Goal: Task Accomplishment & Management: Use online tool/utility

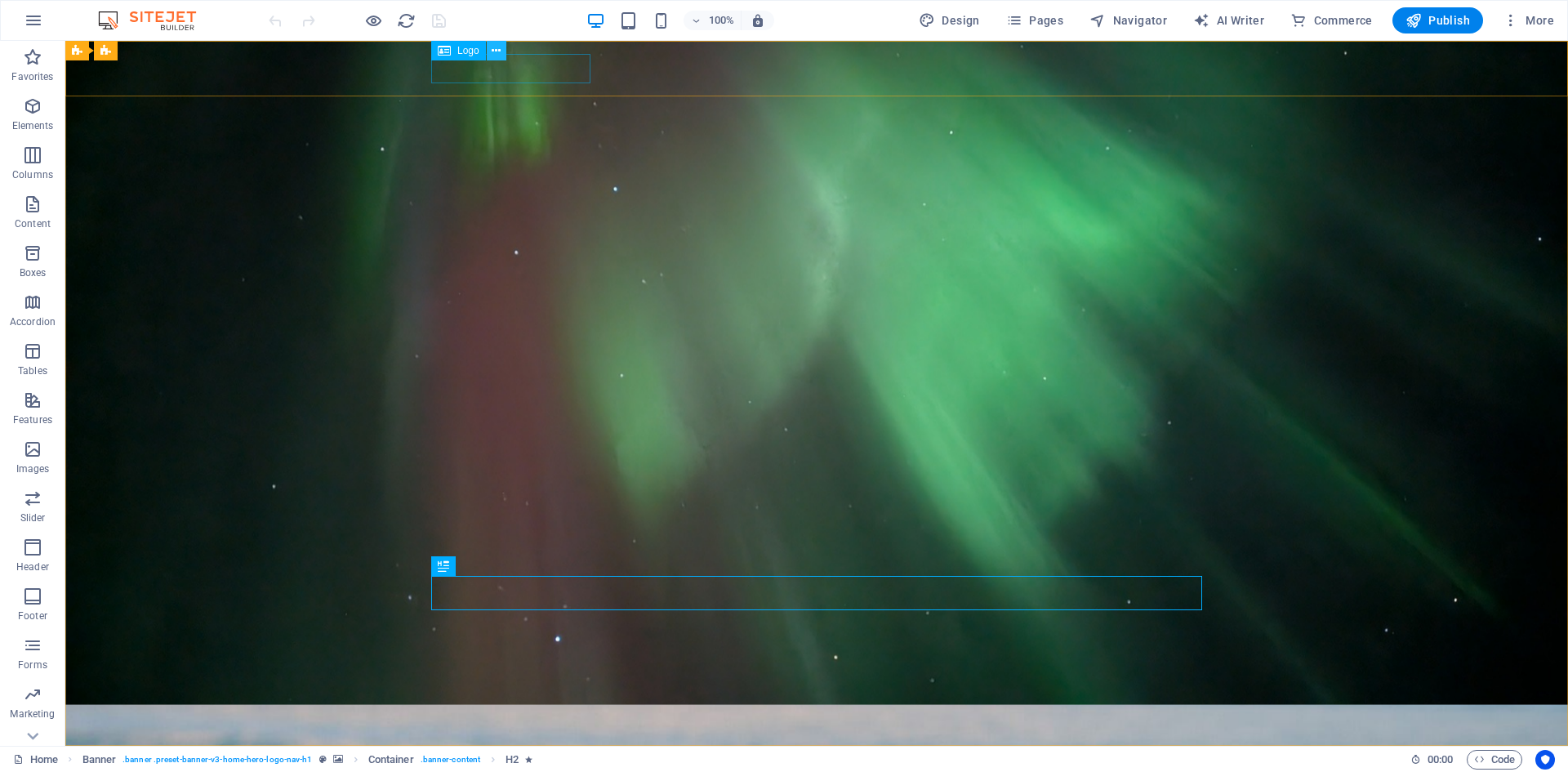
click at [500, 54] on icon at bounding box center [497, 51] width 9 height 18
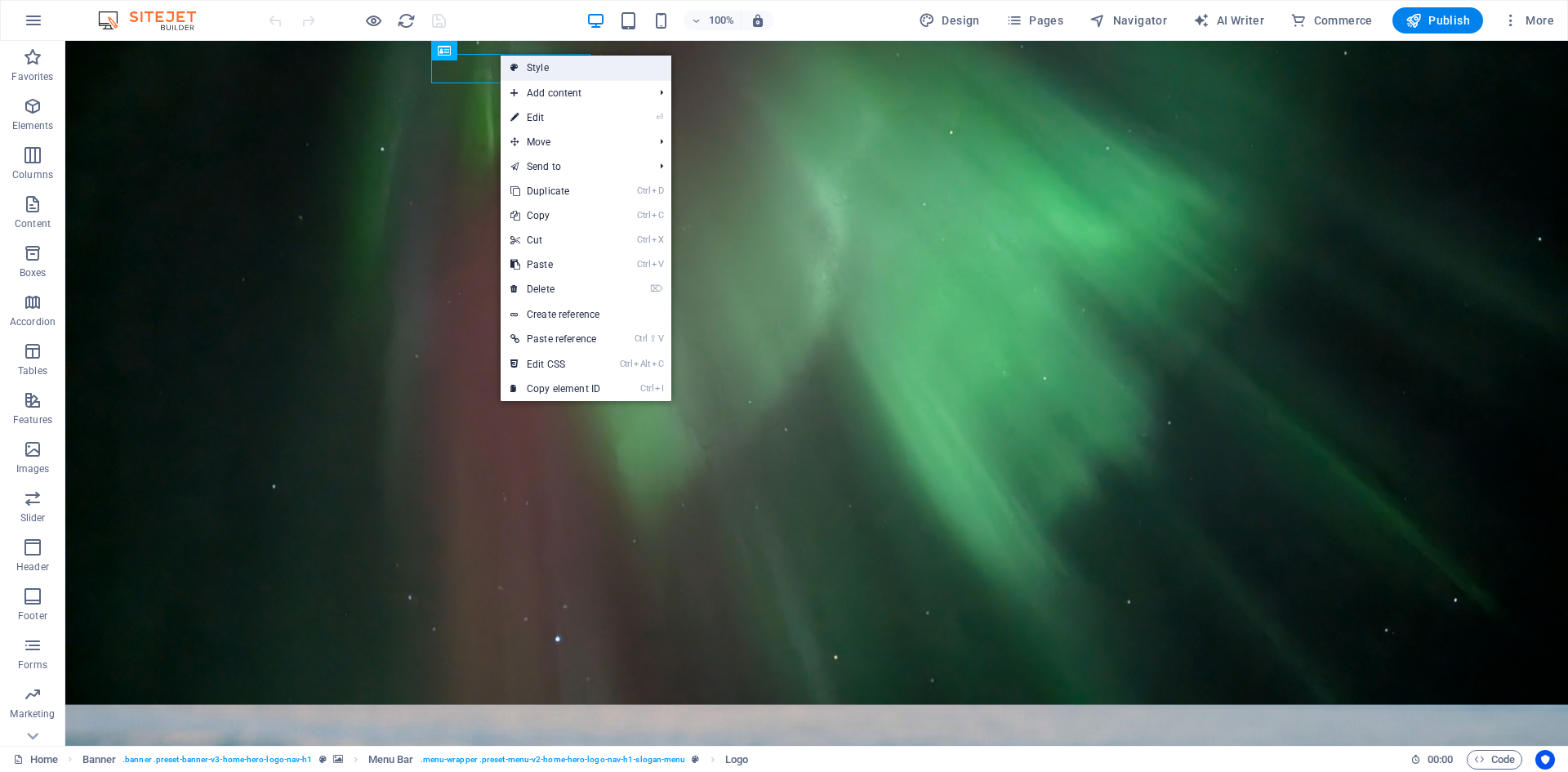
click at [543, 67] on link "Style" at bounding box center [586, 68] width 171 height 24
select select "rem"
select select "preset-menu-v2-home-hero-logo-nav-h1-slogan-menu"
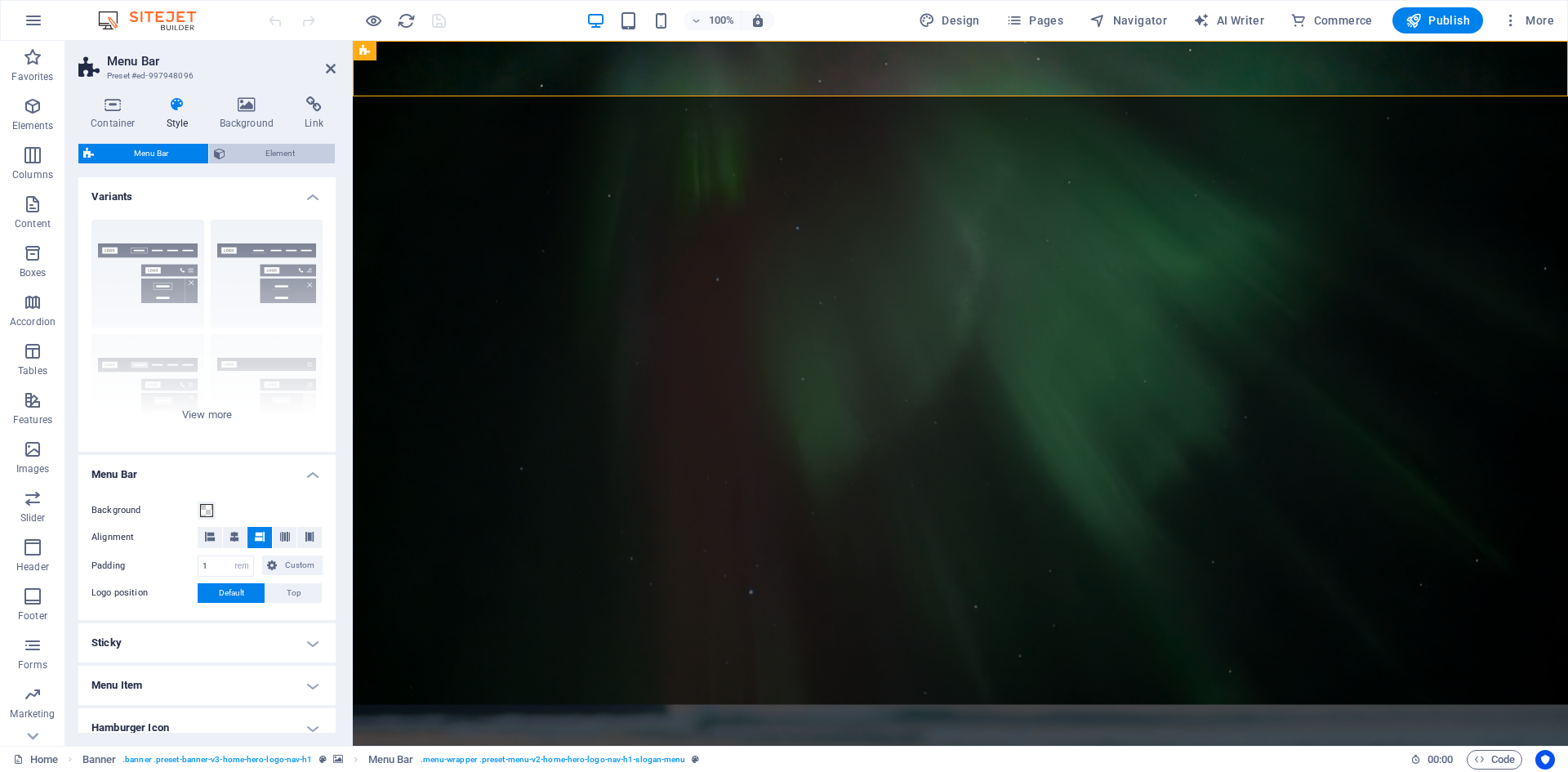
click at [264, 152] on span "Element" at bounding box center [280, 153] width 100 height 19
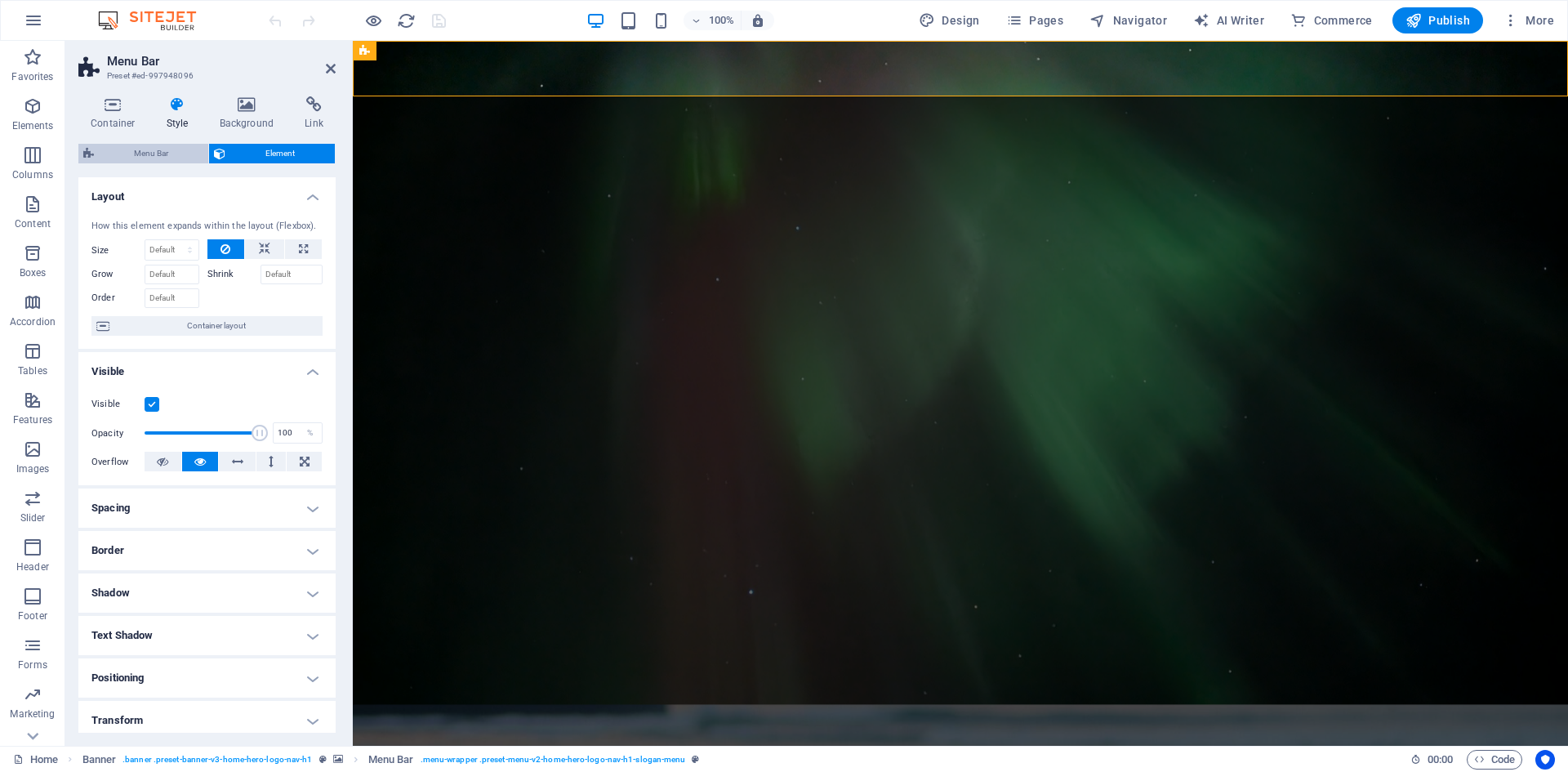
click at [166, 154] on span "Menu Bar" at bounding box center [151, 153] width 105 height 19
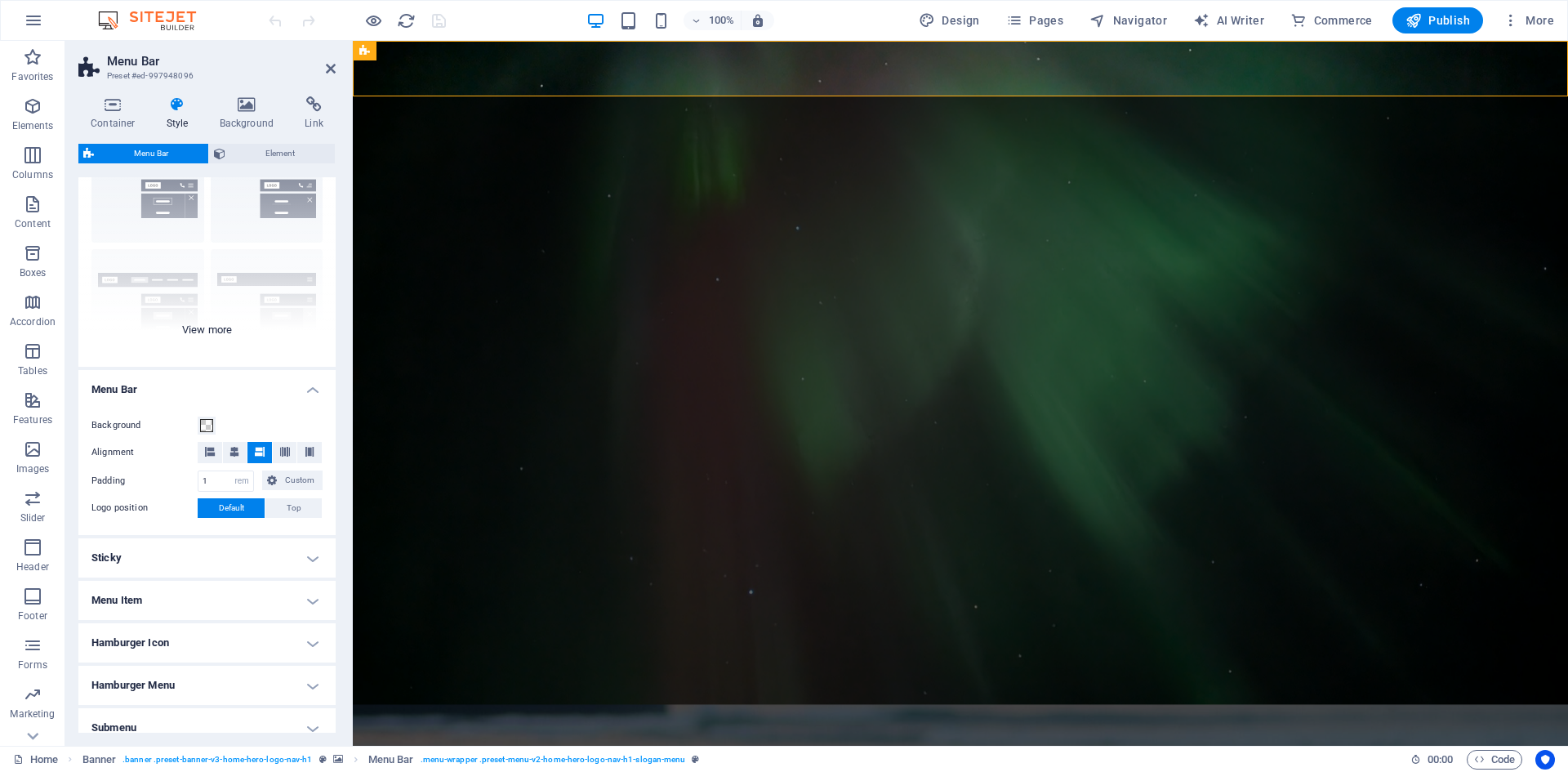
scroll to position [165, 0]
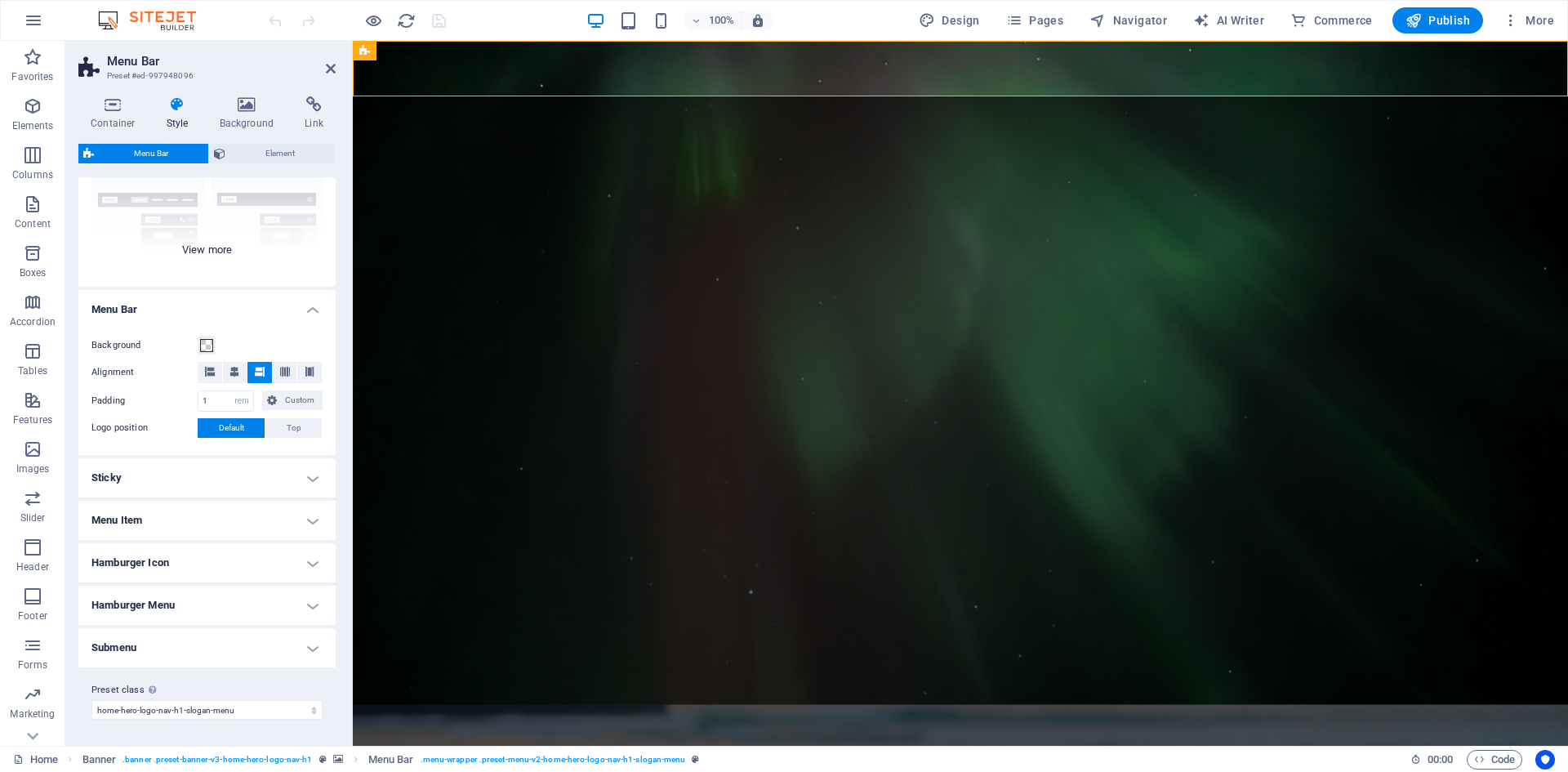
click at [199, 254] on div "Border Centered Default Fixed Loki Trigger Wide XXL" at bounding box center [207, 164] width 257 height 245
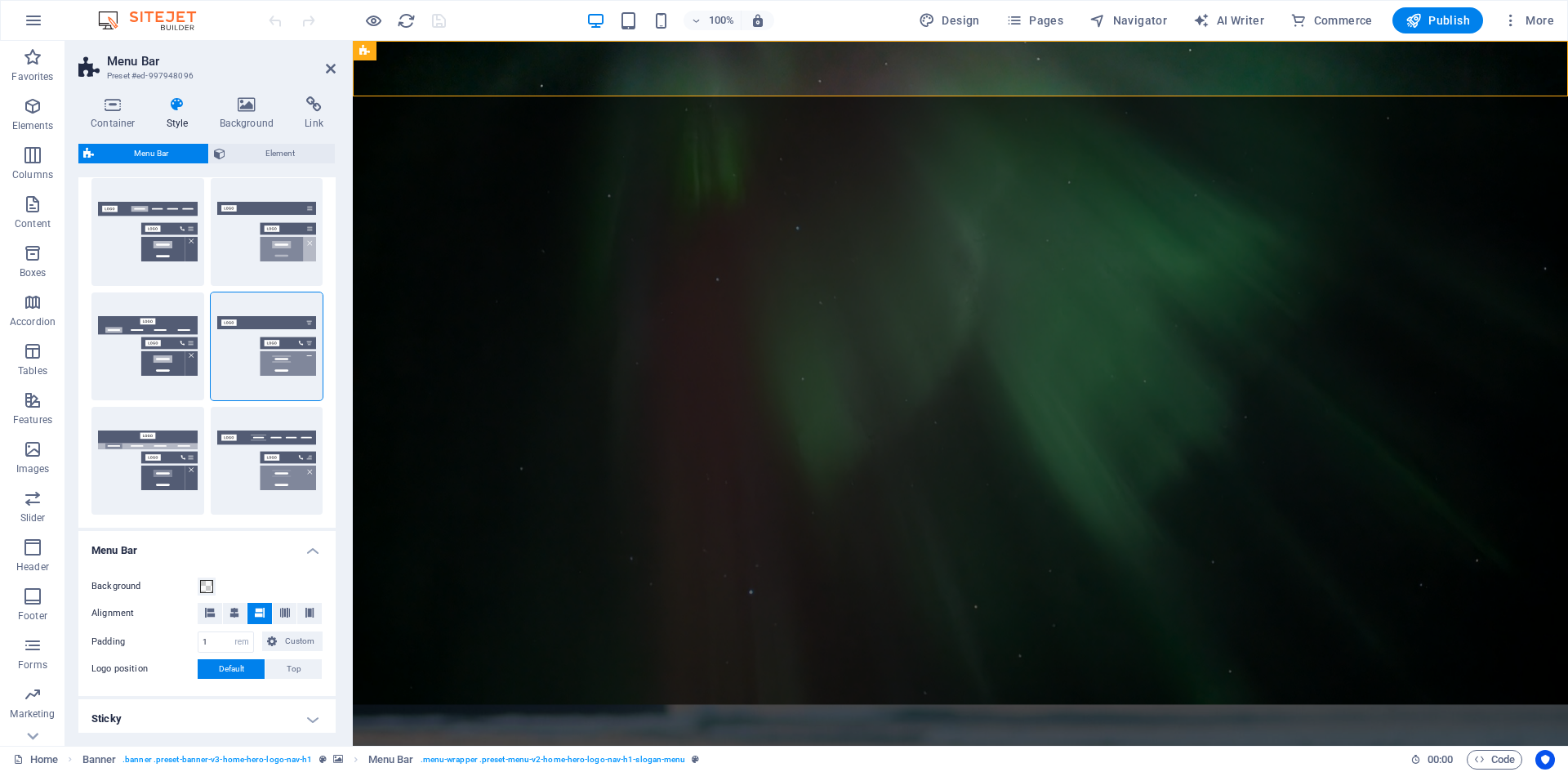
scroll to position [153, 0]
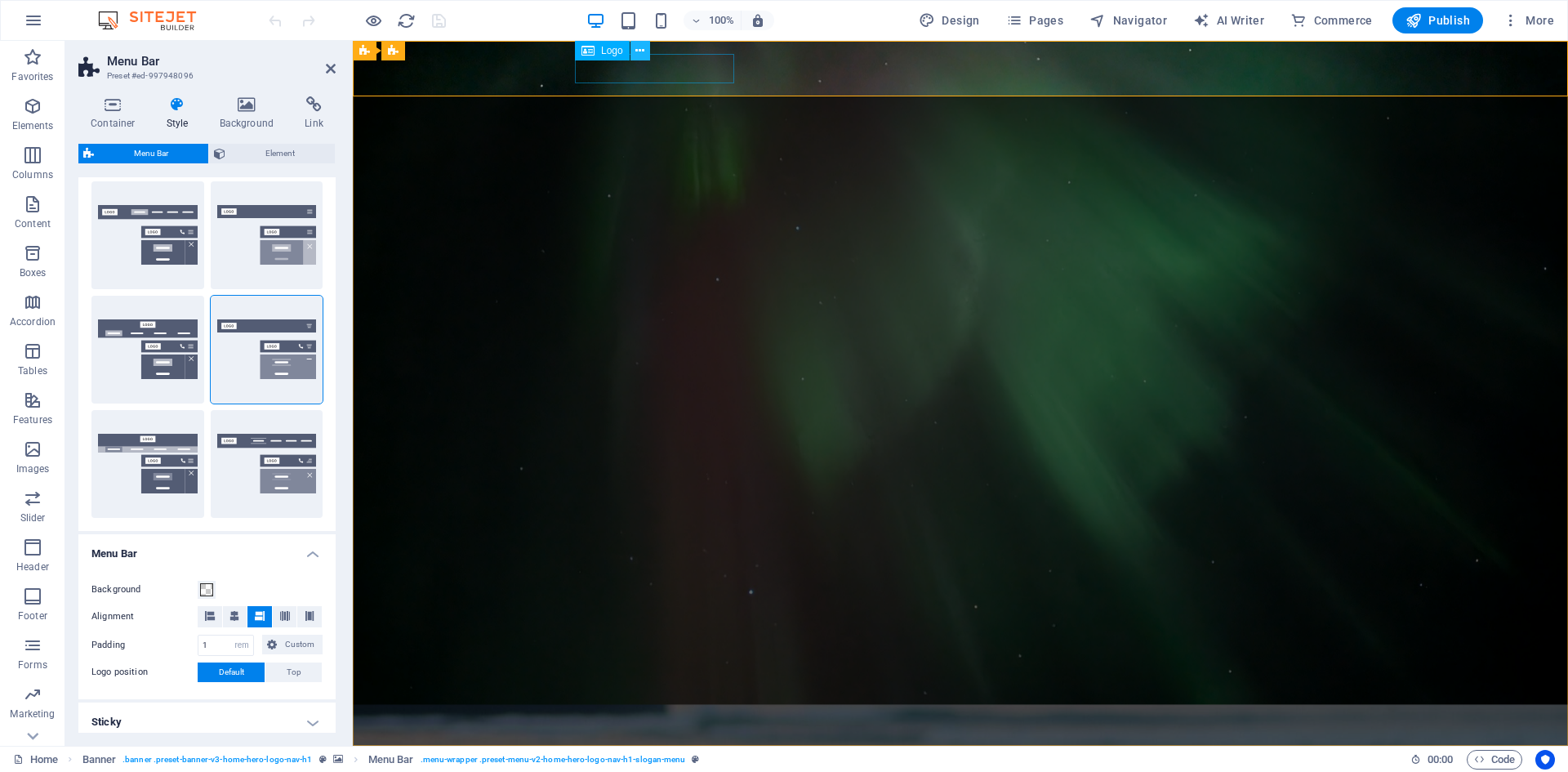
click at [645, 52] on icon at bounding box center [640, 51] width 9 height 18
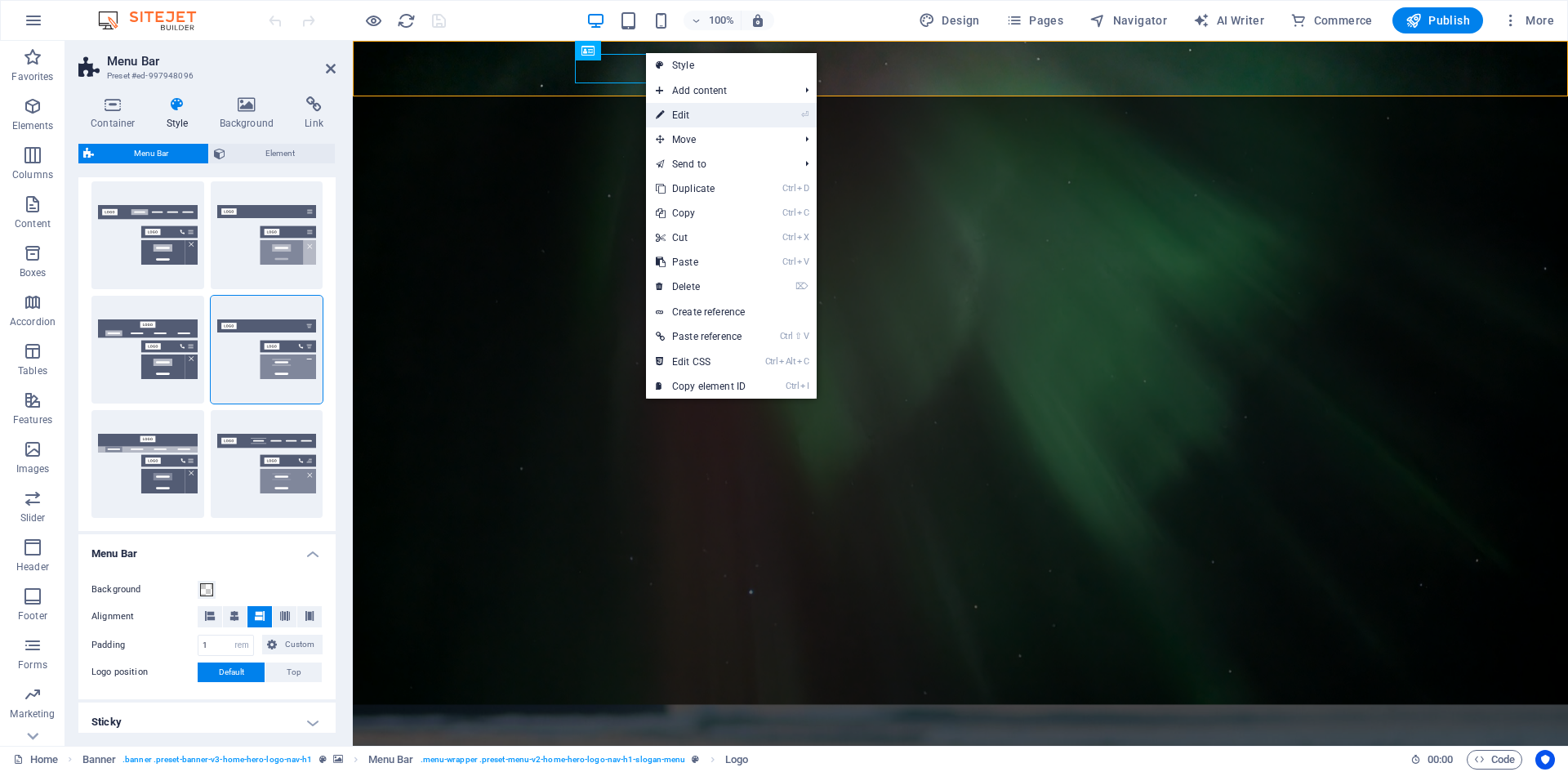
click at [681, 115] on link "⏎ Edit" at bounding box center [700, 115] width 109 height 24
select select "px"
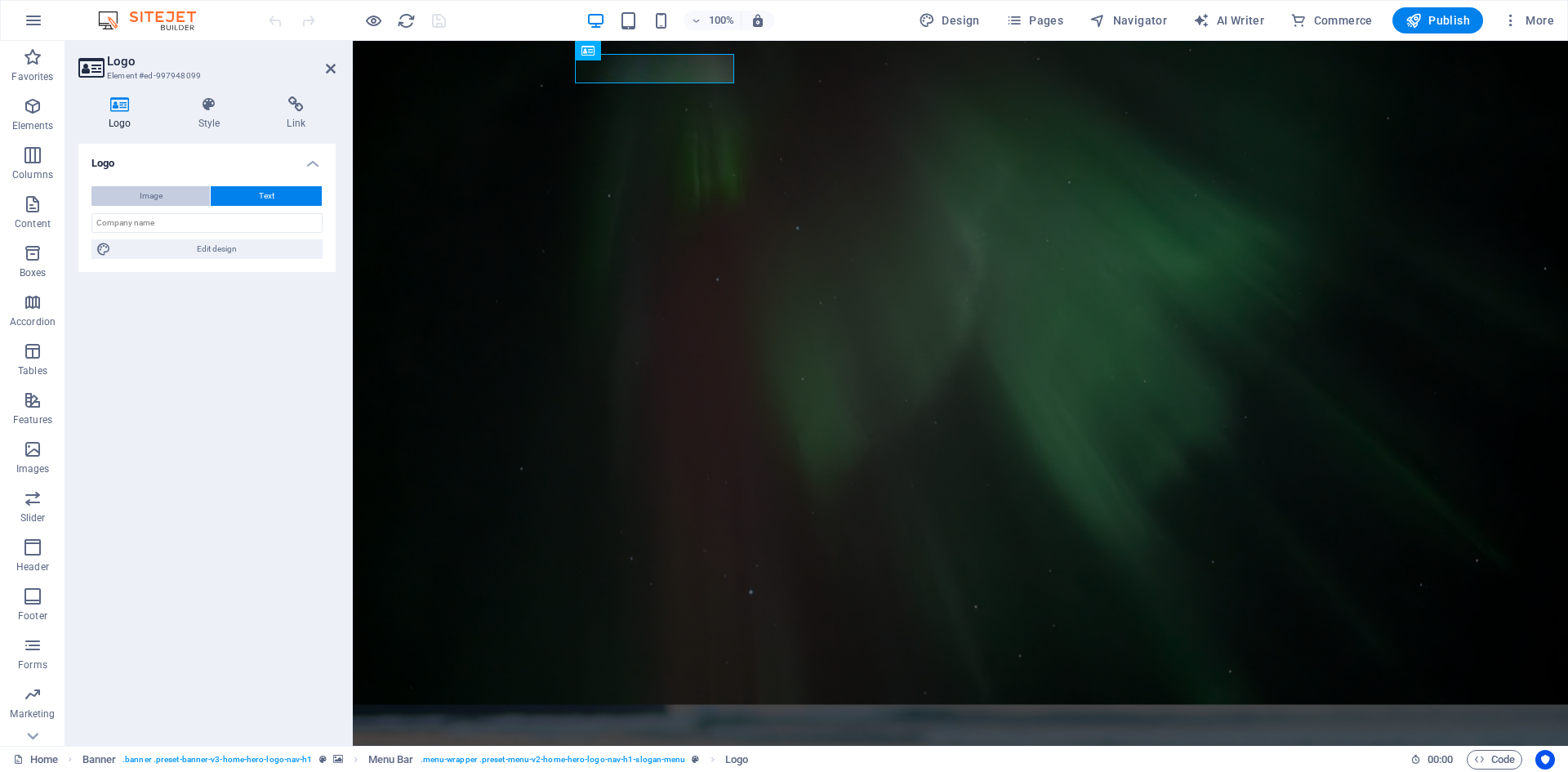
click at [164, 203] on button "Image" at bounding box center [151, 195] width 118 height 19
select select "DISABLED_OPTION_VALUE"
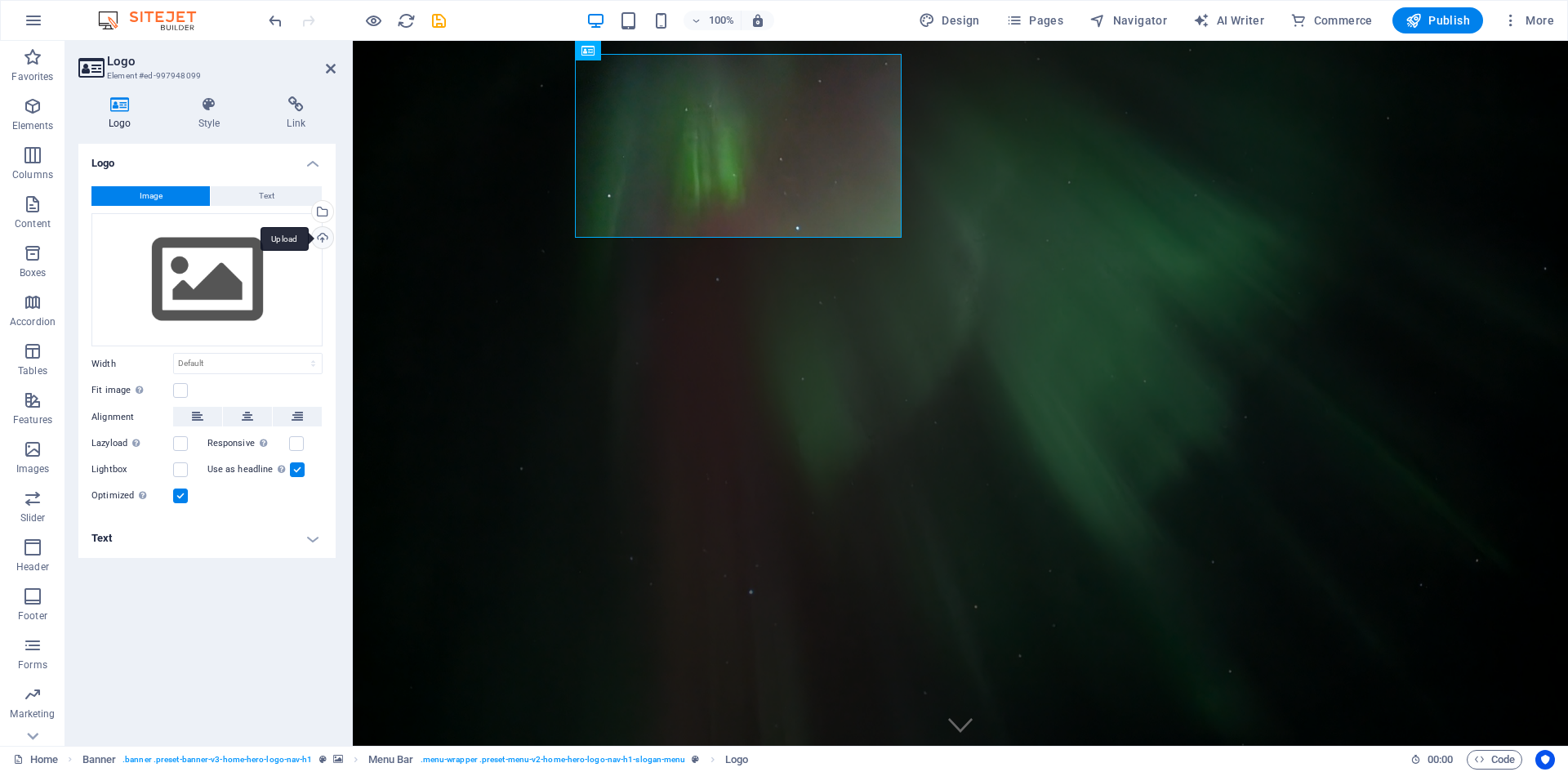
click at [322, 242] on div "Upload" at bounding box center [321, 239] width 24 height 24
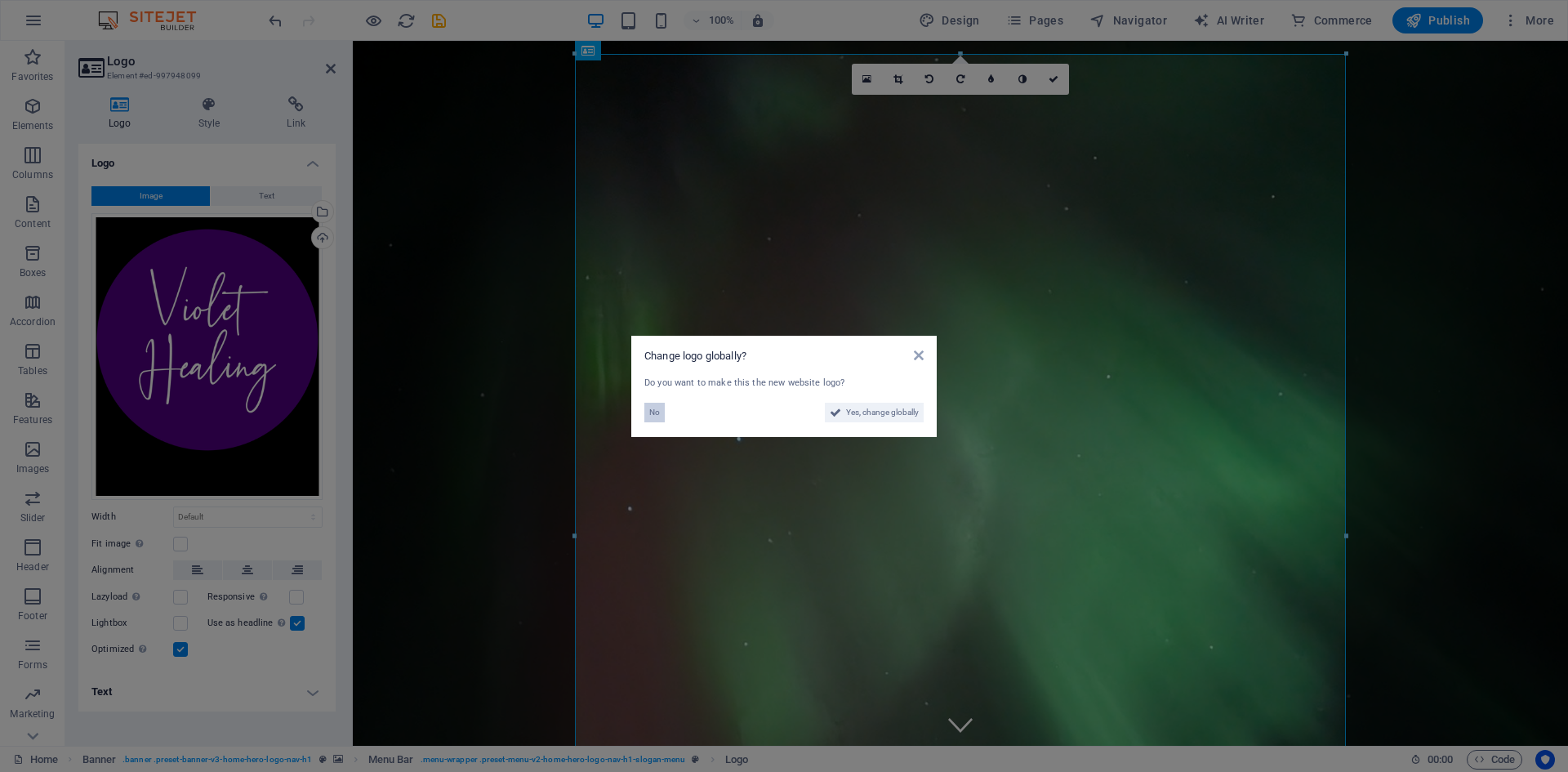
click at [653, 411] on span "No" at bounding box center [654, 412] width 10 height 19
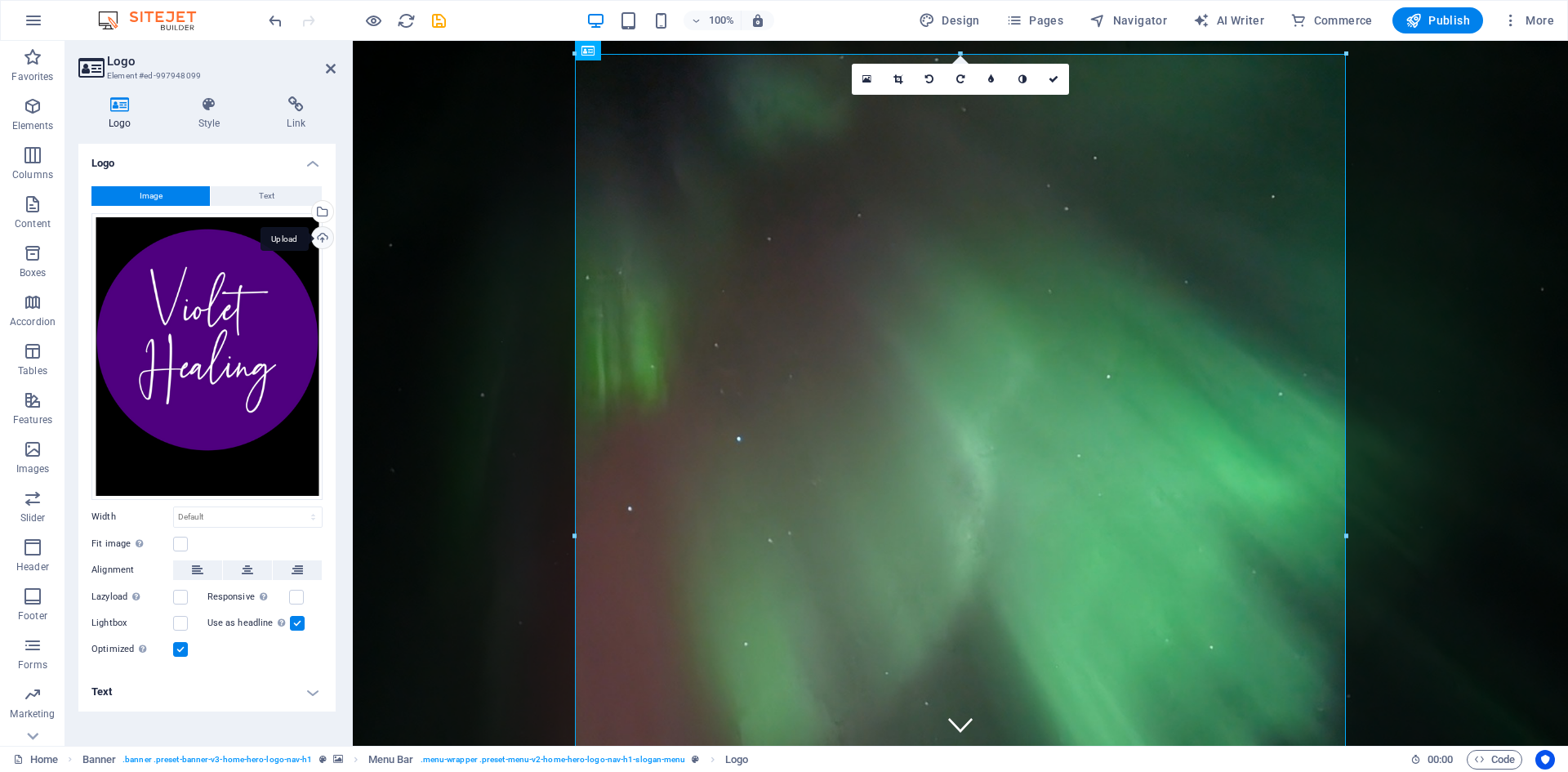
click at [322, 238] on div "Upload" at bounding box center [321, 239] width 24 height 24
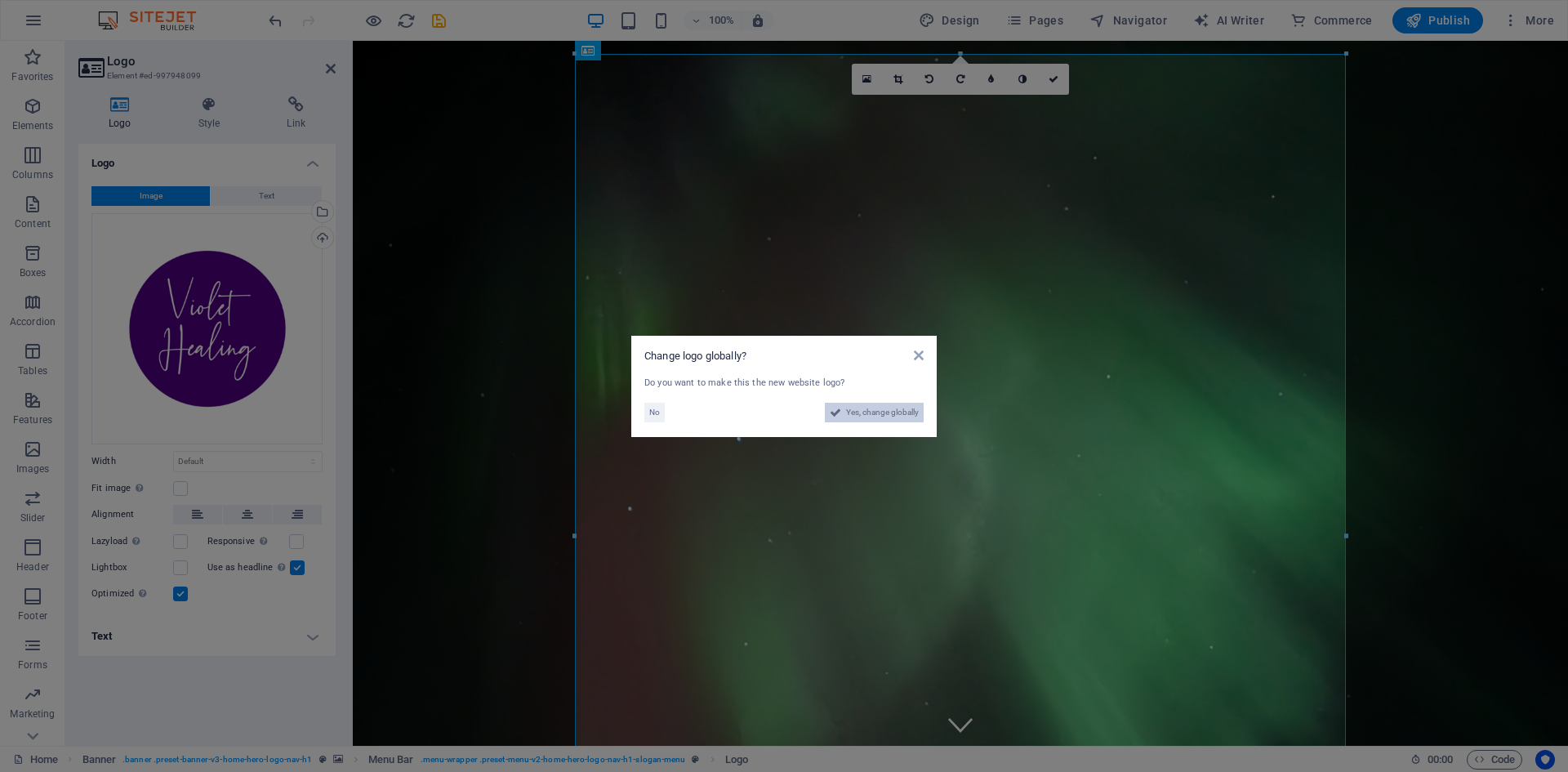
click at [891, 413] on span "Yes, change globally" at bounding box center [883, 412] width 73 height 19
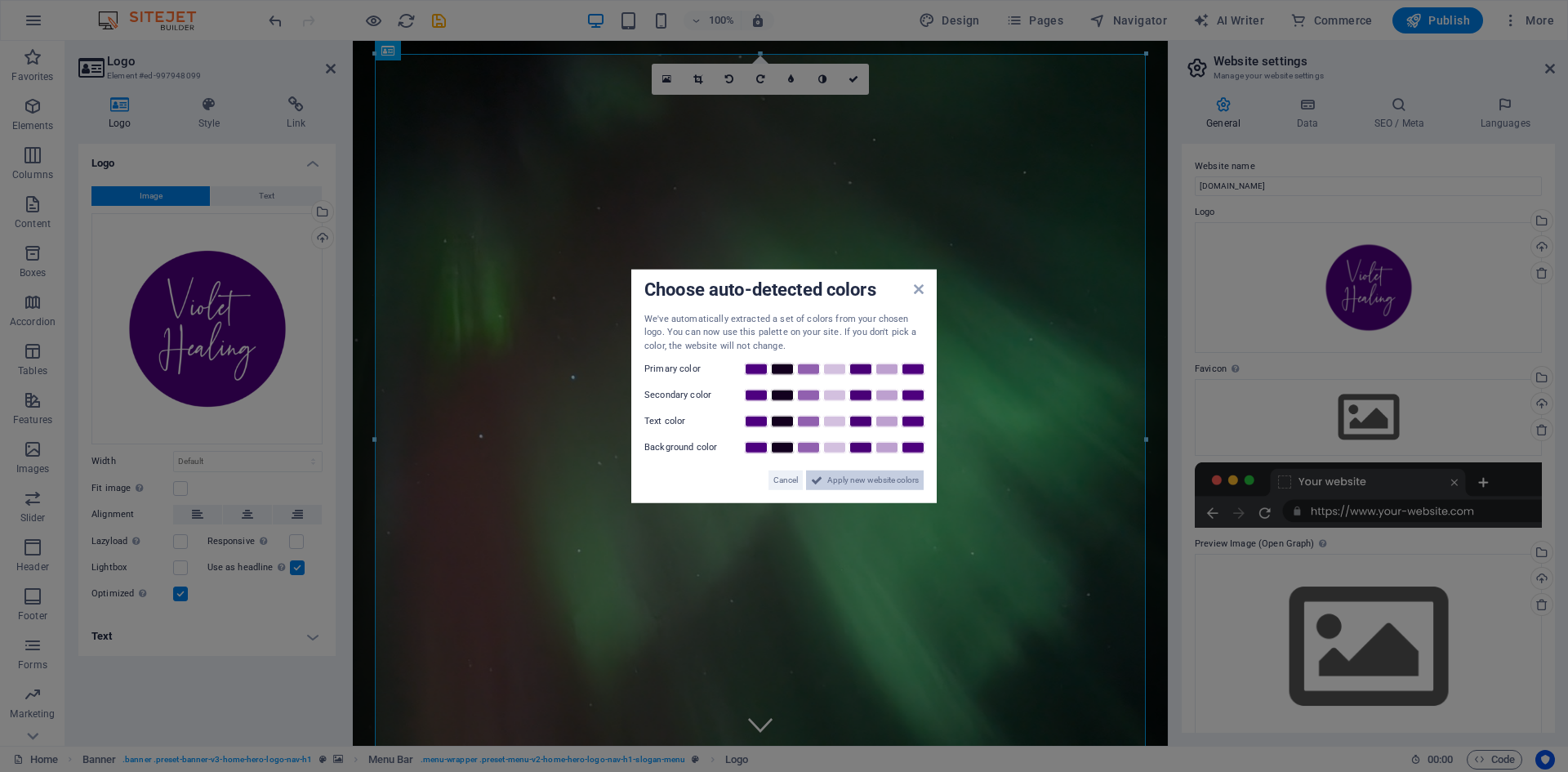
click at [870, 479] on span "Apply new website colors" at bounding box center [872, 480] width 92 height 19
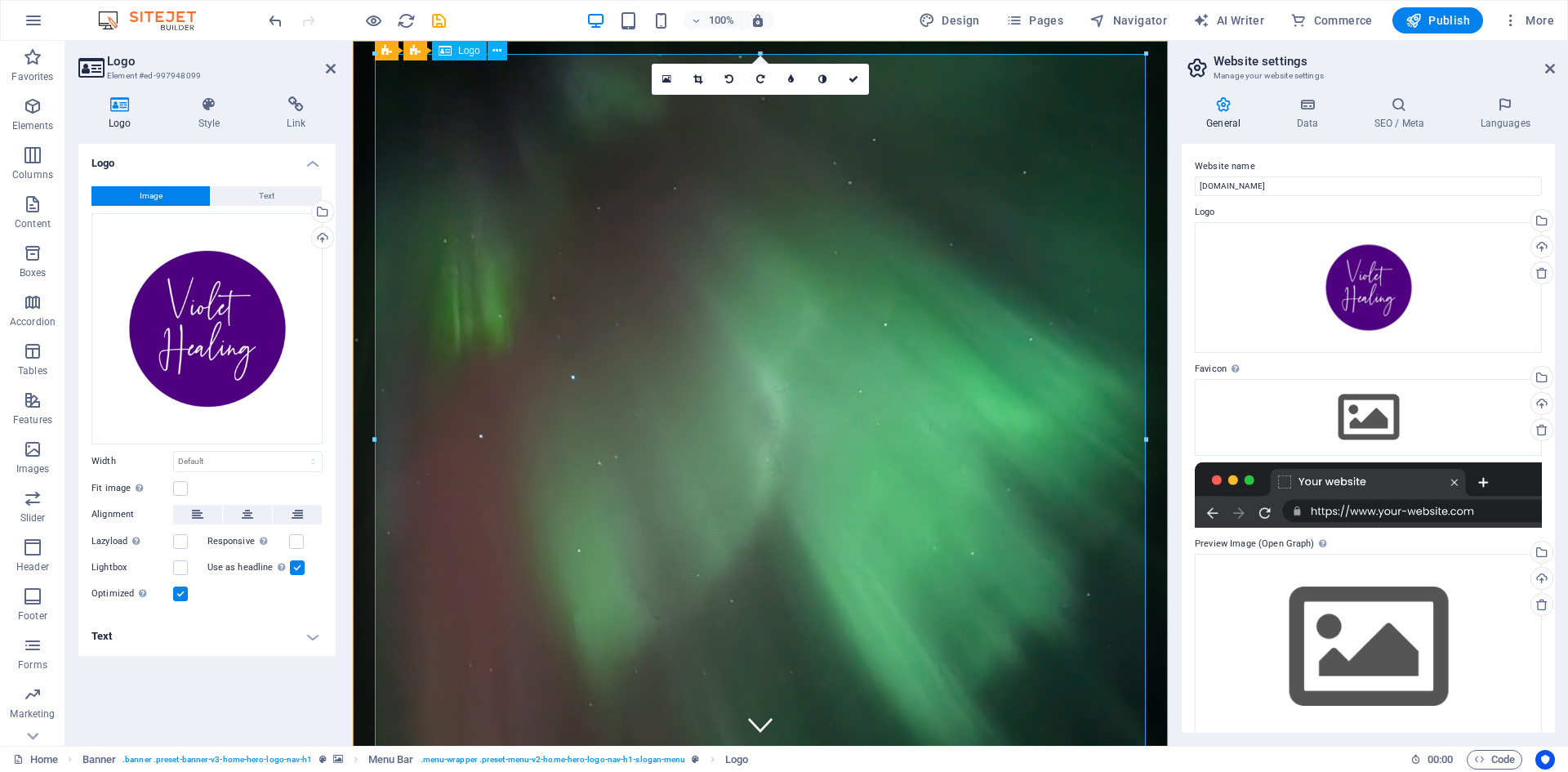
drag, startPoint x: 1498, startPoint y: 94, endPoint x: 847, endPoint y: 341, distance: 696.3
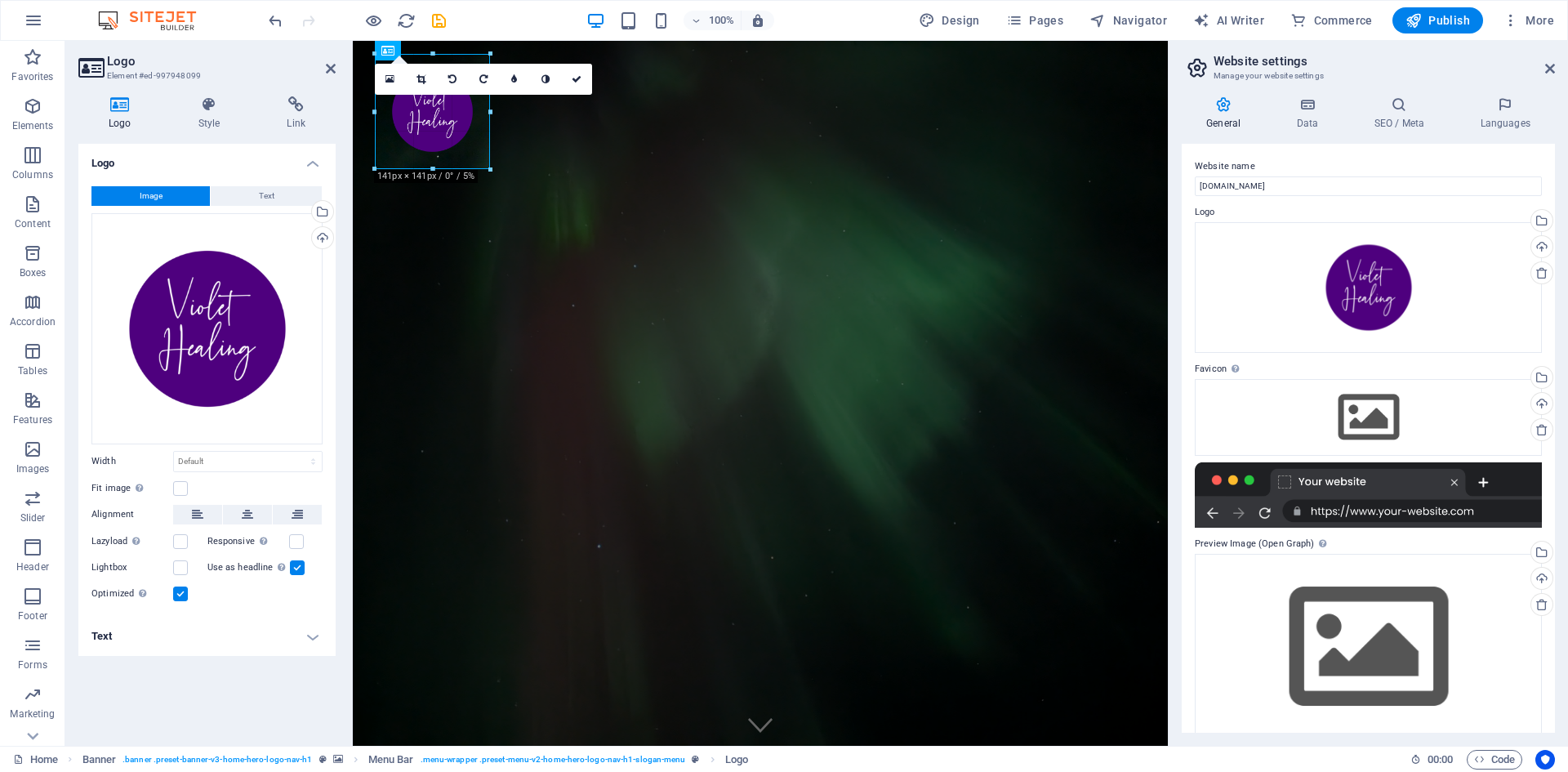
click at [134, 715] on div "Logo Image Text Drag files here, click to choose files or select files from Fil…" at bounding box center [207, 438] width 257 height 590
type input "141"
select select "px"
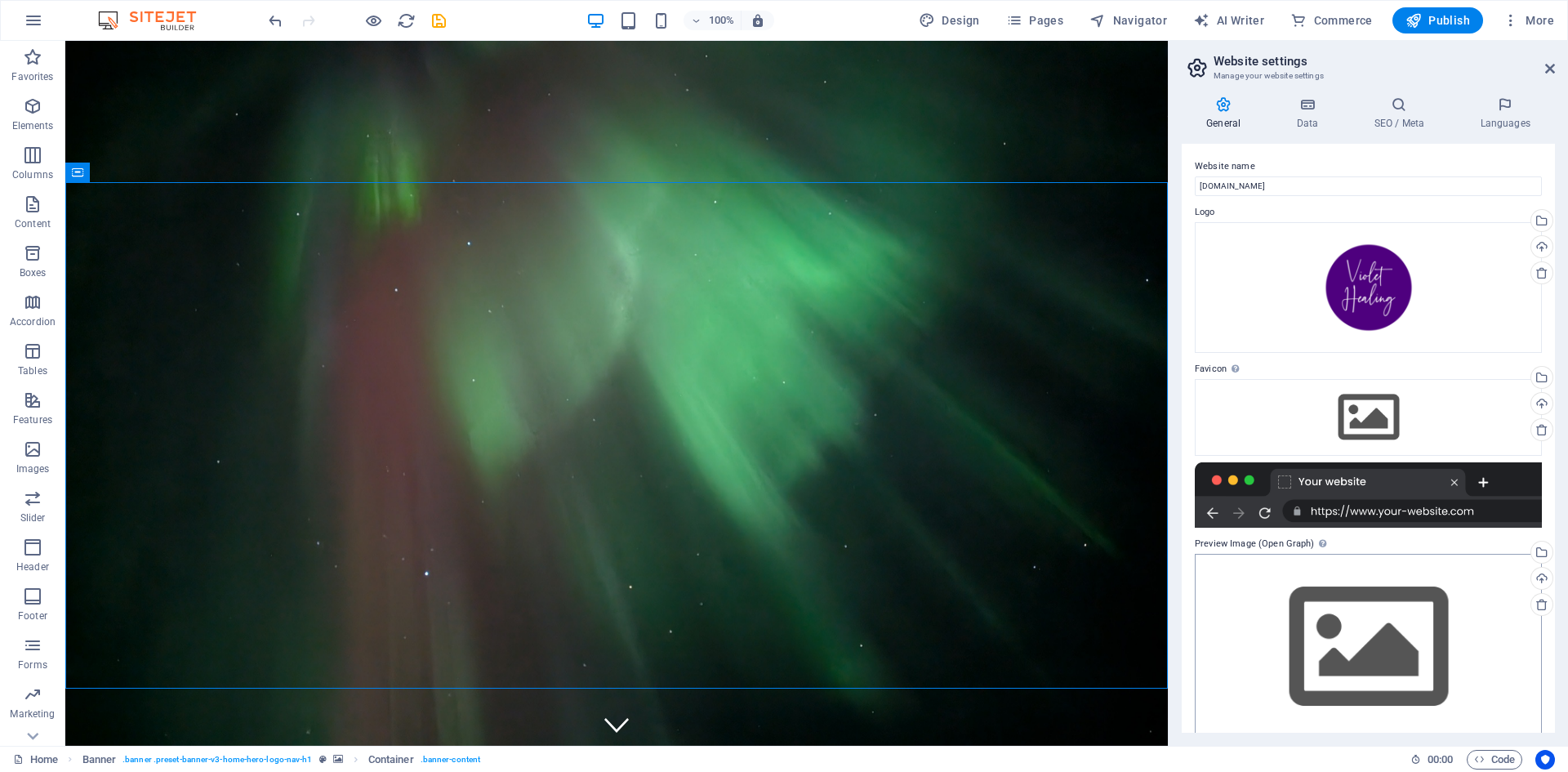
scroll to position [21, 0]
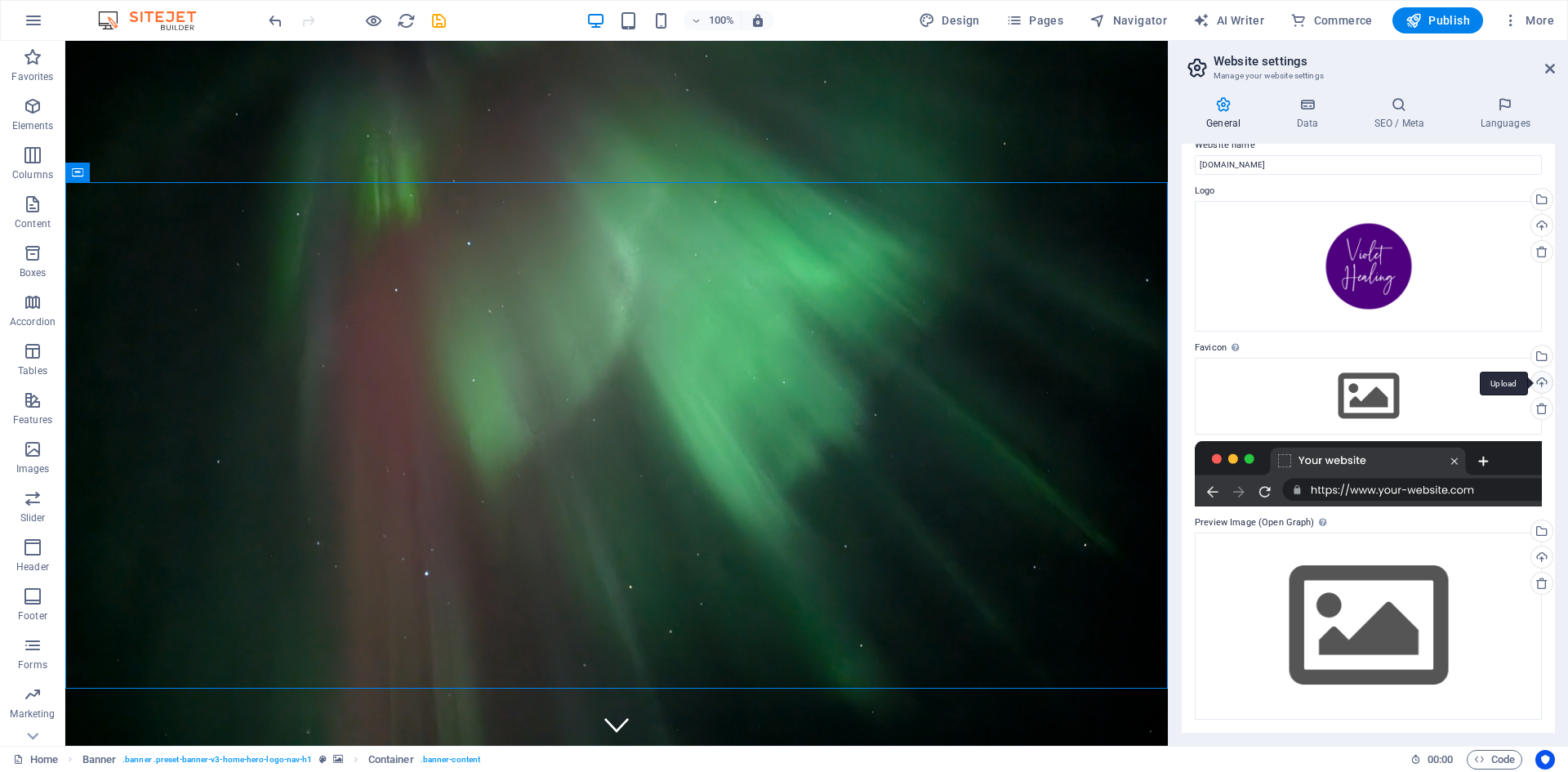
click at [1541, 380] on div "Upload" at bounding box center [1540, 384] width 24 height 24
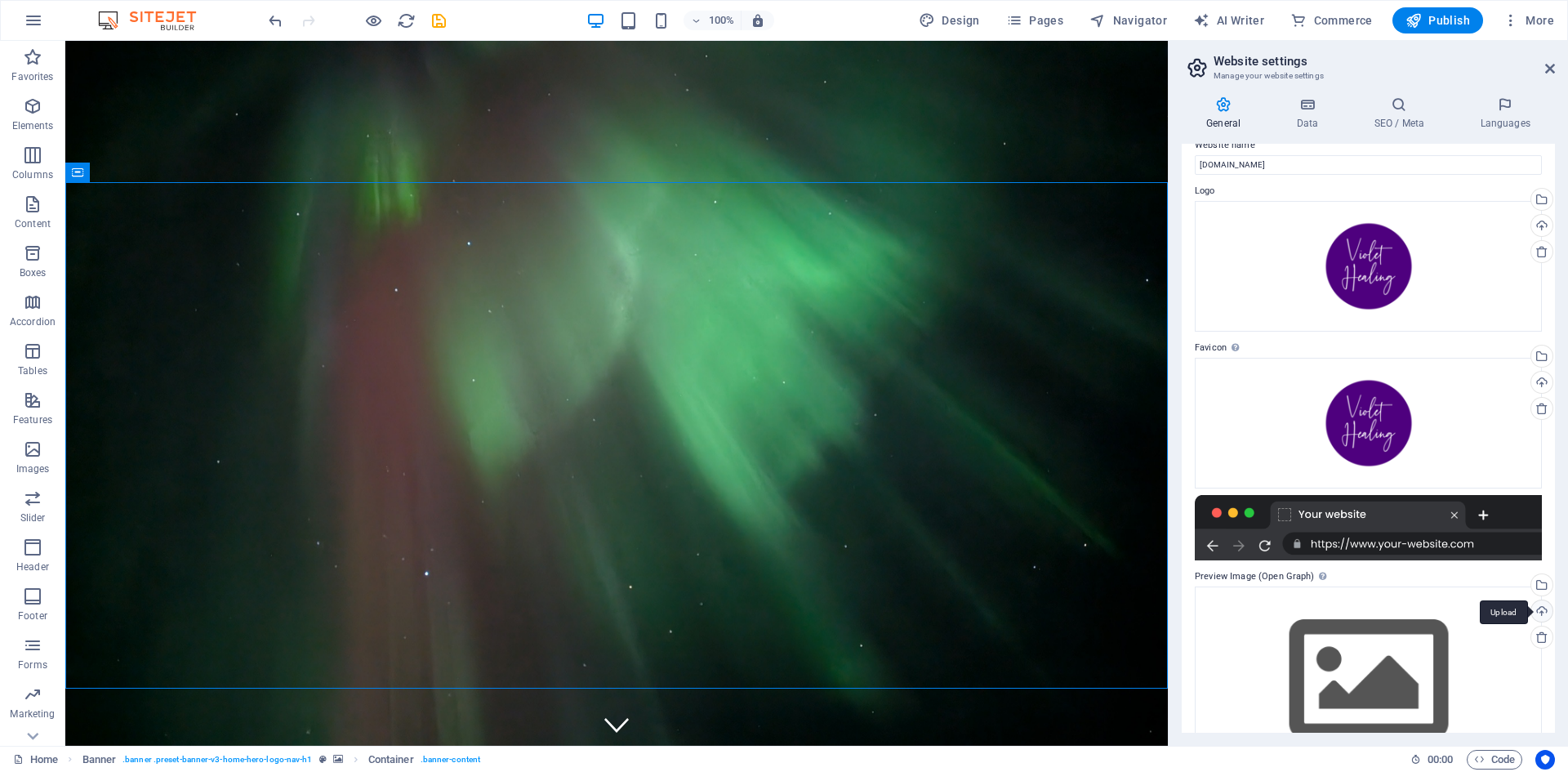
click at [1537, 612] on div "Upload" at bounding box center [1540, 613] width 24 height 24
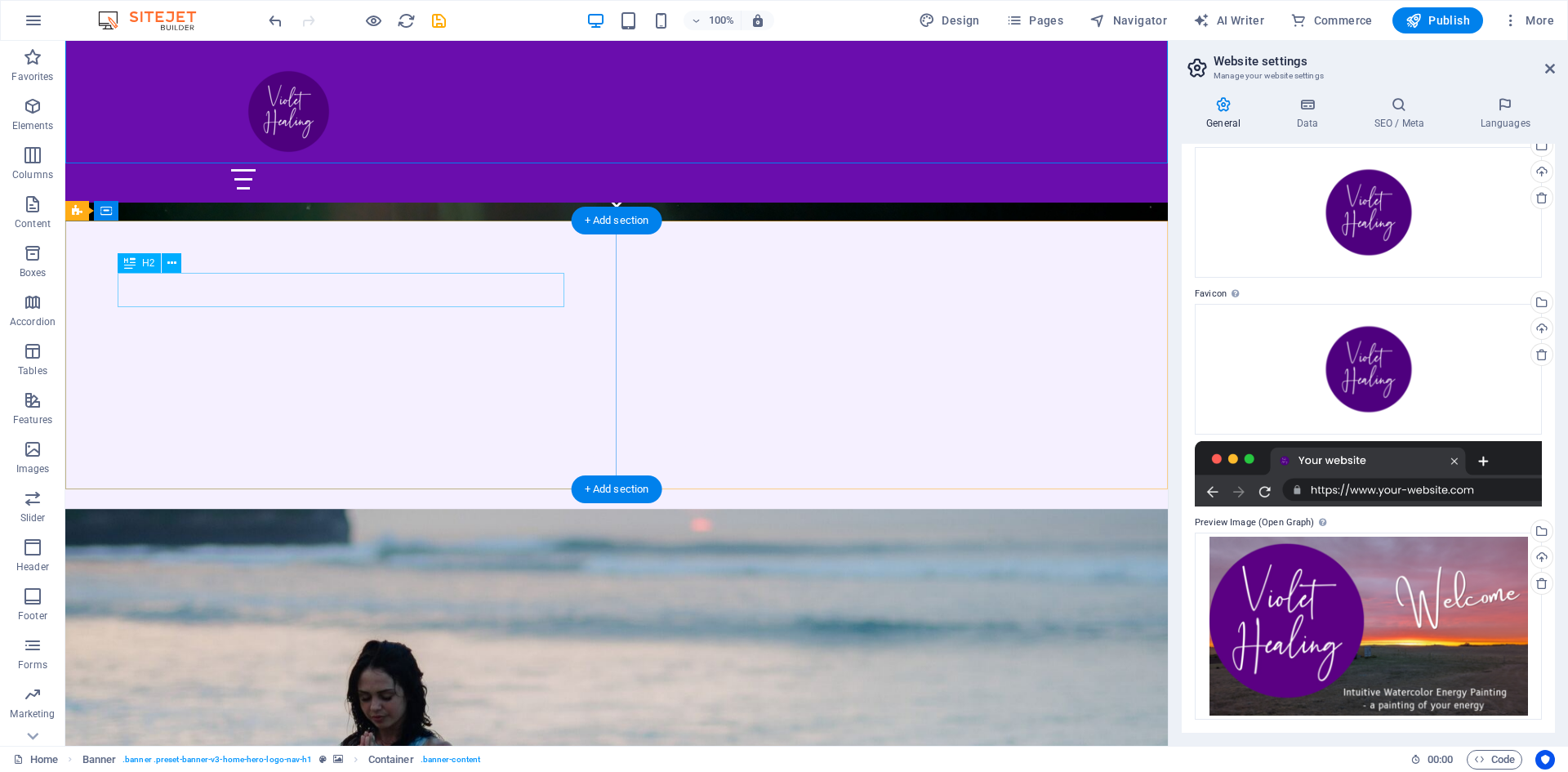
scroll to position [528, 0]
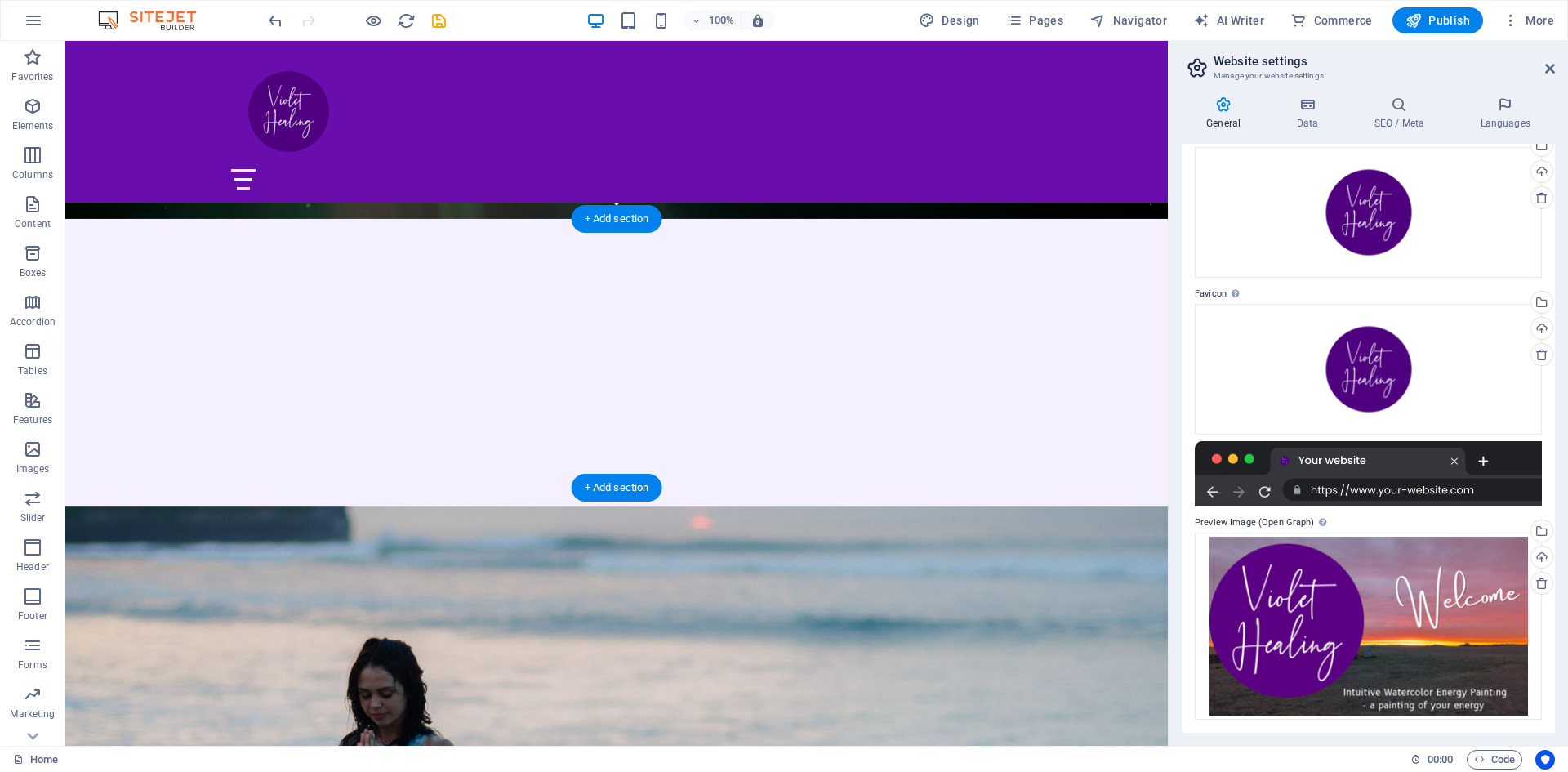
click at [861, 506] on figure at bounding box center [617, 750] width 1103 height 487
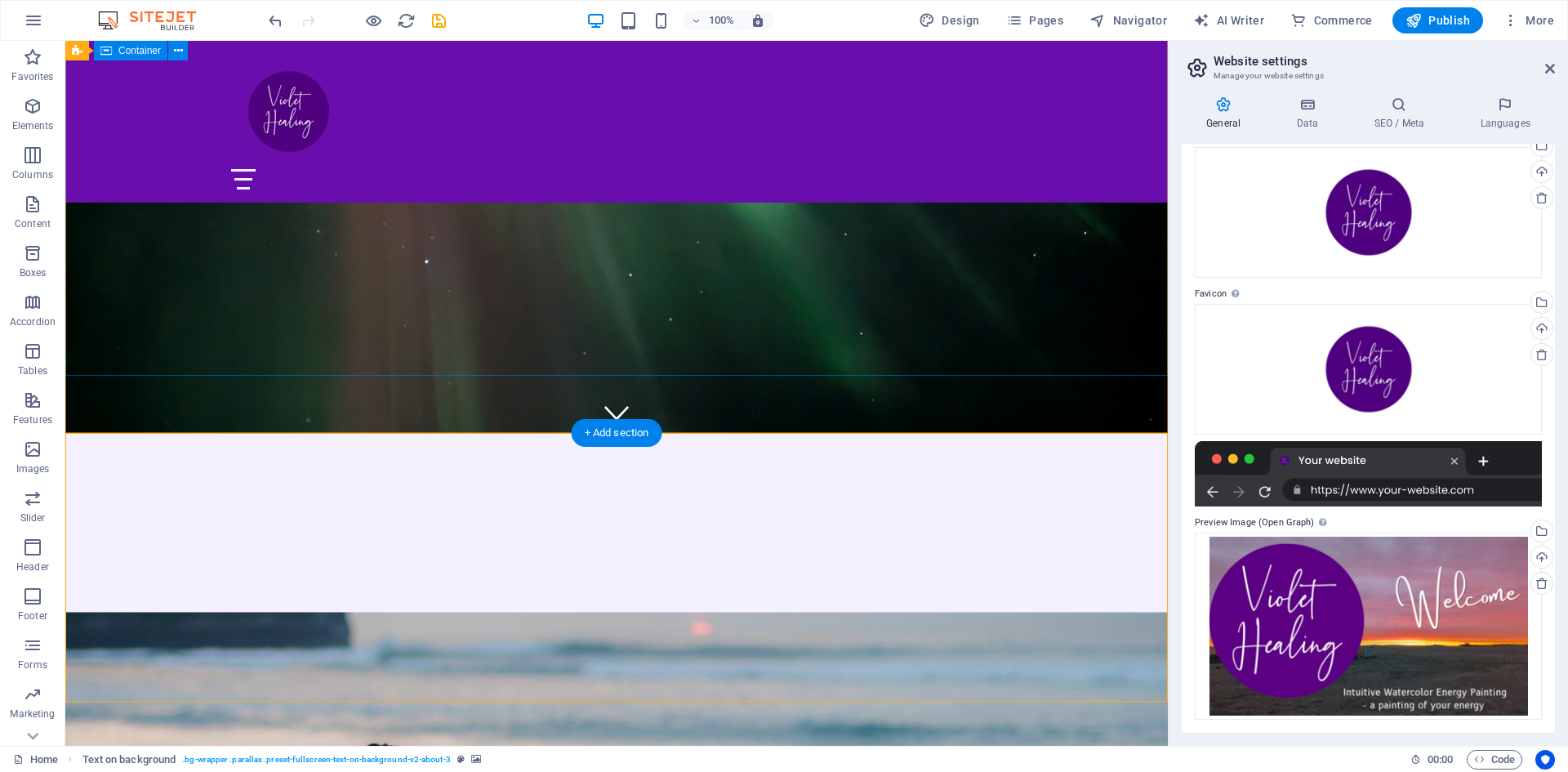
scroll to position [306, 0]
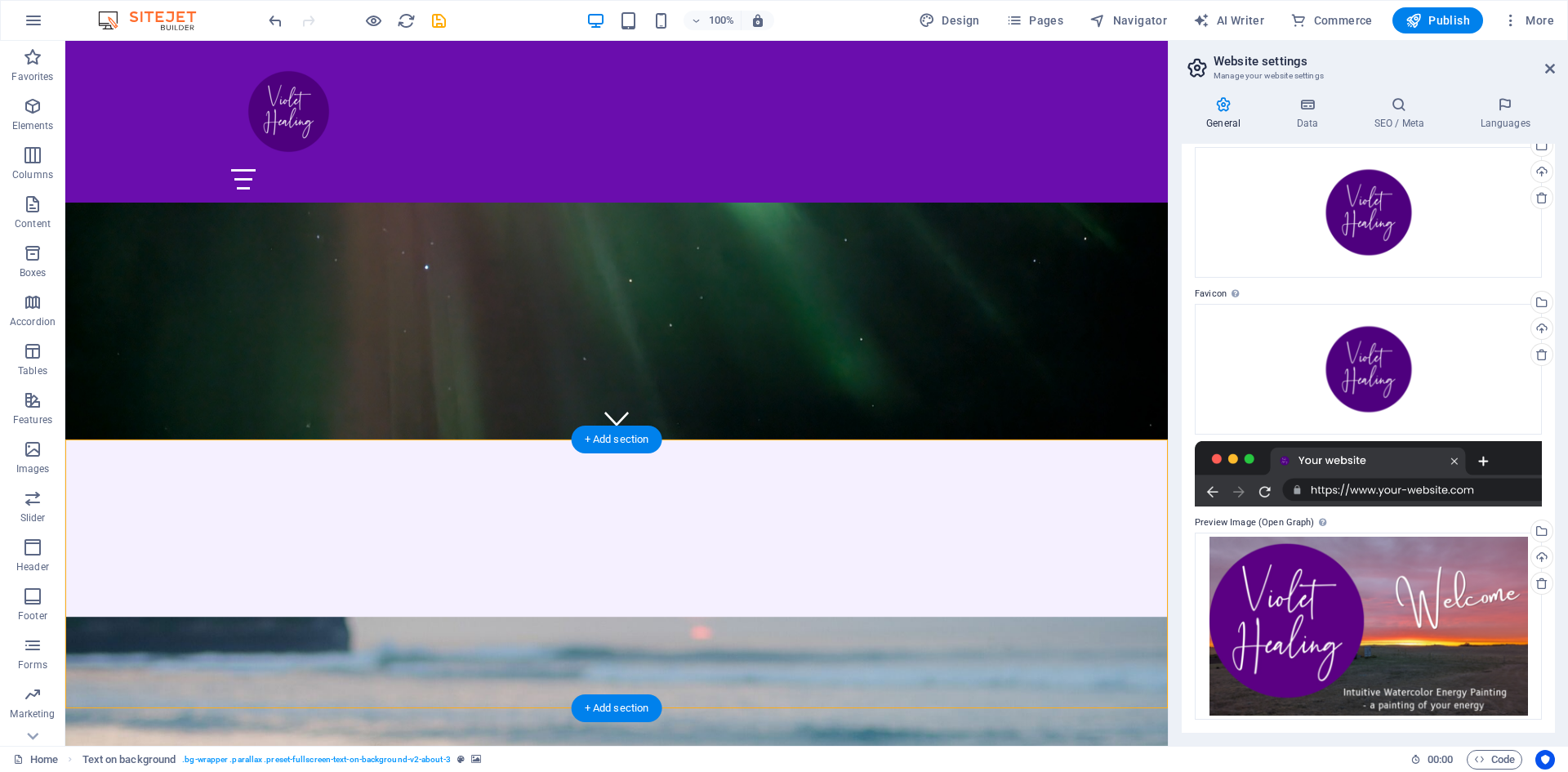
click at [182, 430] on icon at bounding box center [179, 430] width 9 height 18
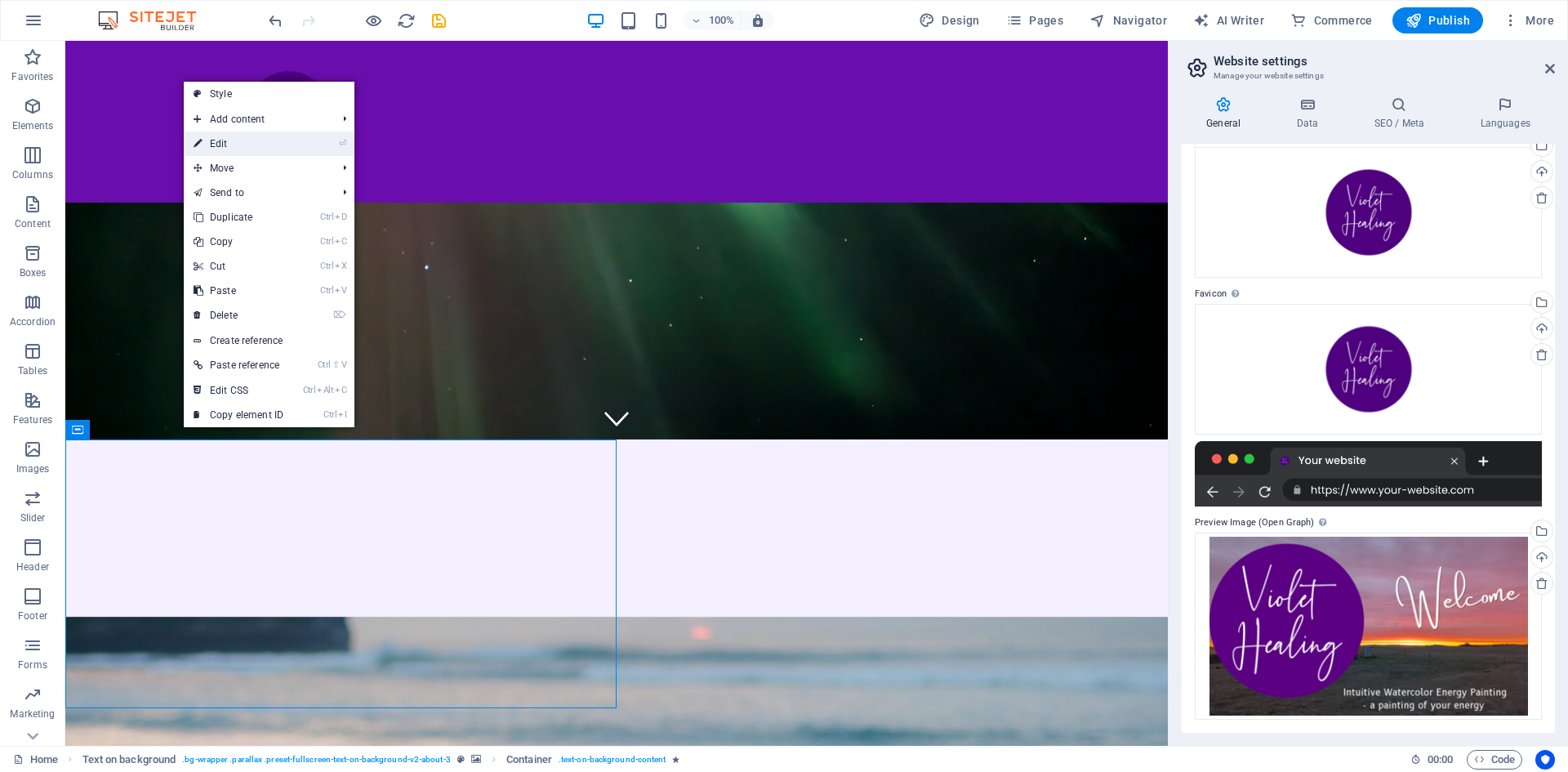
click at [297, 146] on li "⏎ Edit" at bounding box center [269, 143] width 171 height 24
click at [219, 143] on link "⏎ Edit" at bounding box center [239, 143] width 109 height 24
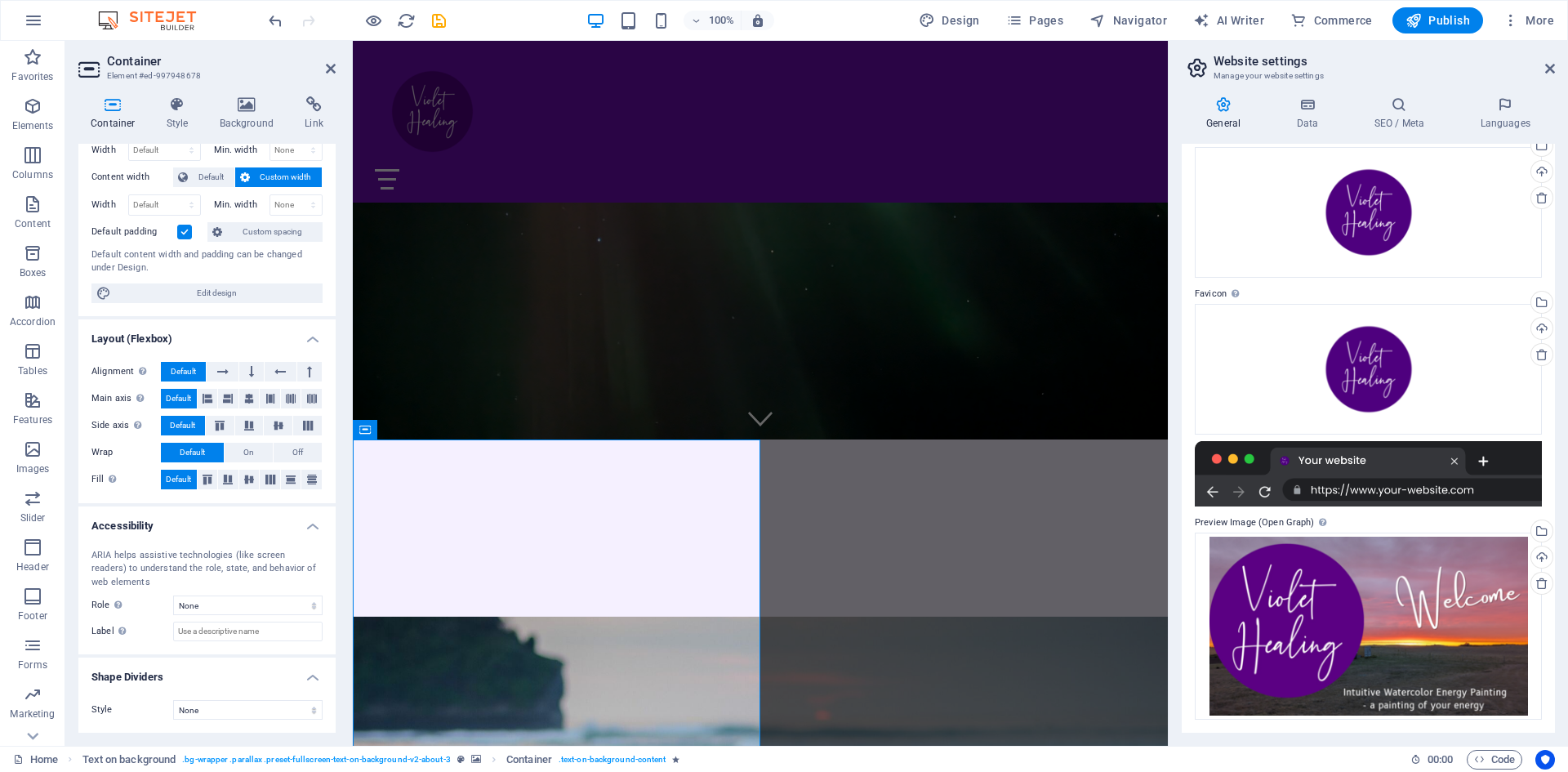
scroll to position [0, 0]
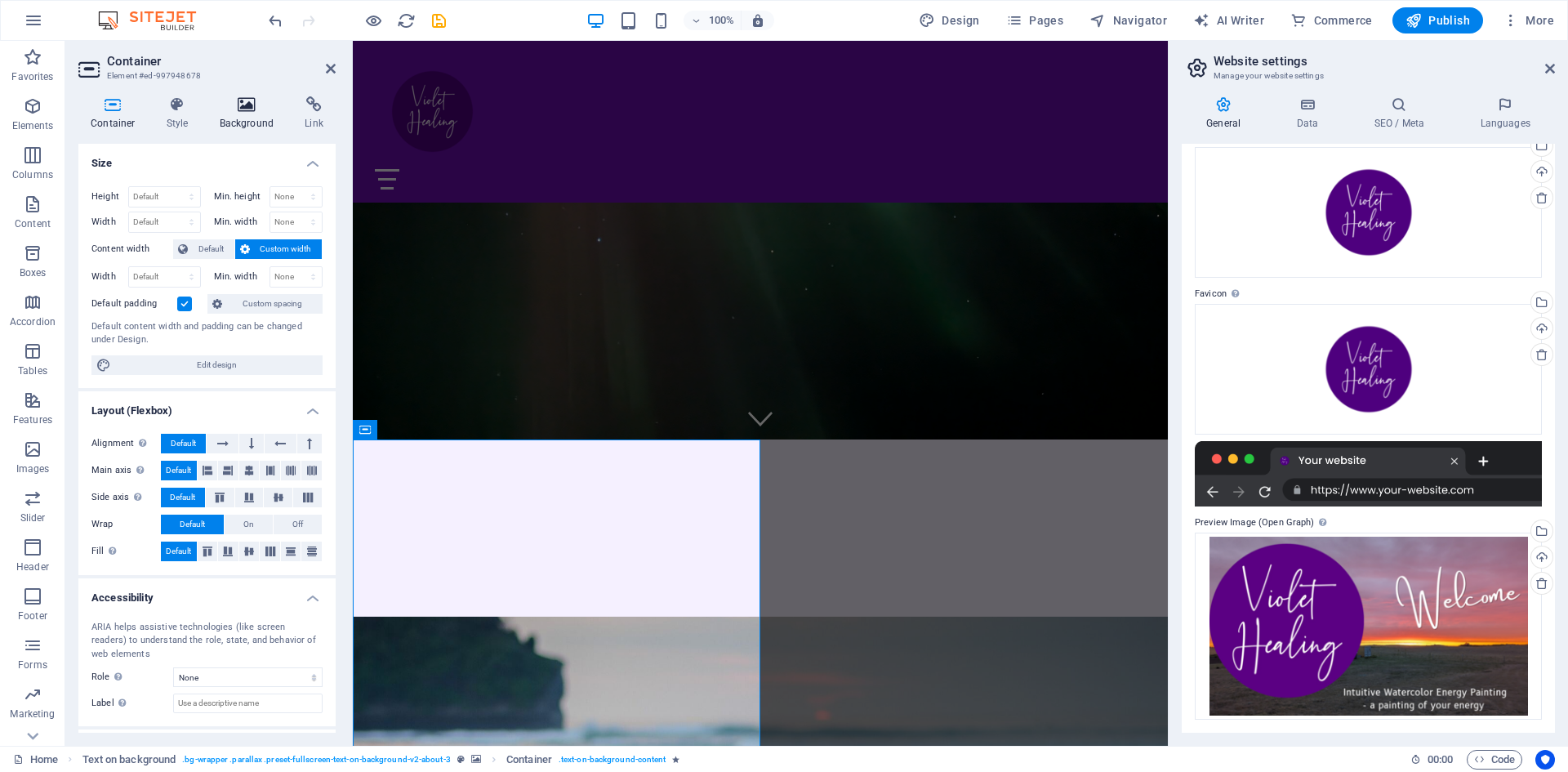
click at [246, 100] on icon at bounding box center [247, 105] width 80 height 17
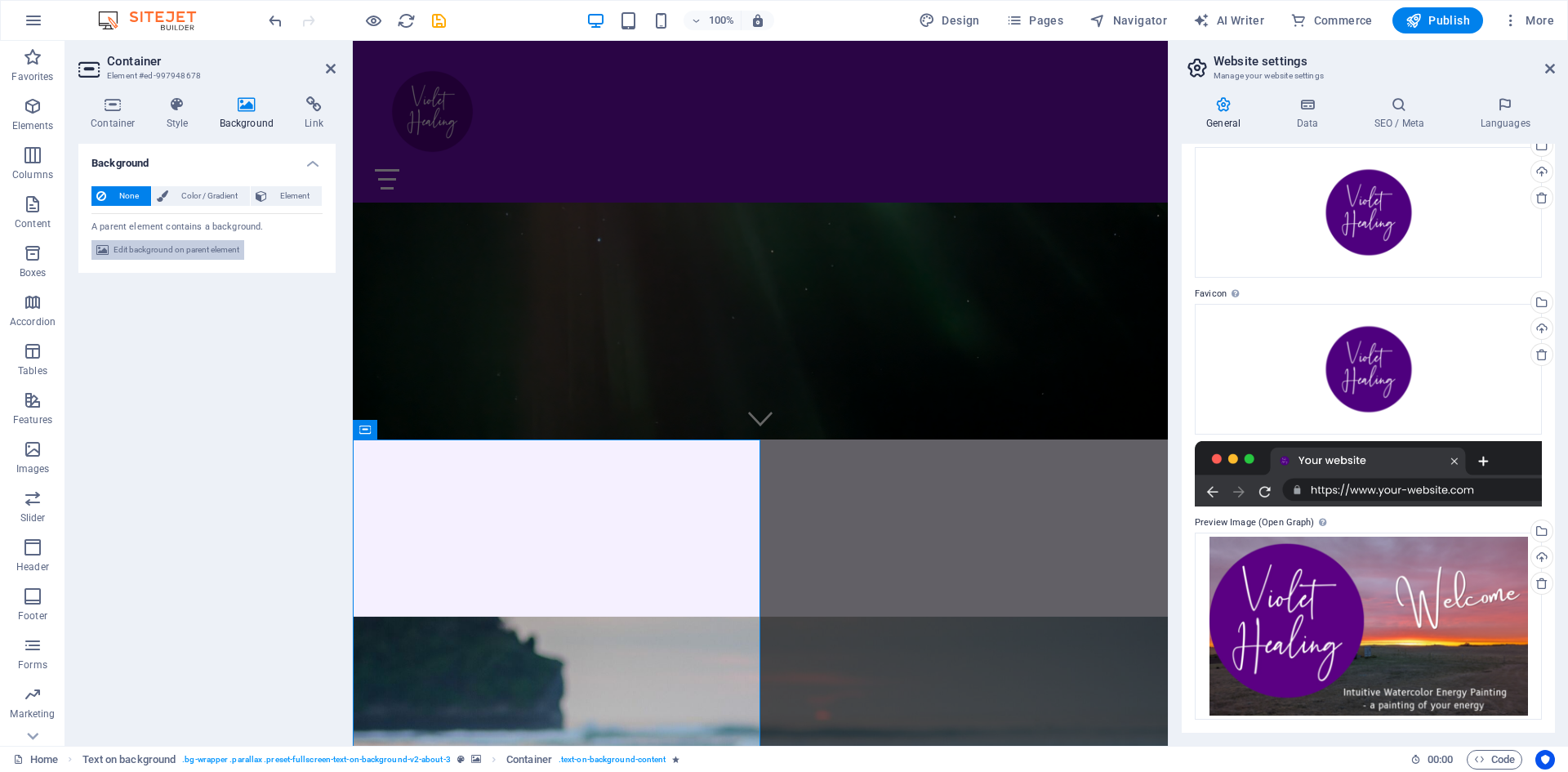
click at [177, 248] on span "Edit background on parent element" at bounding box center [177, 250] width 126 height 19
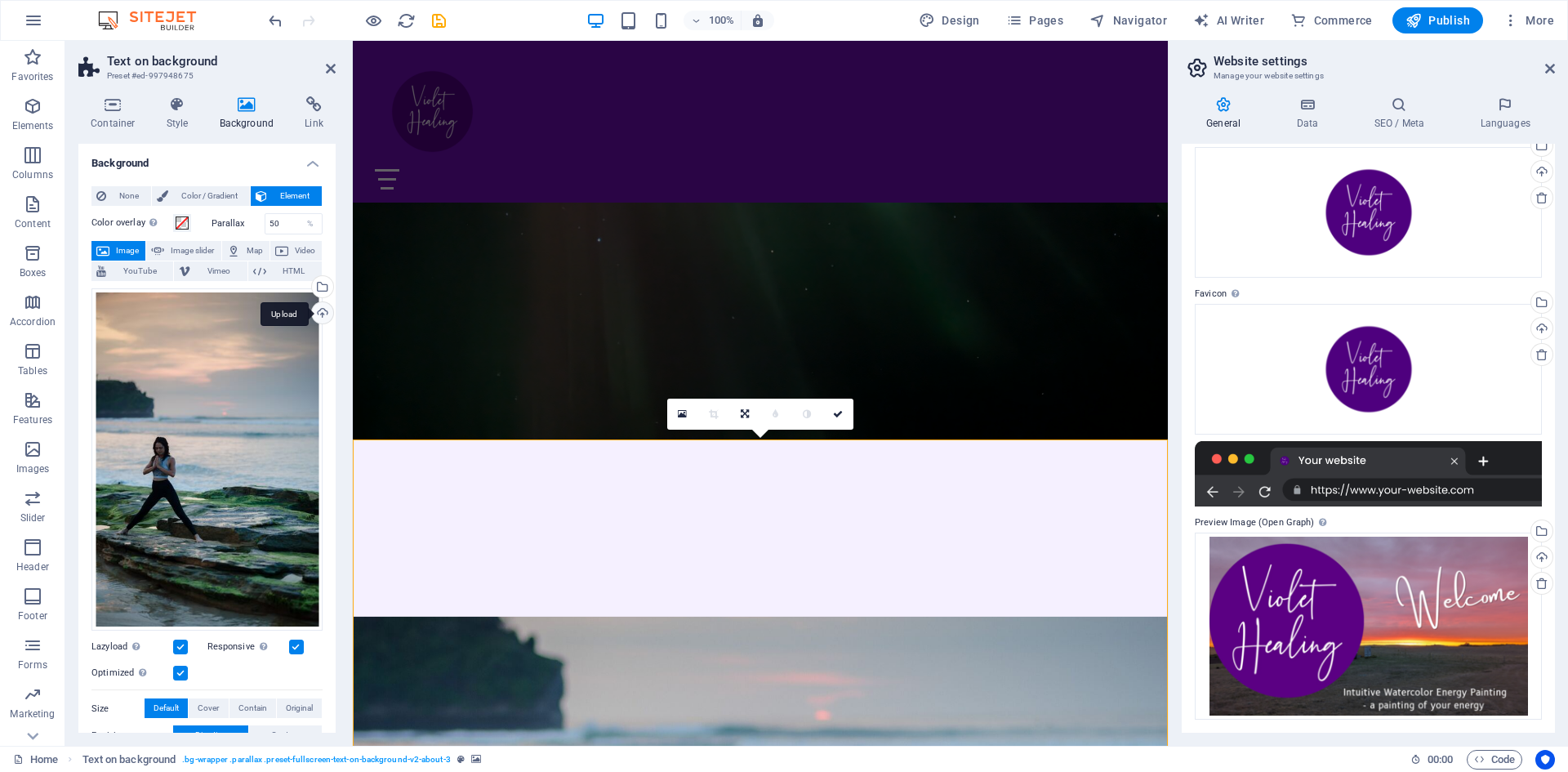
click at [324, 312] on div "Upload" at bounding box center [321, 315] width 24 height 24
click at [324, 286] on div "Select files from the file manager, stock photos, or upload file(s)" at bounding box center [321, 288] width 24 height 24
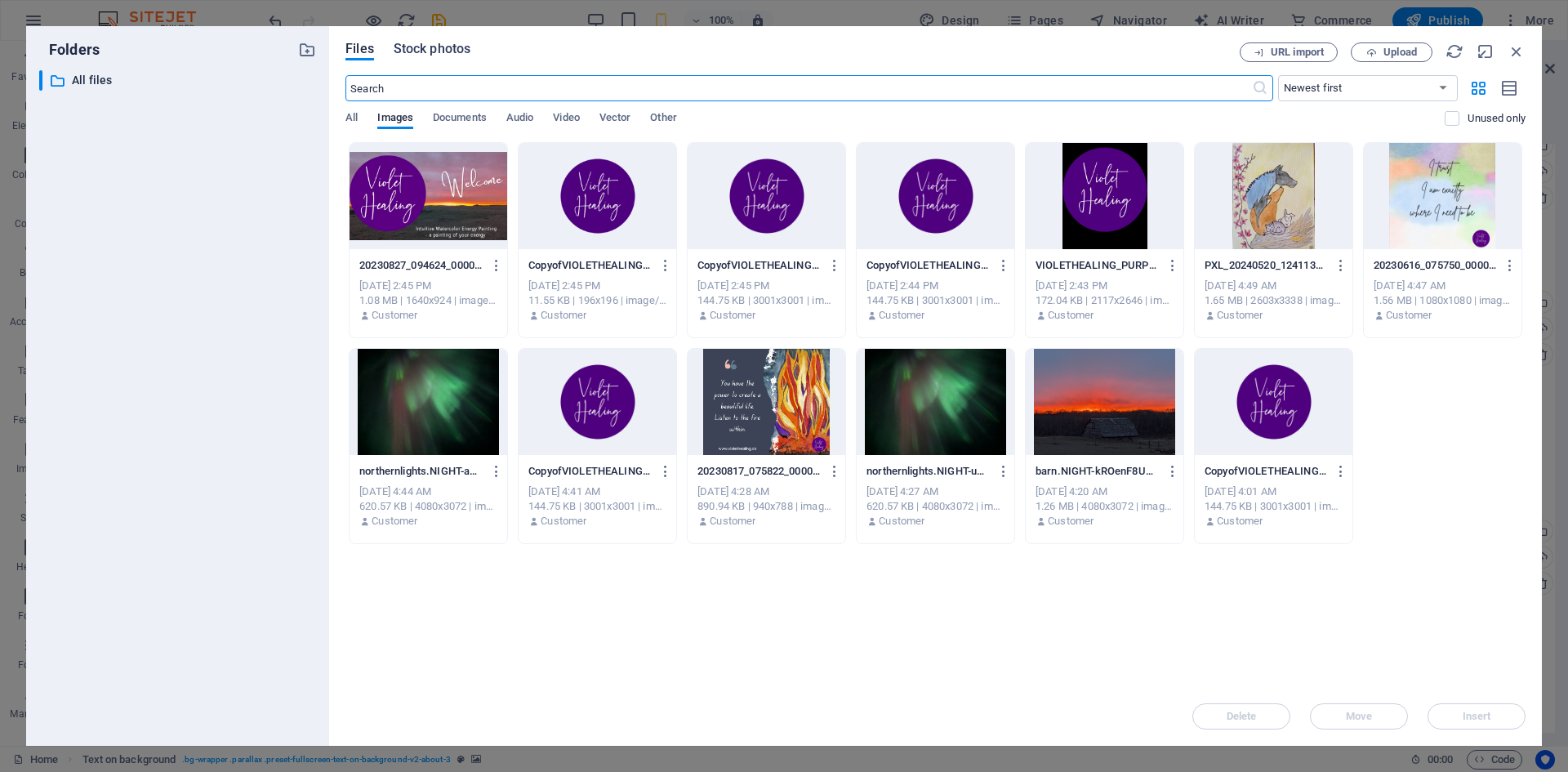
click at [440, 44] on span "Stock photos" at bounding box center [432, 48] width 77 height 19
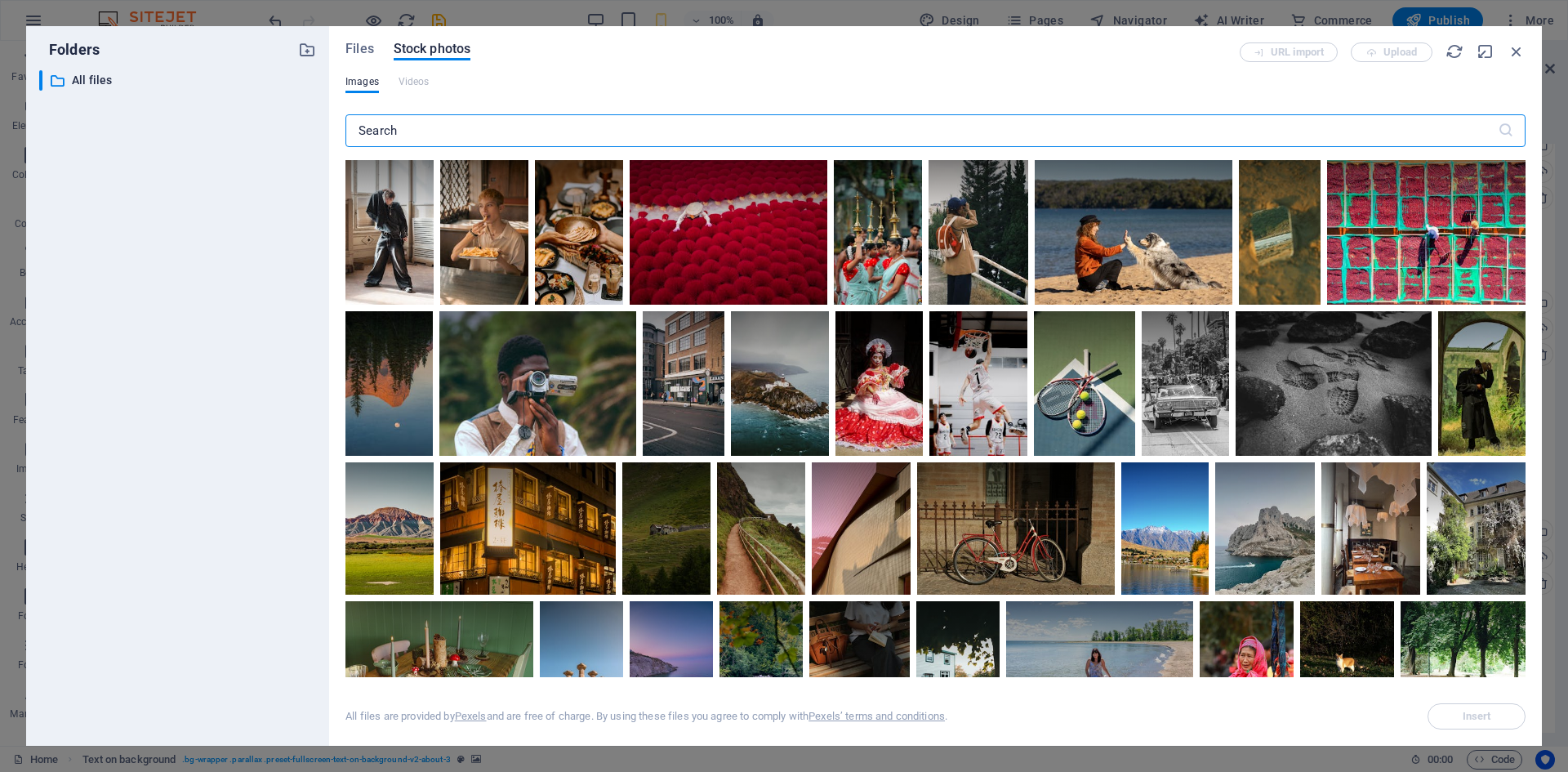
click at [417, 138] on input "text" at bounding box center [922, 131] width 1153 height 32
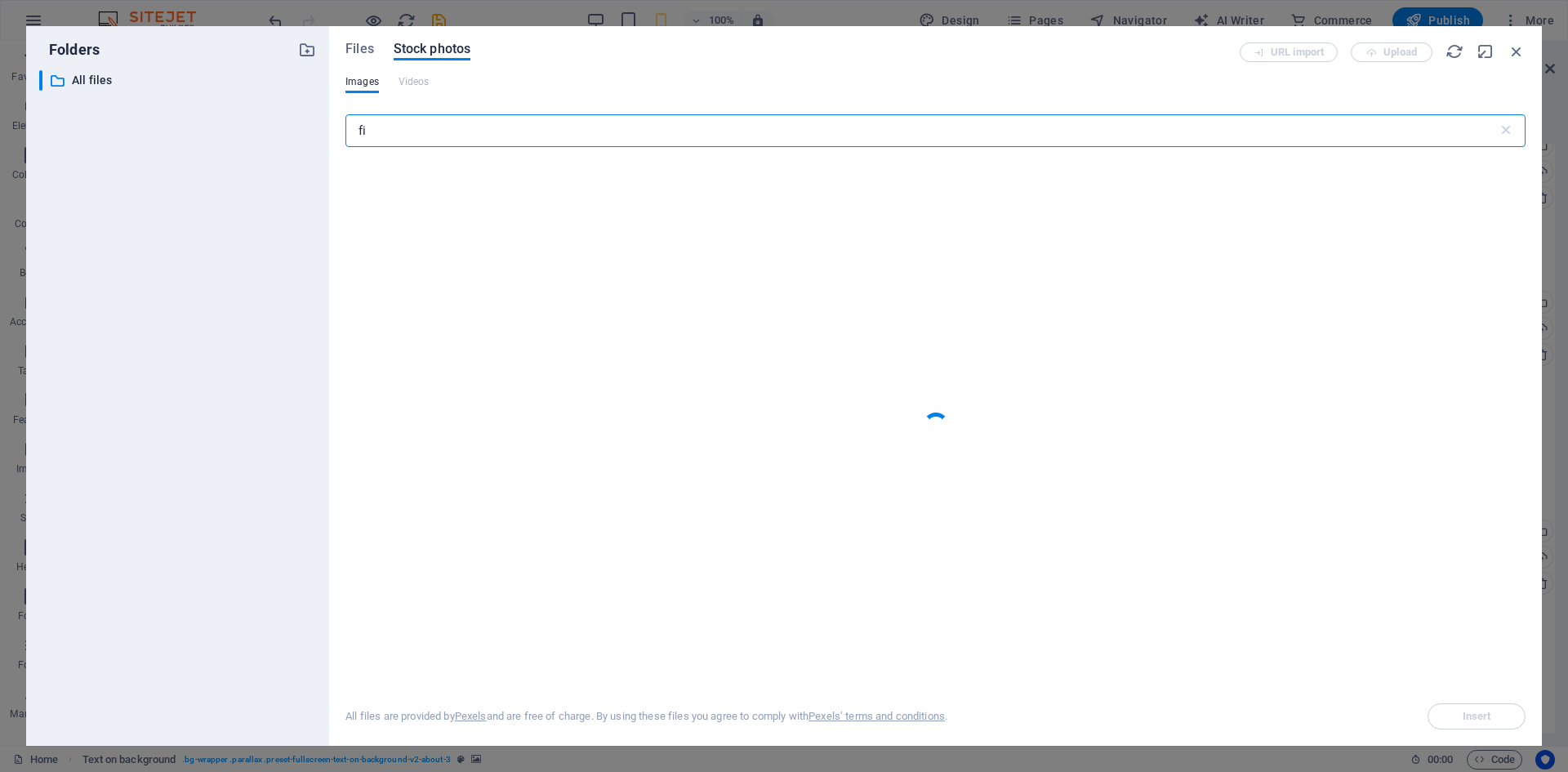
type input "f"
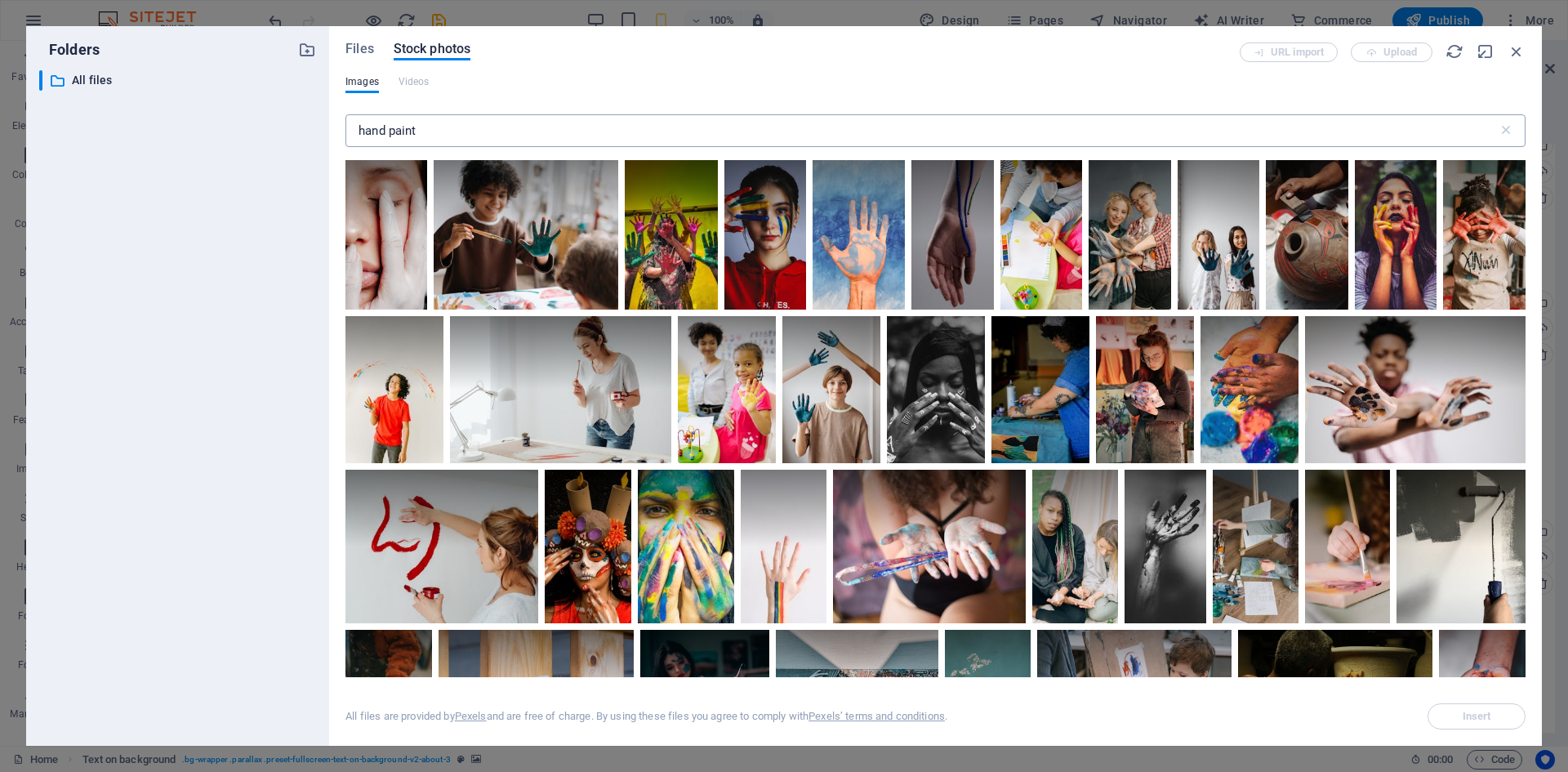
click at [437, 131] on input "hand paint" at bounding box center [922, 131] width 1153 height 32
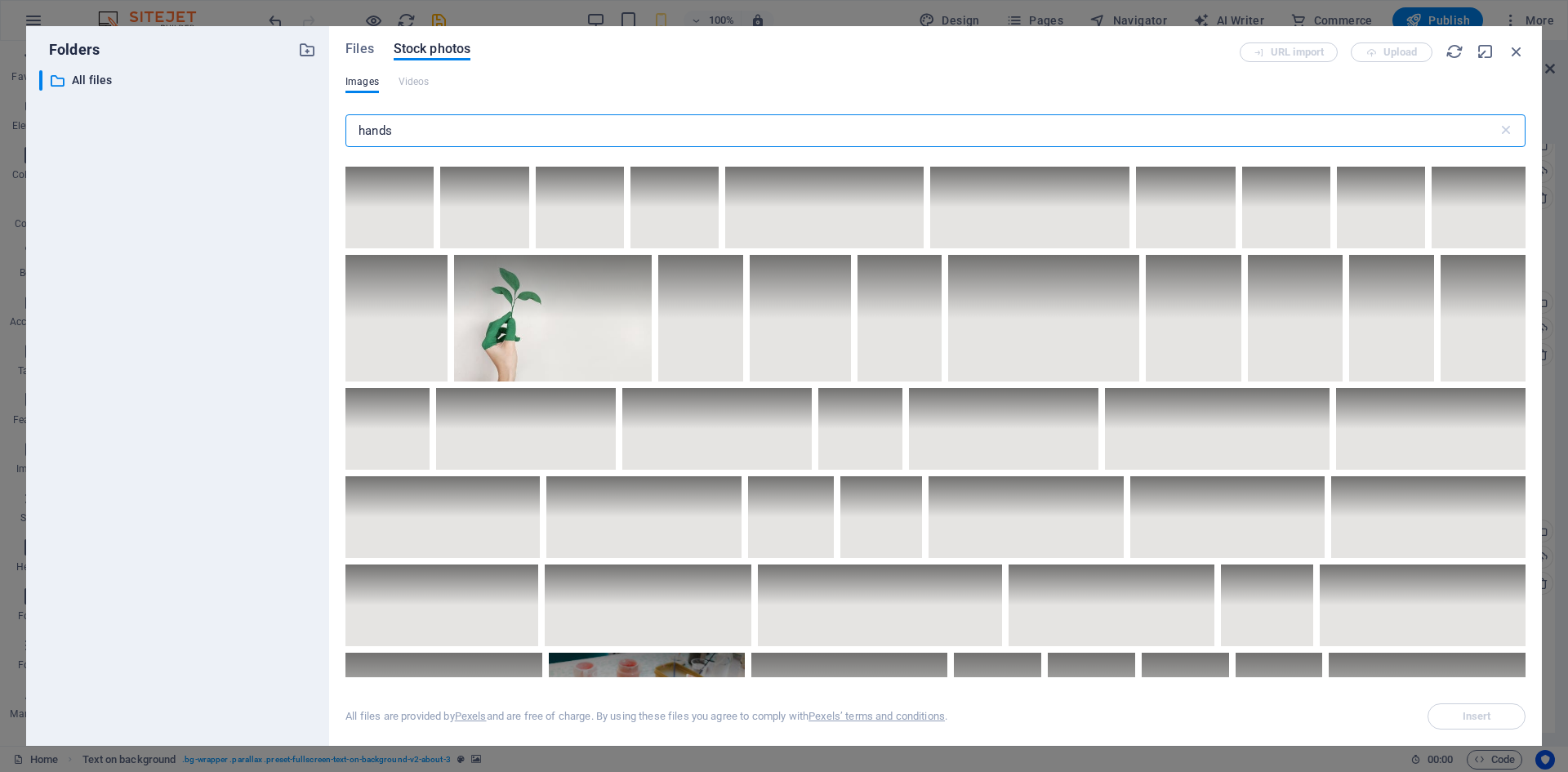
scroll to position [4625, 0]
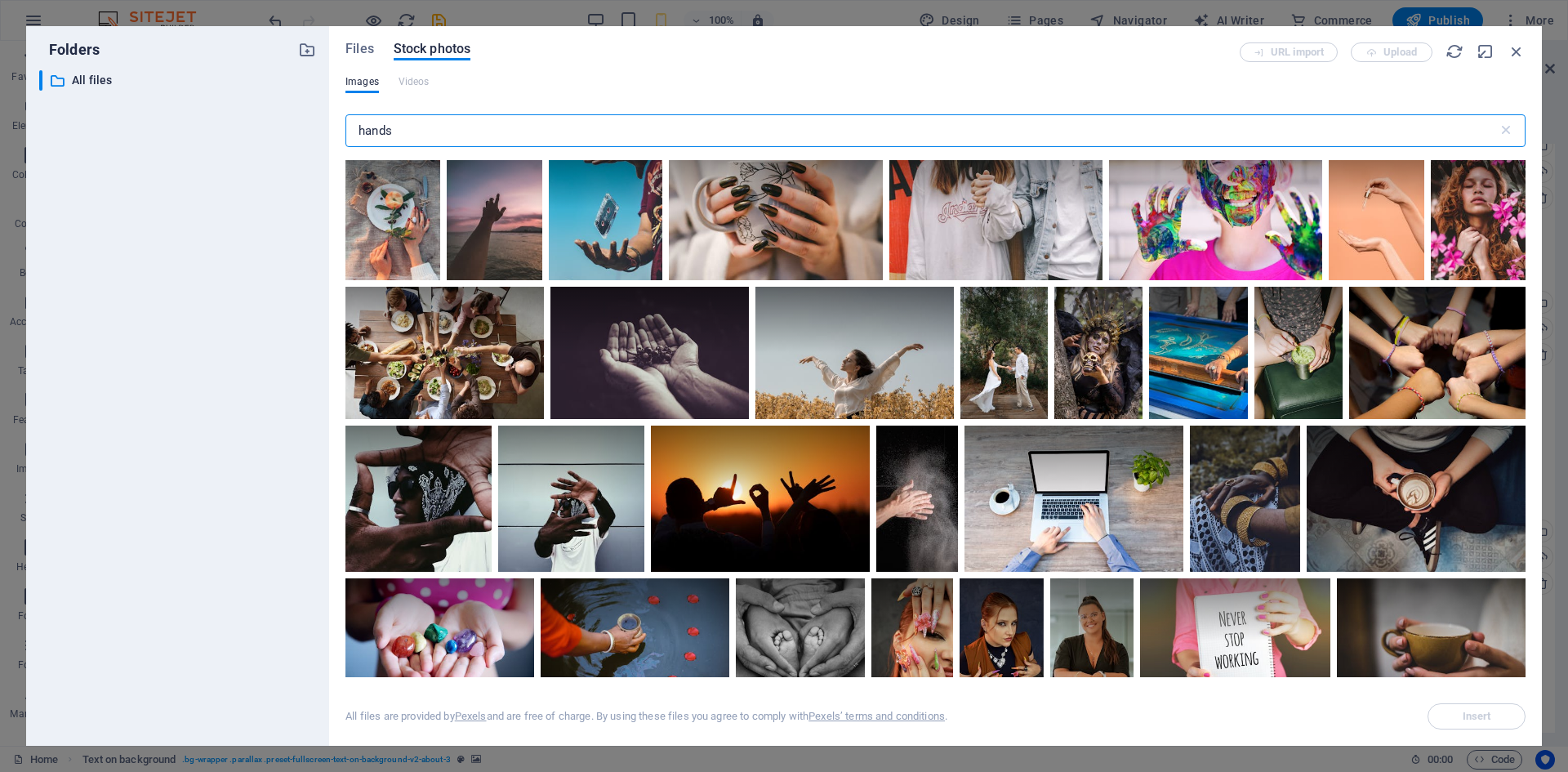
click at [768, 236] on div at bounding box center [775, 209] width 213 height 143
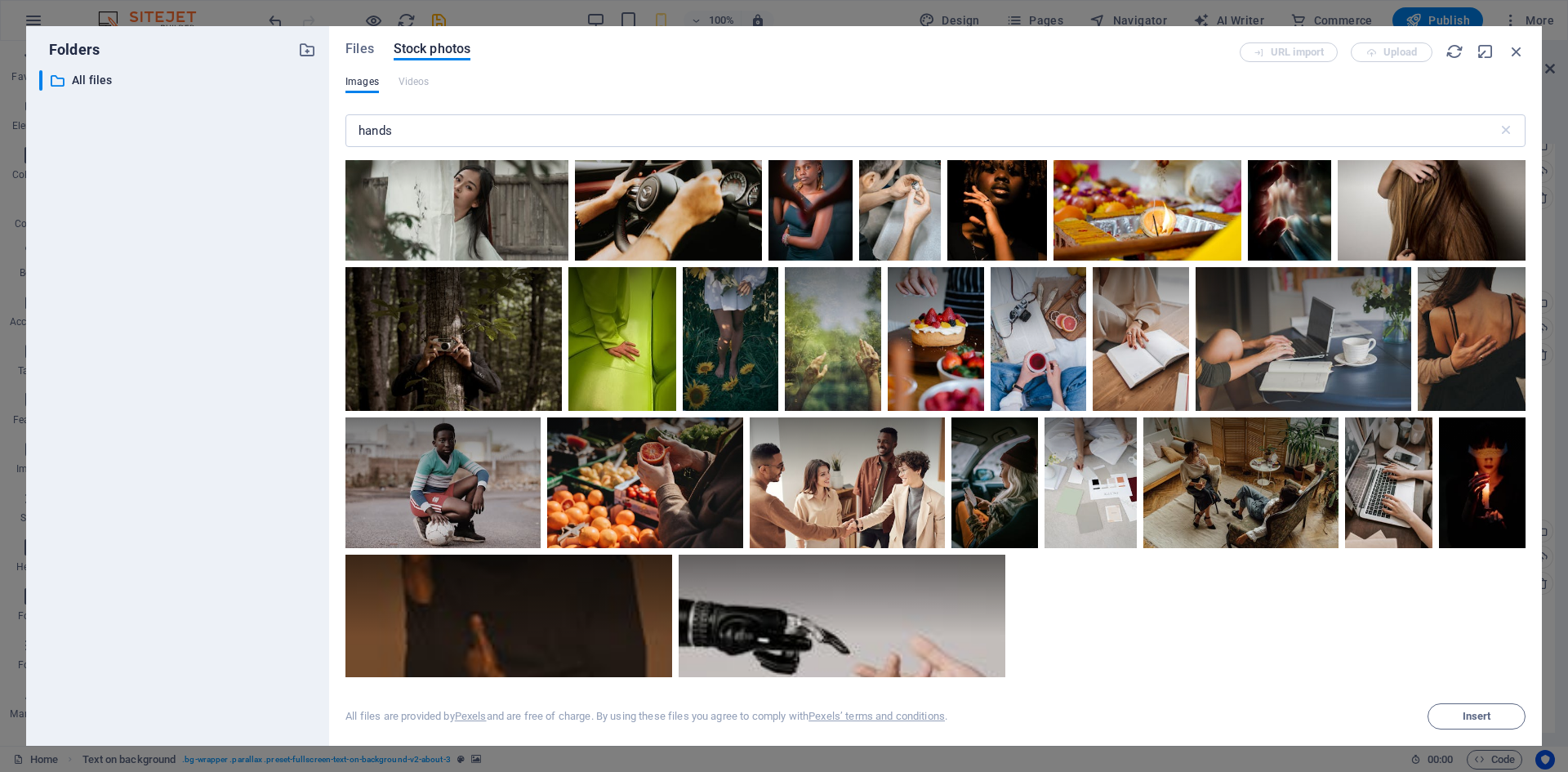
scroll to position [8100, 0]
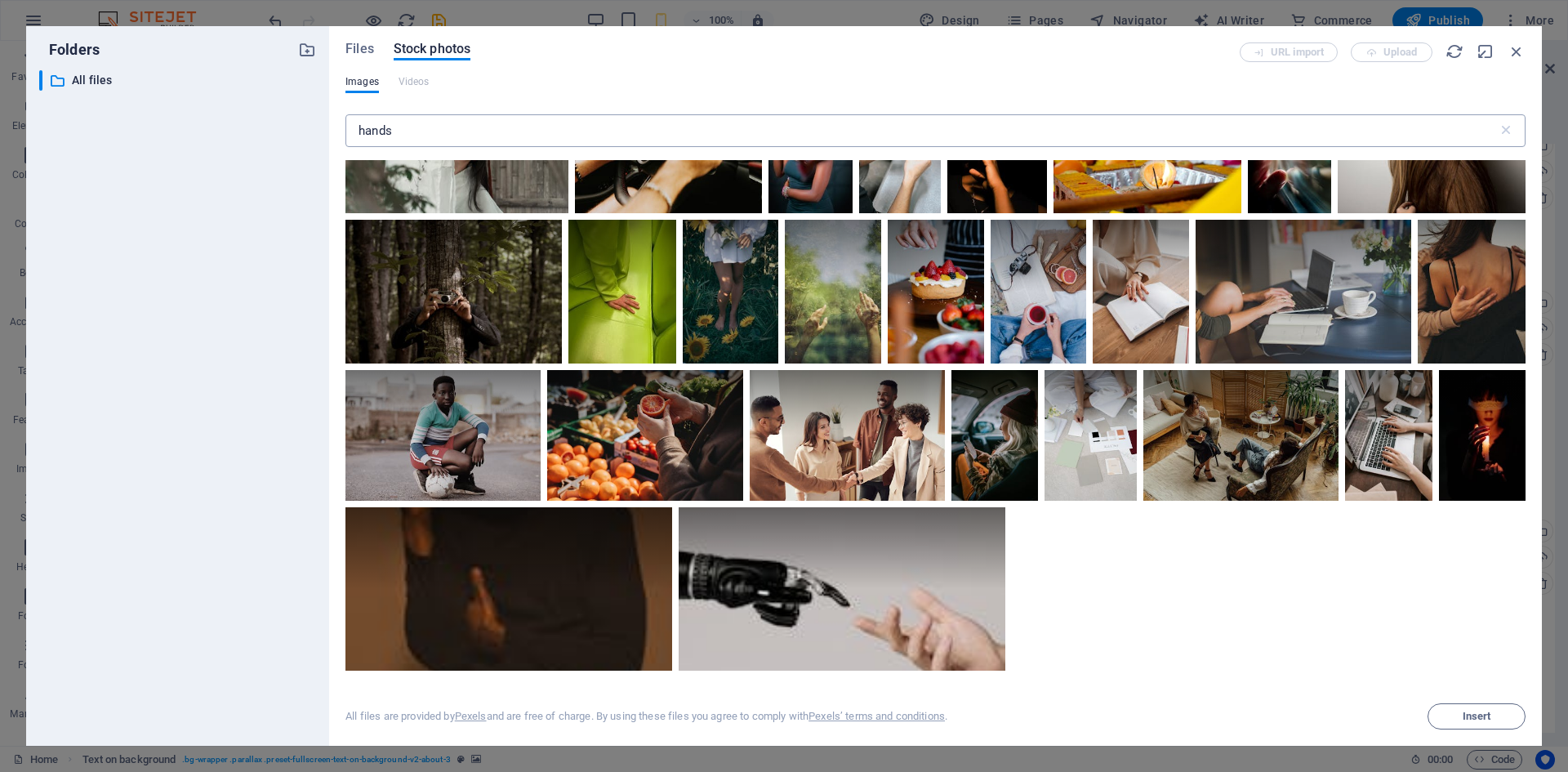
click at [406, 129] on input "hands" at bounding box center [922, 131] width 1153 height 32
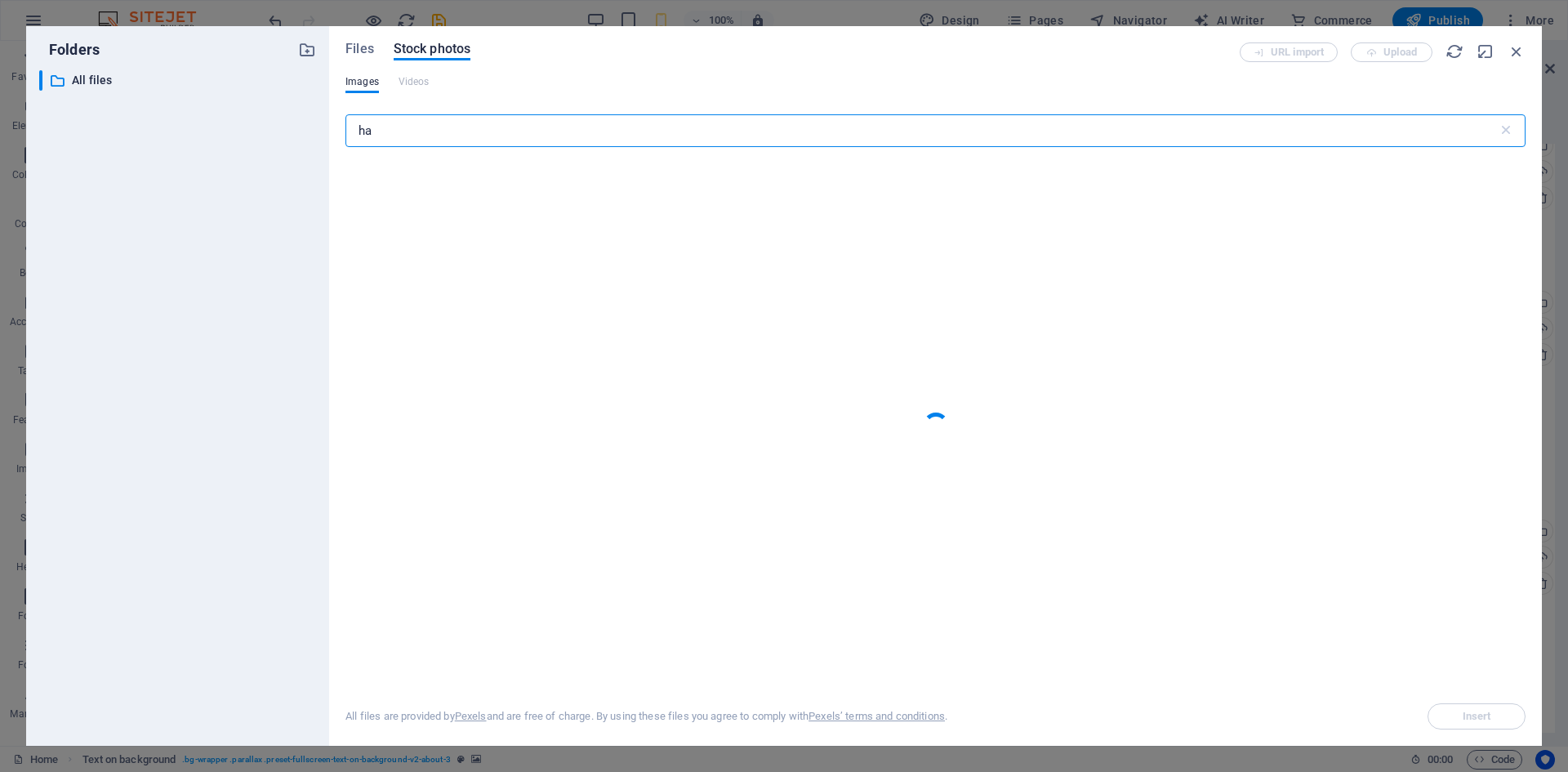
type input "h"
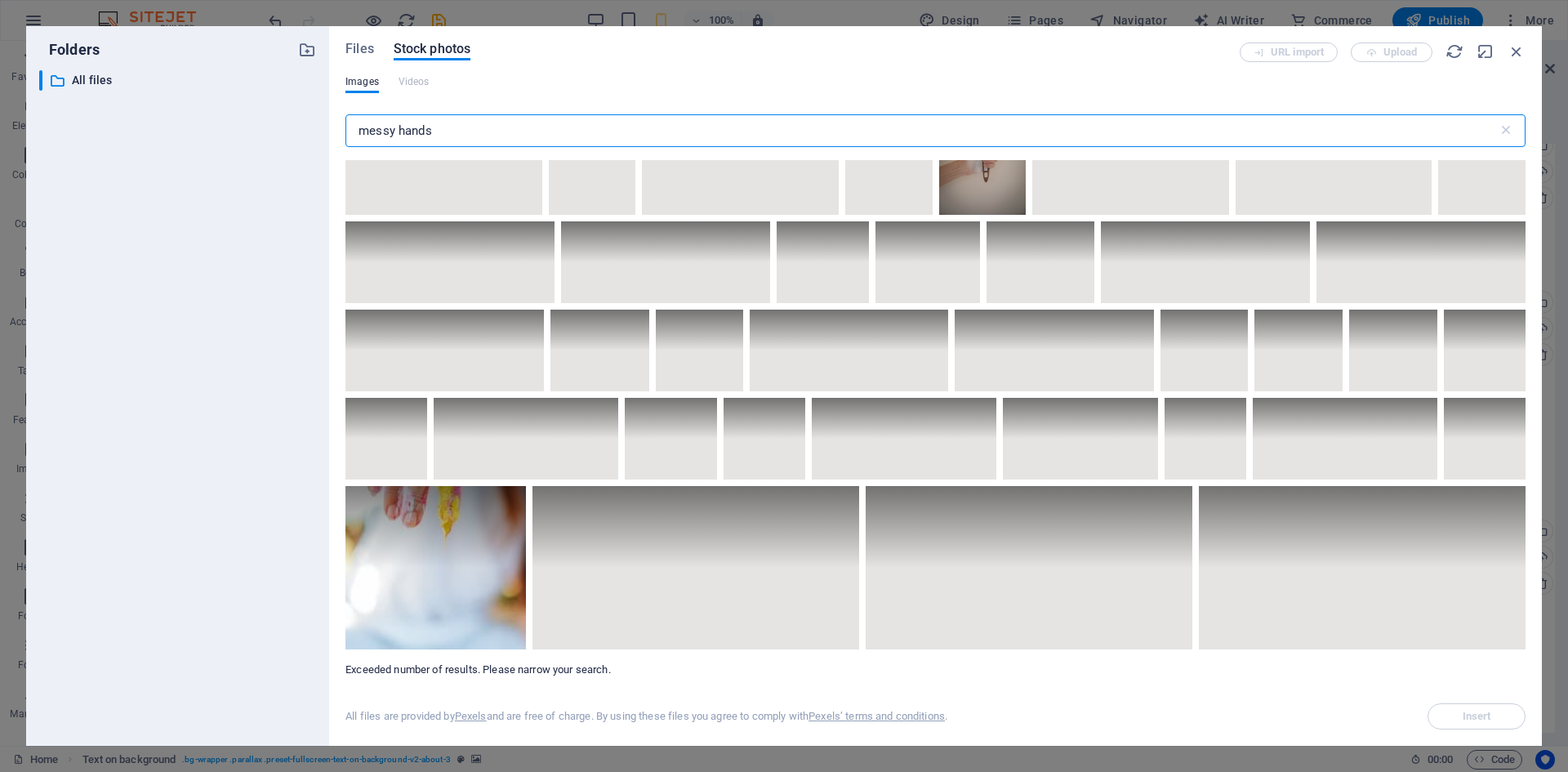
scroll to position [7977, 0]
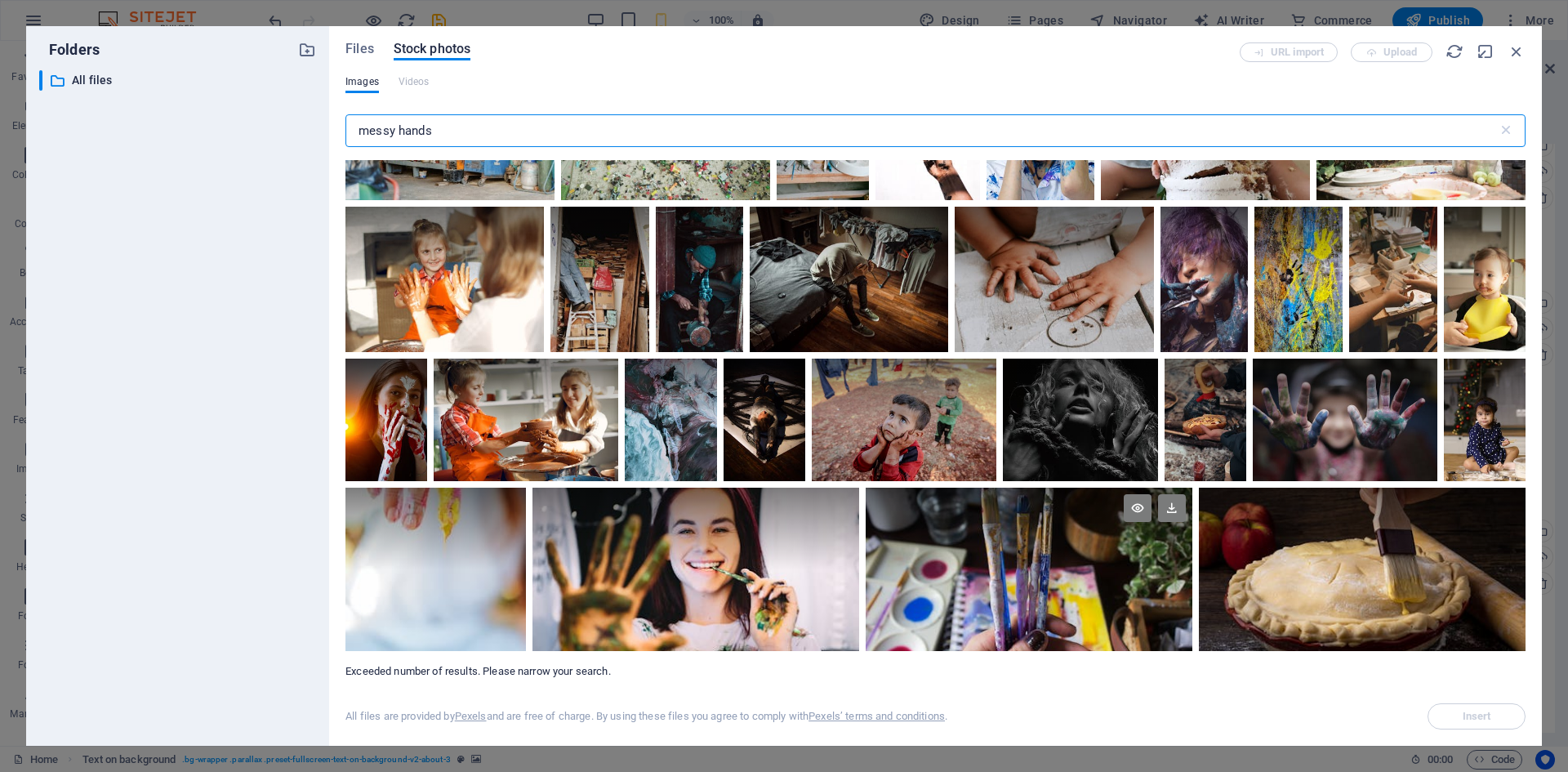
type input "messy hands"
click at [1026, 575] on div at bounding box center [1029, 569] width 327 height 164
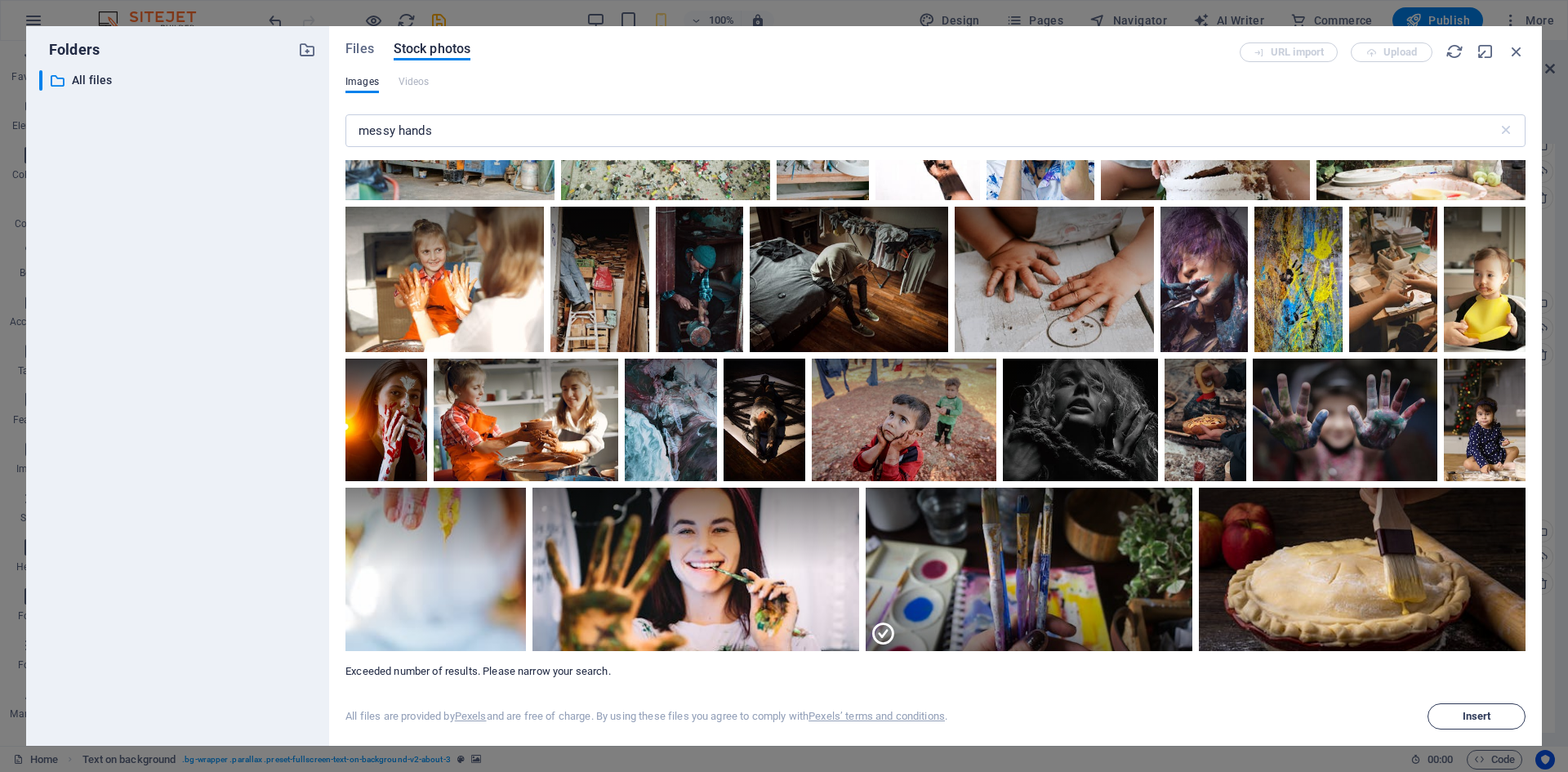
click at [1484, 714] on span "Insert" at bounding box center [1476, 716] width 29 height 10
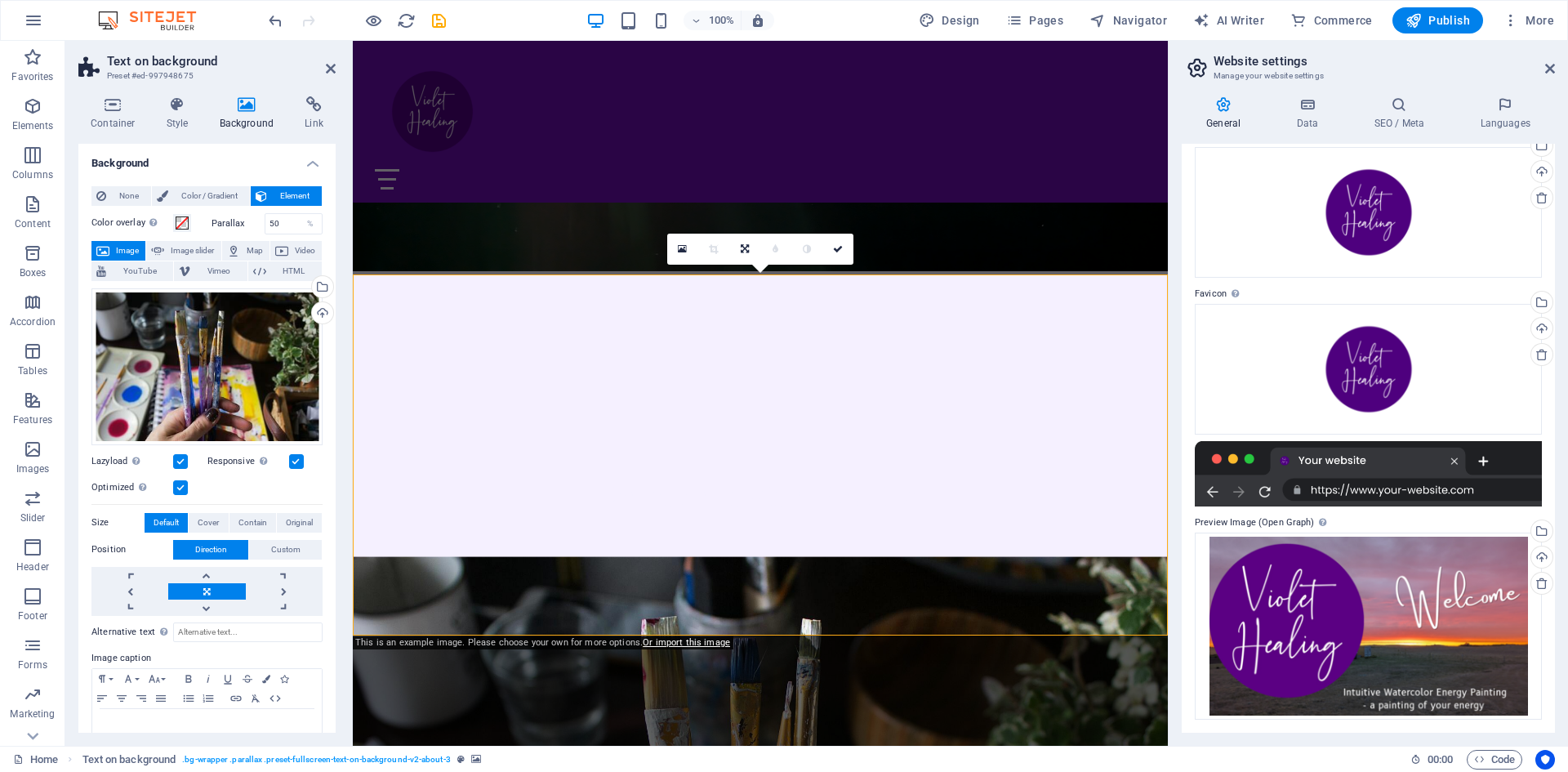
scroll to position [472, 0]
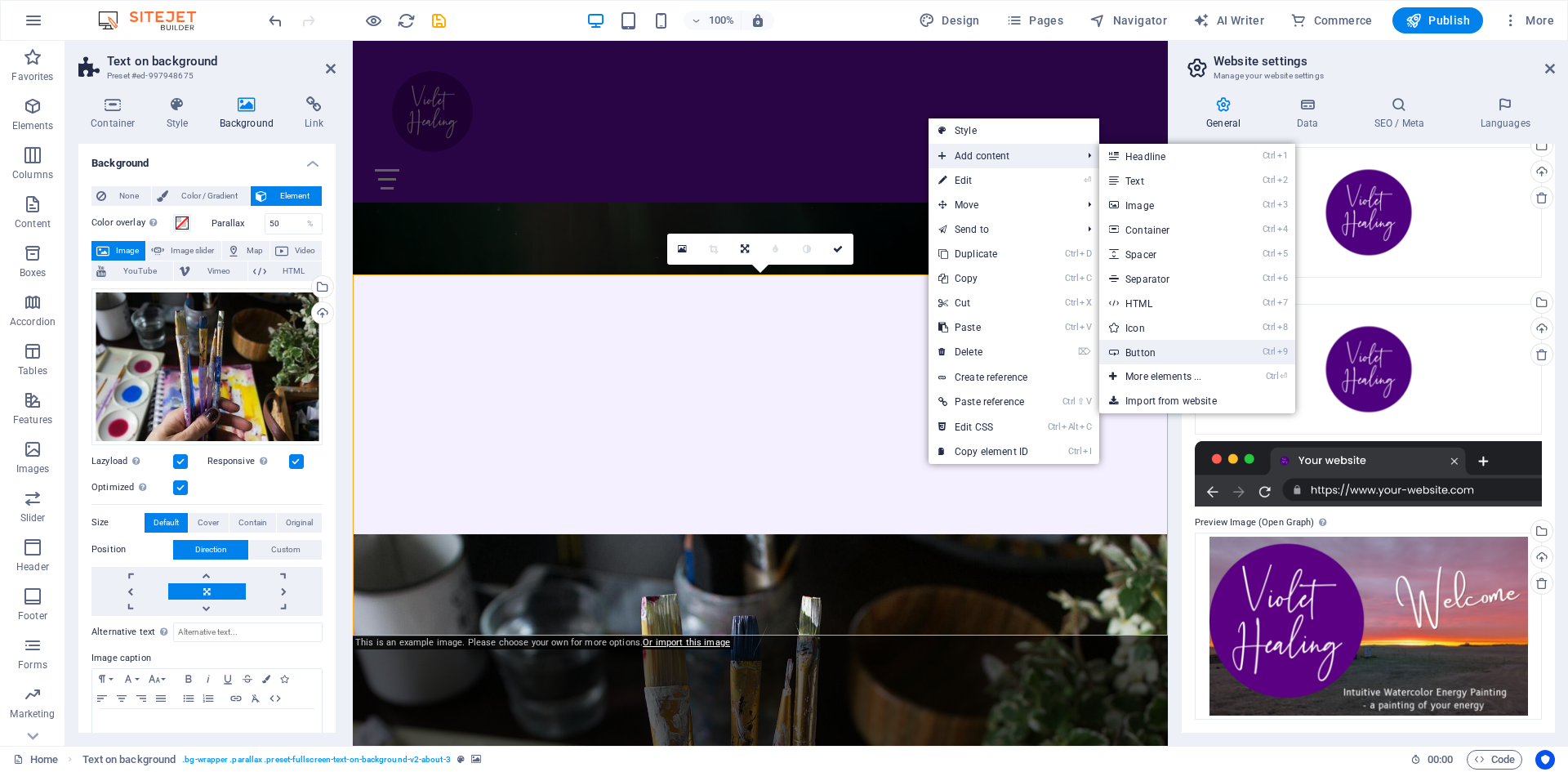
click at [1131, 355] on link "Ctrl 9 Button" at bounding box center [1167, 352] width 135 height 24
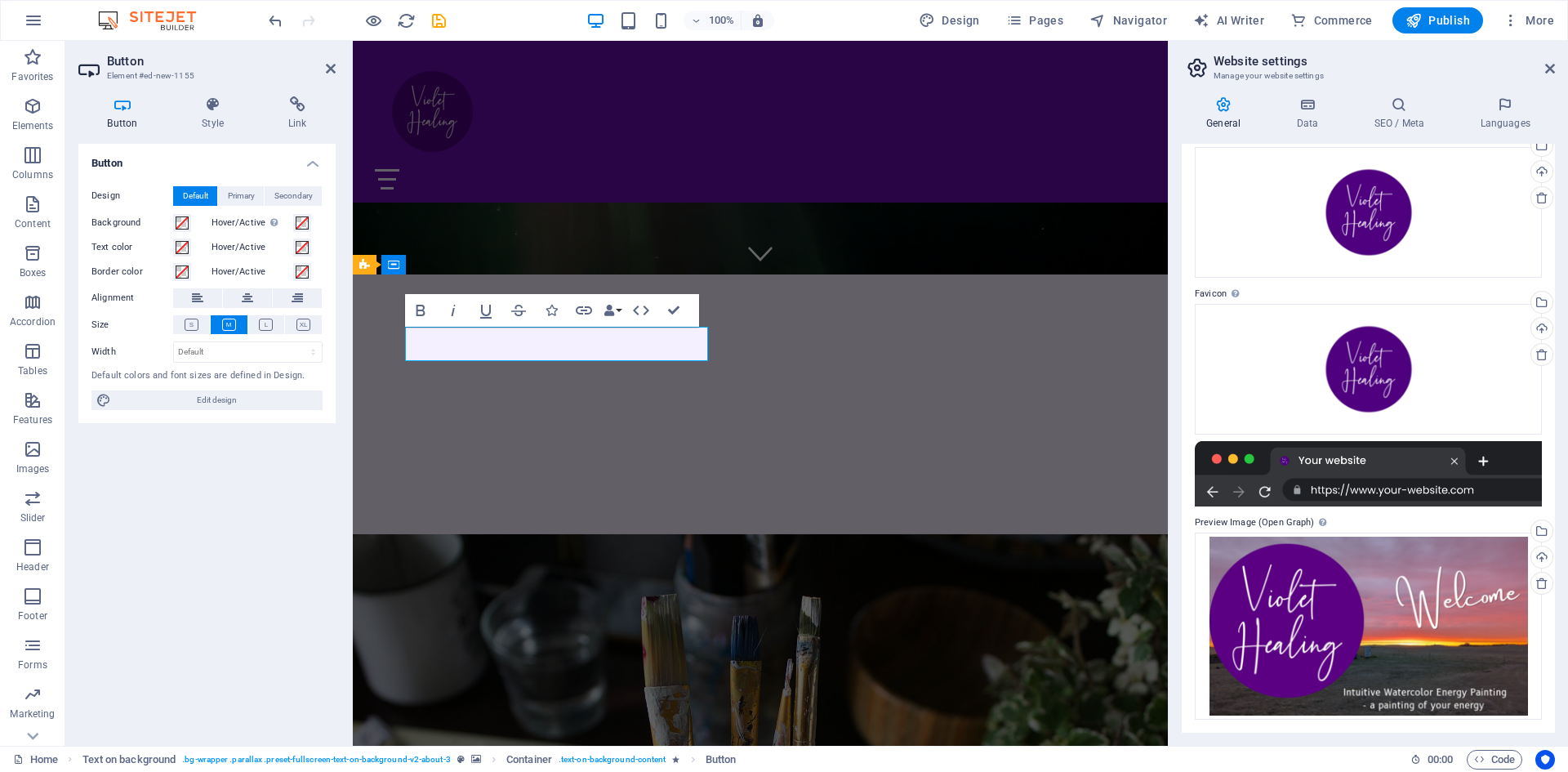
drag, startPoint x: 414, startPoint y: 342, endPoint x: 702, endPoint y: 343, distance: 288.0
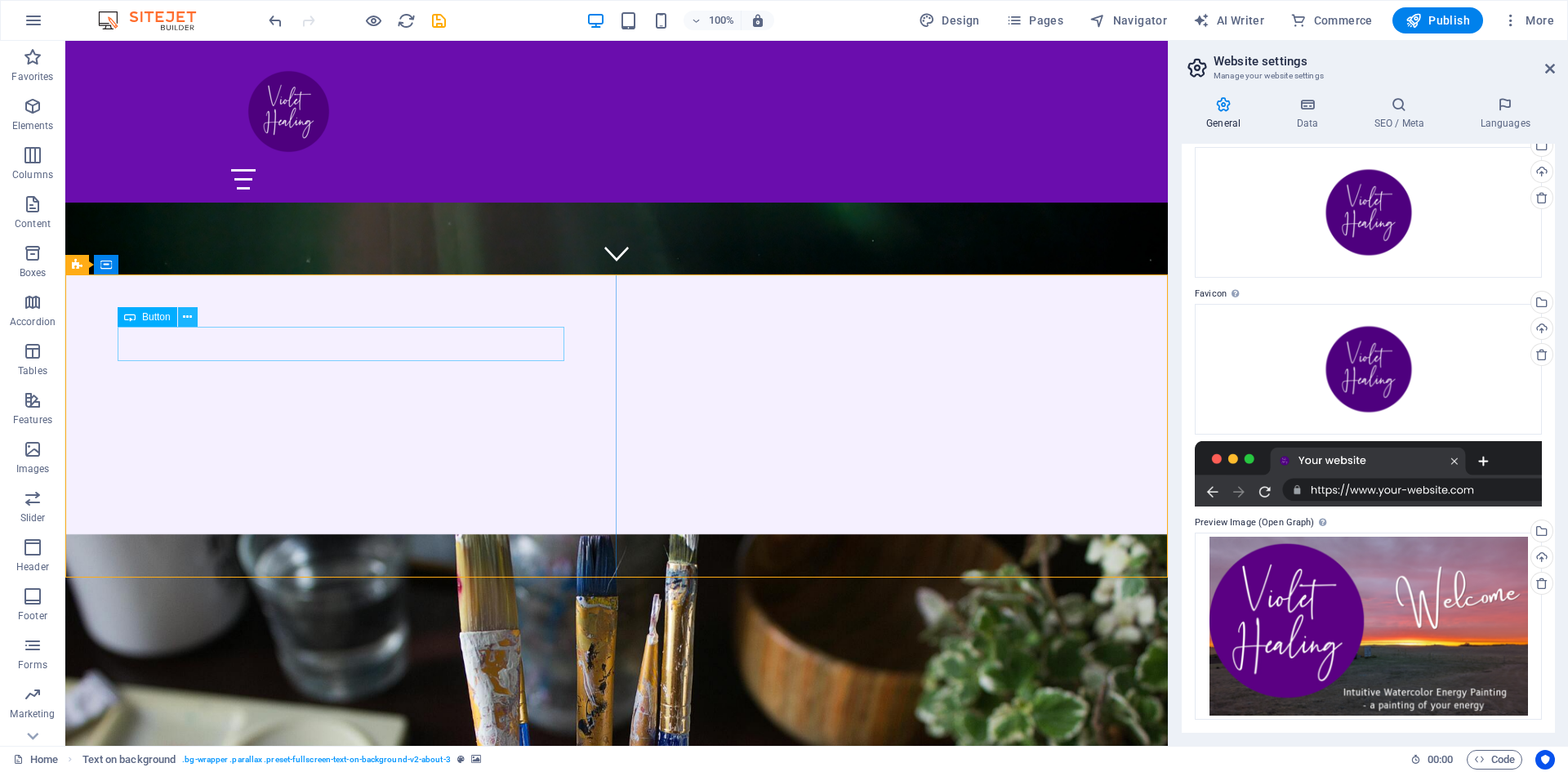
click at [190, 321] on icon at bounding box center [188, 318] width 9 height 18
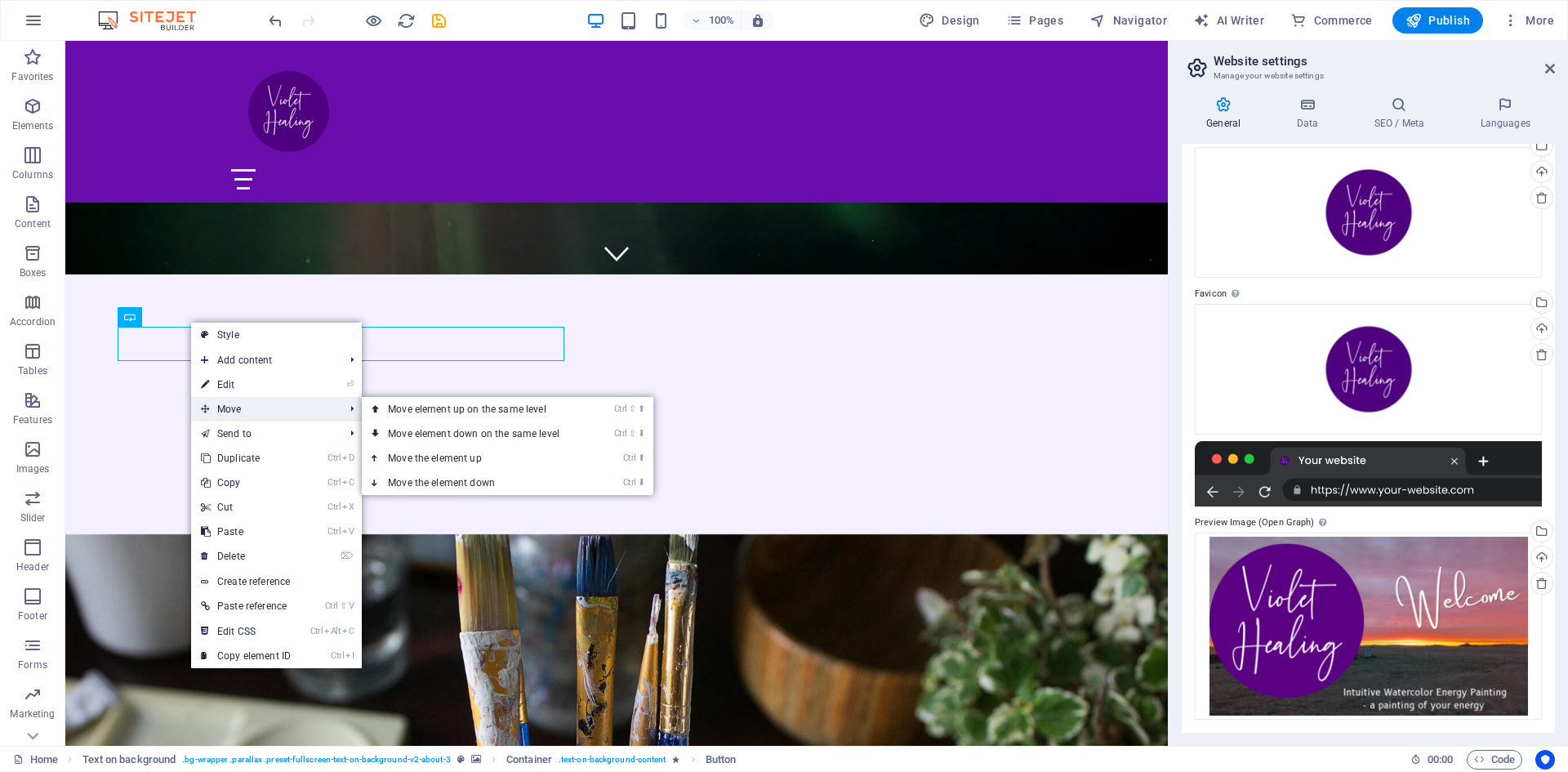
click at [255, 409] on span "Move" at bounding box center [265, 409] width 146 height 24
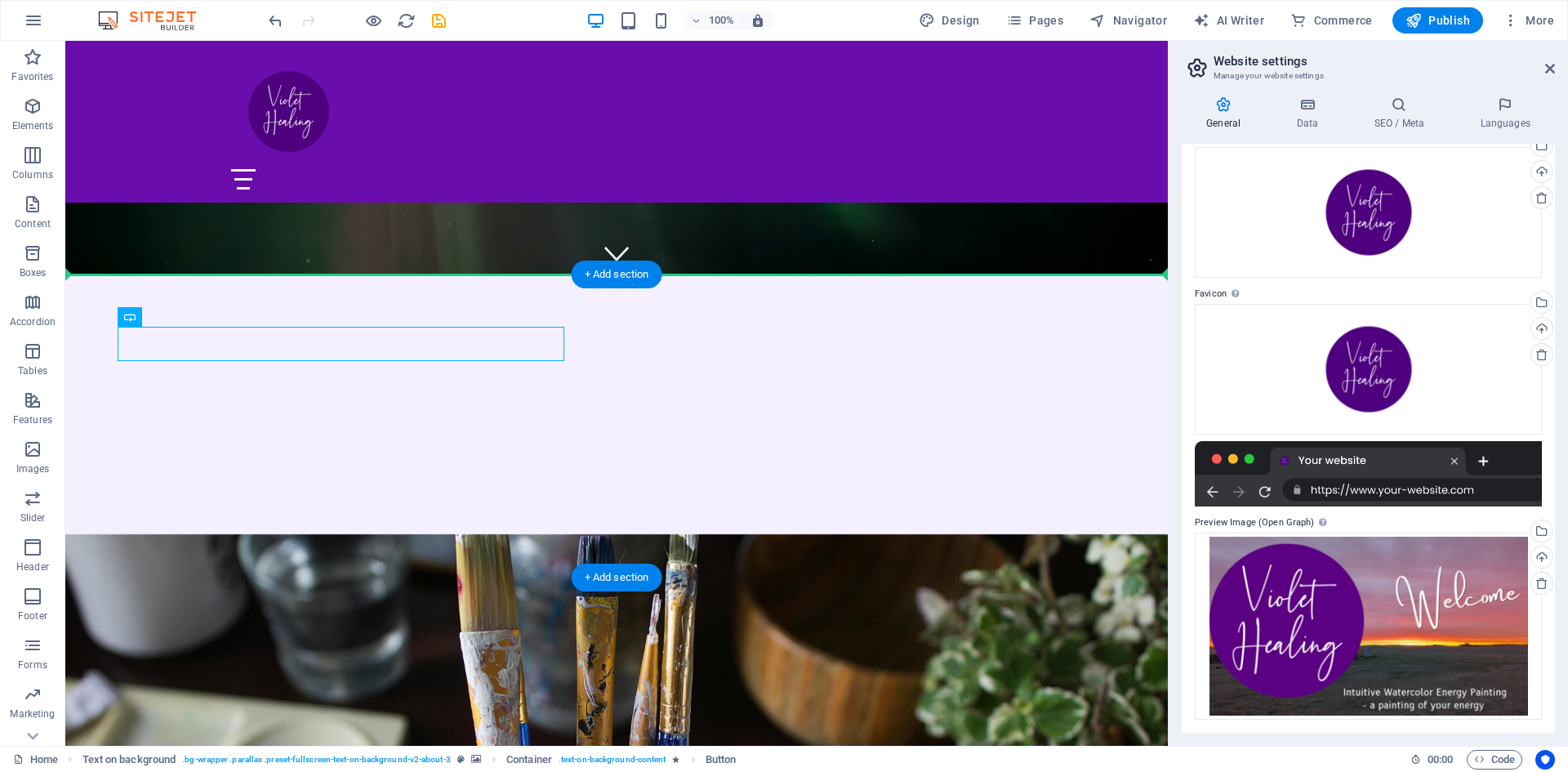
drag, startPoint x: 127, startPoint y: 334, endPoint x: 823, endPoint y: 379, distance: 697.5
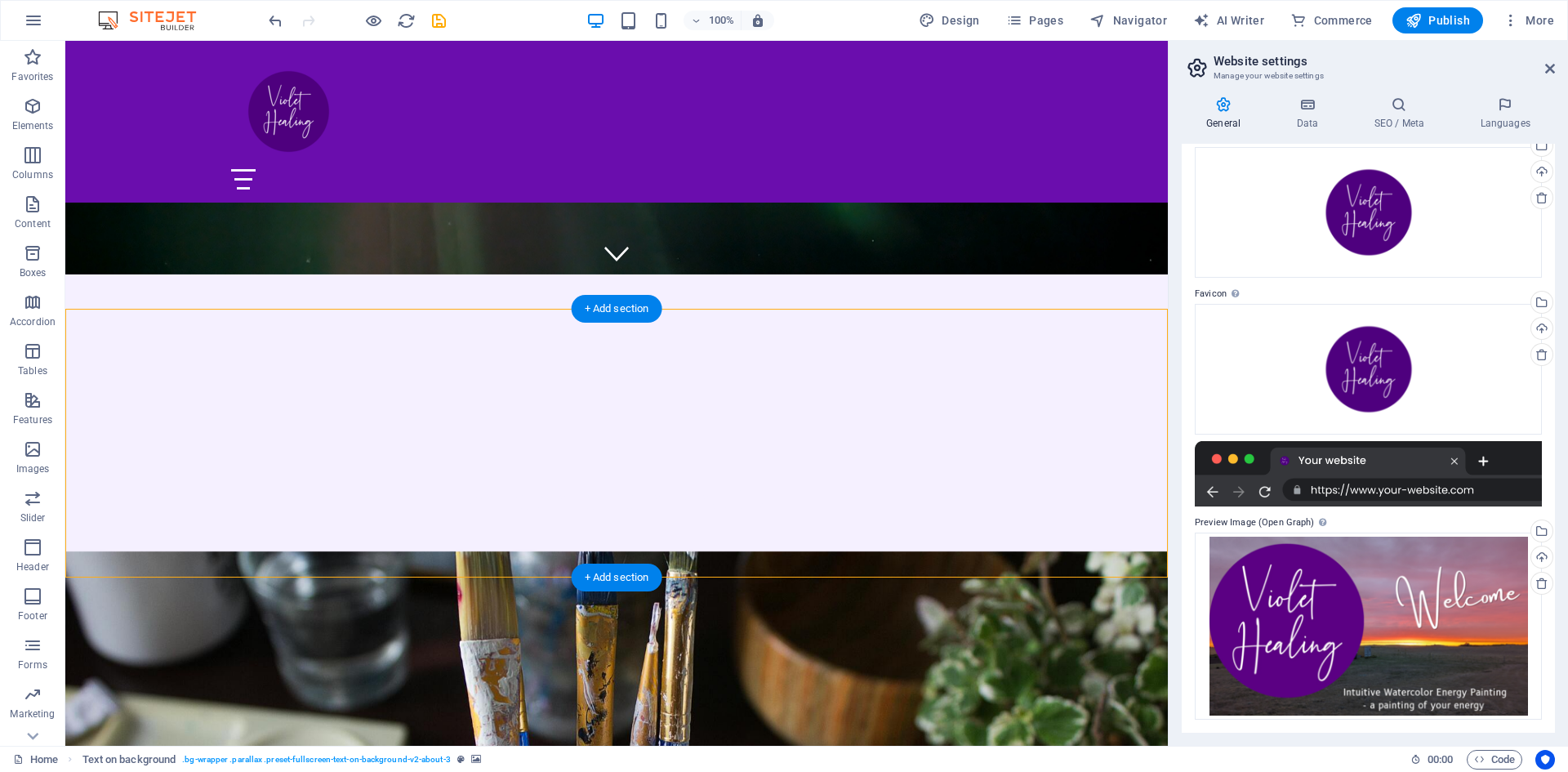
click at [214, 652] on div "gallery of Intuitive paintings" at bounding box center [617, 668] width 1103 height 34
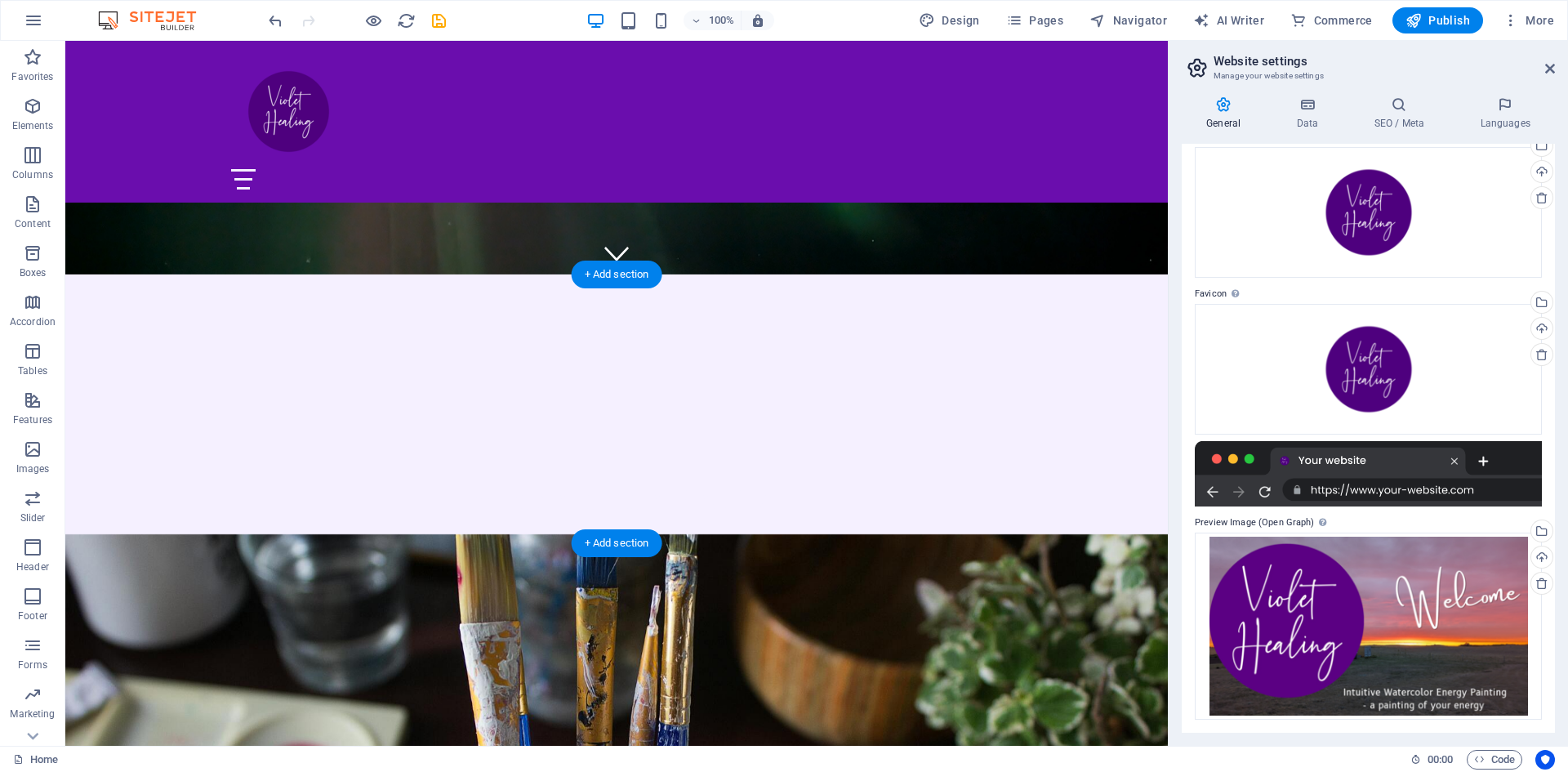
click at [823, 534] on figure at bounding box center [617, 778] width 1103 height 487
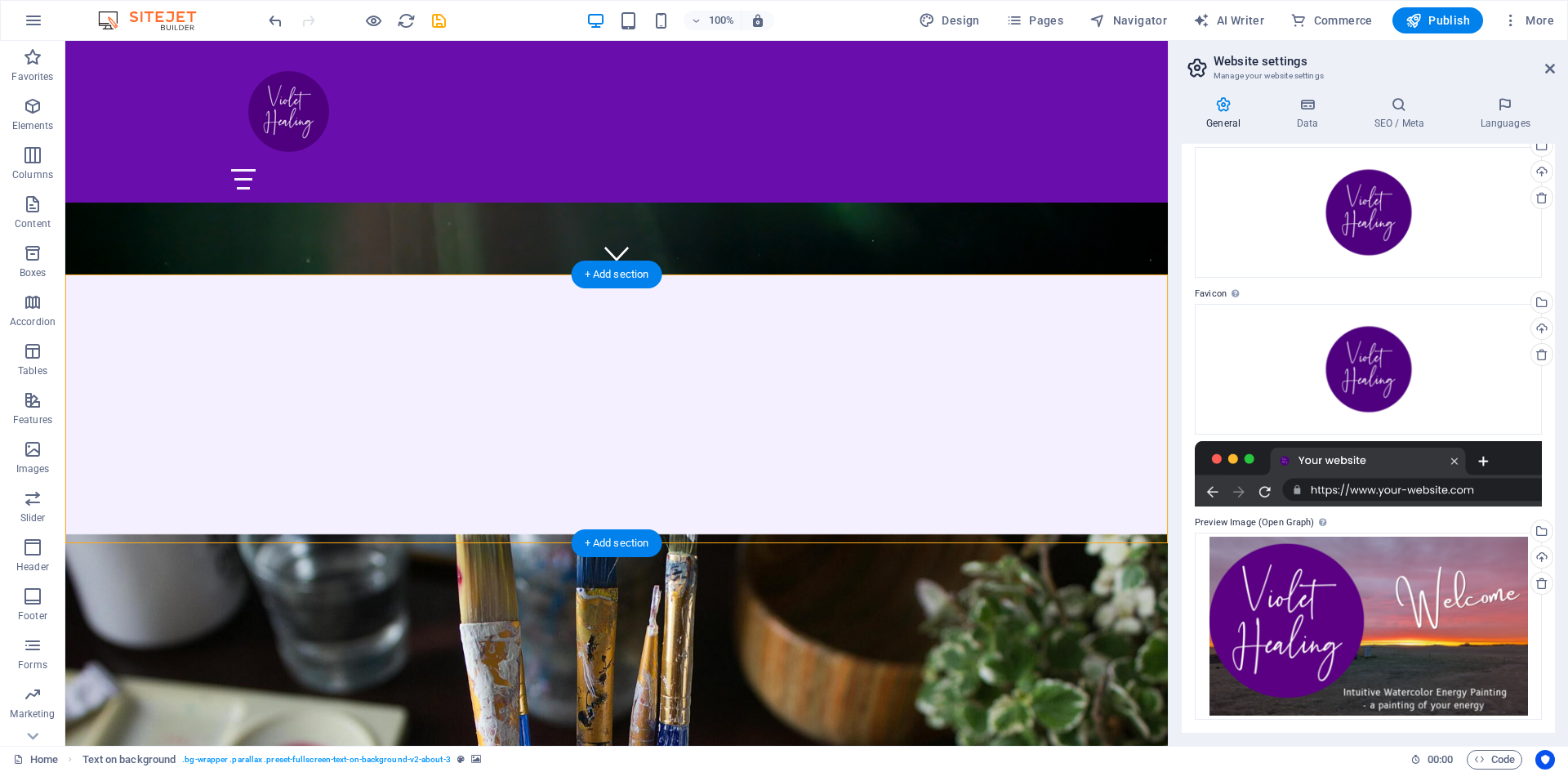
click at [729, 534] on figure at bounding box center [617, 778] width 1103 height 487
click at [660, 534] on figure at bounding box center [617, 778] width 1103 height 487
click at [123, 264] on span "Container" at bounding box center [140, 265] width 43 height 10
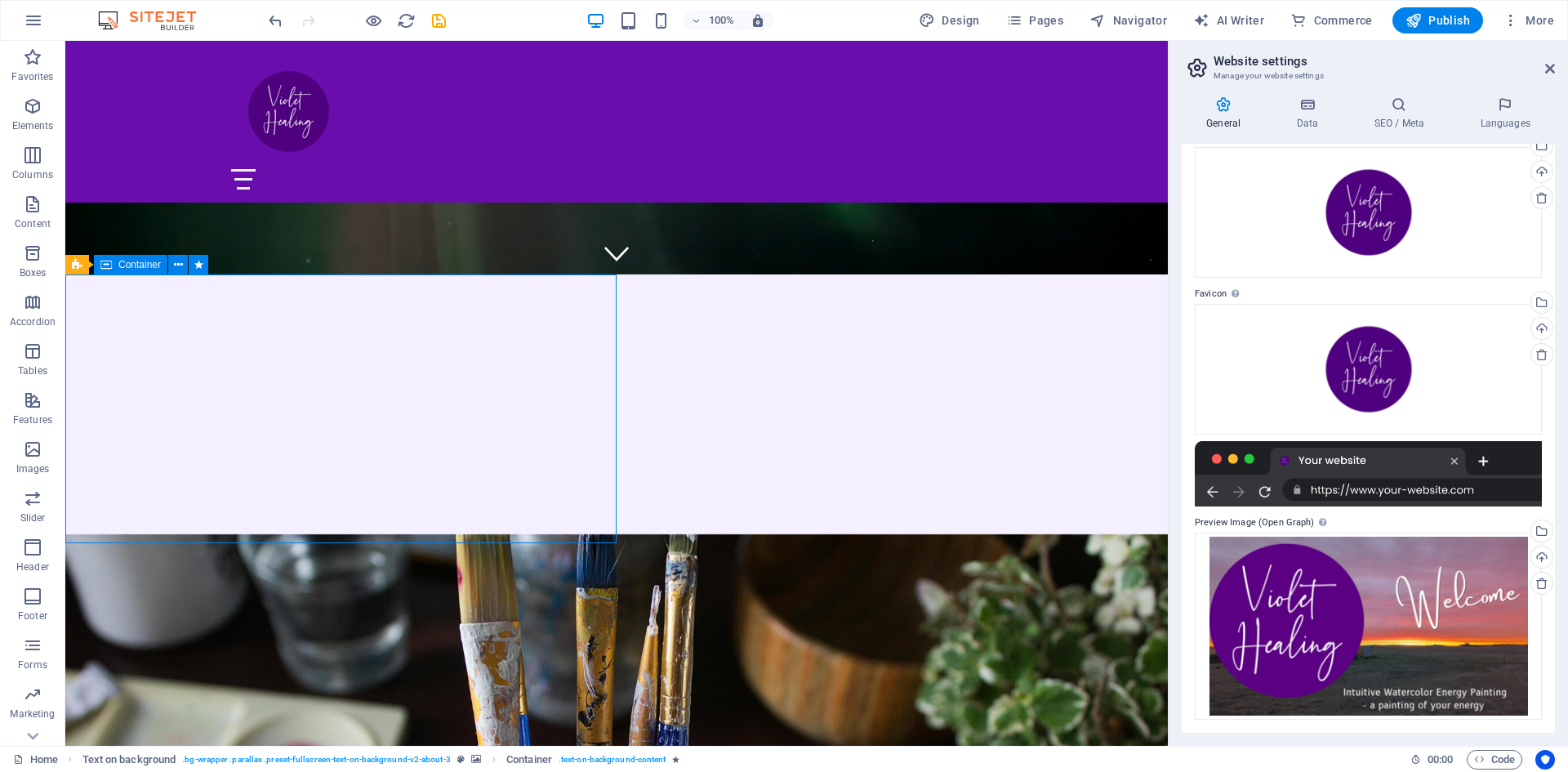
click at [123, 264] on span "Container" at bounding box center [140, 265] width 43 height 10
click at [184, 266] on button at bounding box center [178, 265] width 19 height 19
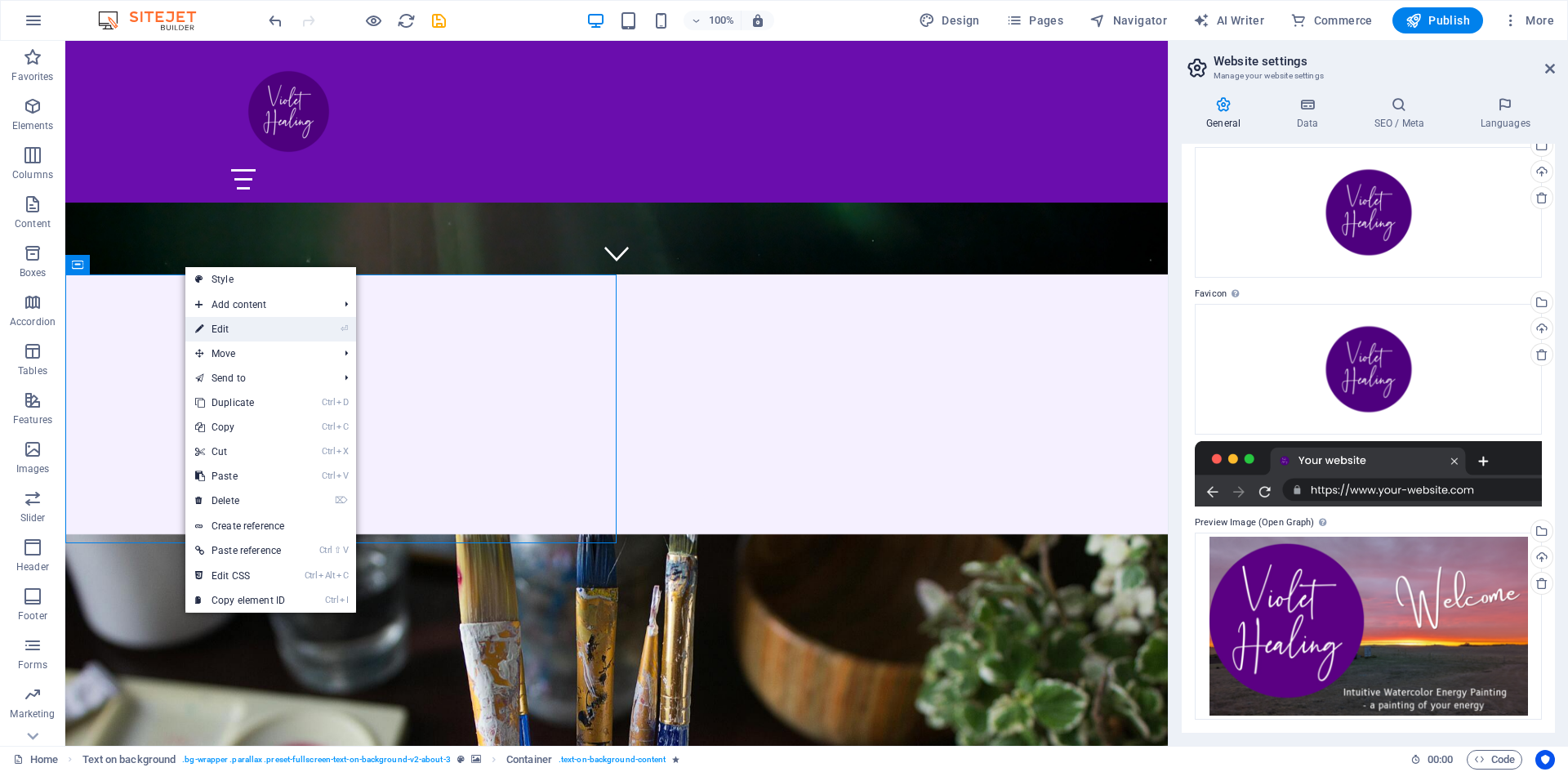
click at [234, 327] on link "⏎ Edit" at bounding box center [240, 330] width 109 height 24
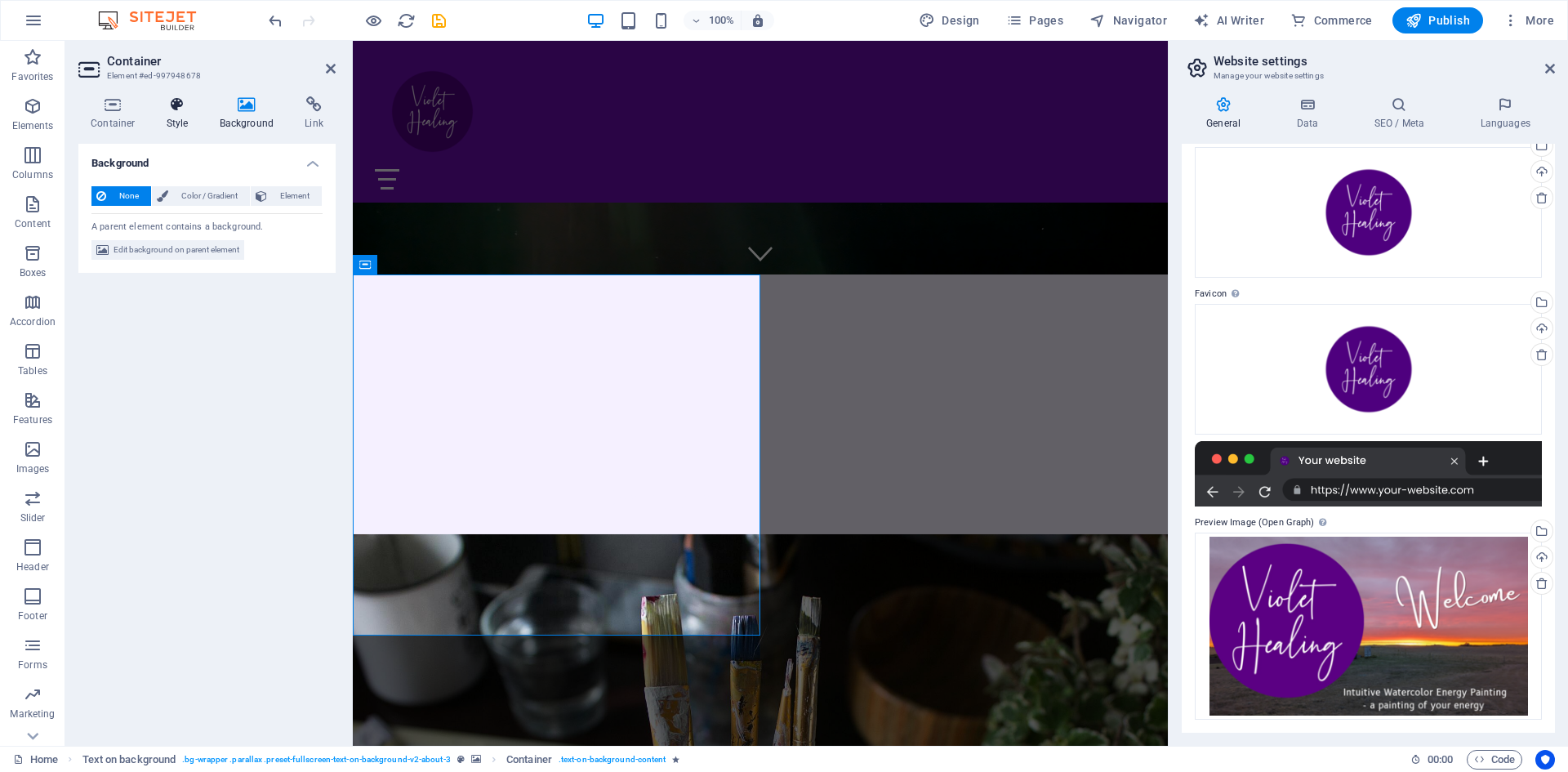
click at [175, 106] on icon at bounding box center [178, 105] width 46 height 17
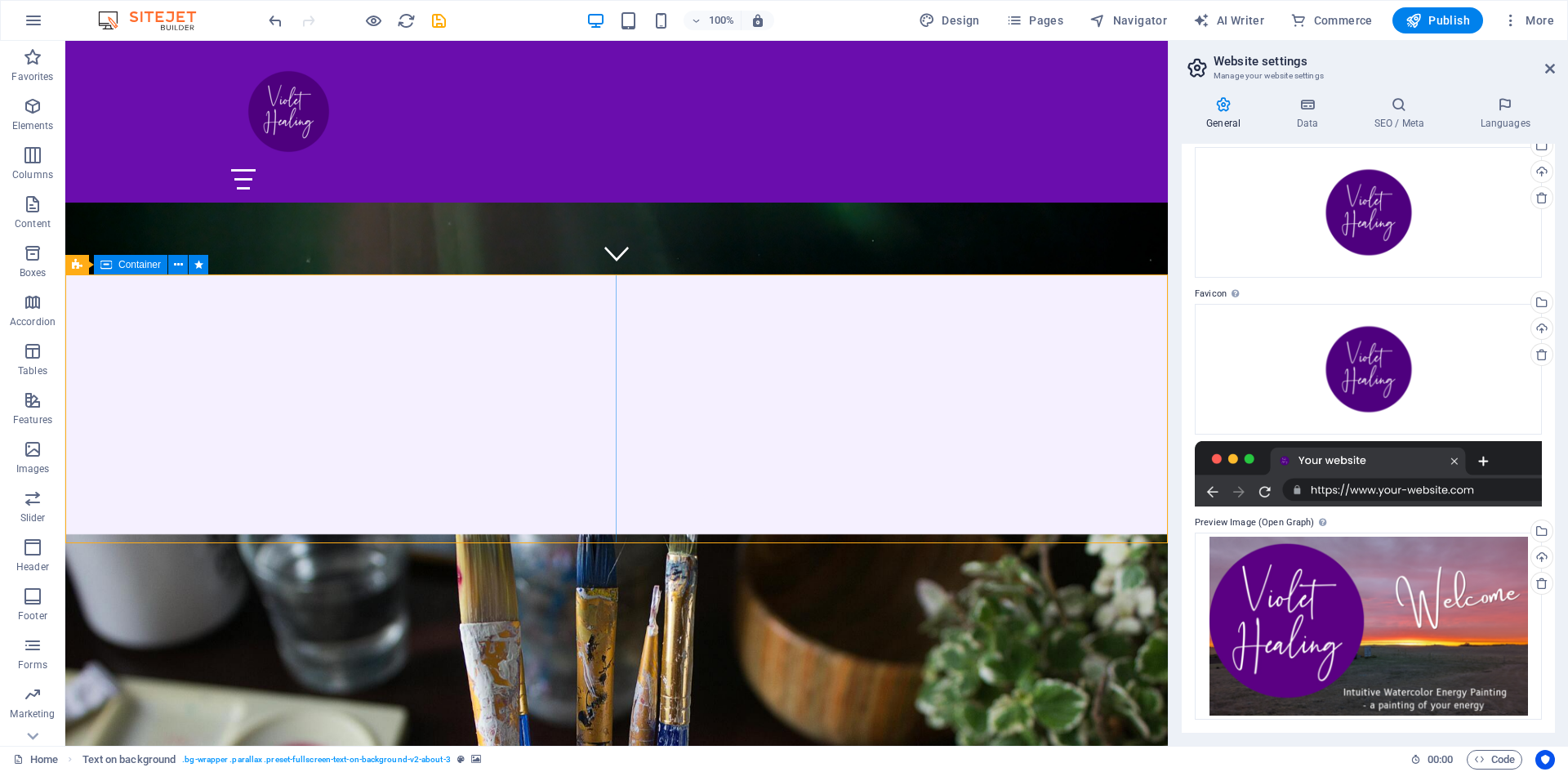
click at [148, 264] on span "Container" at bounding box center [140, 265] width 43 height 10
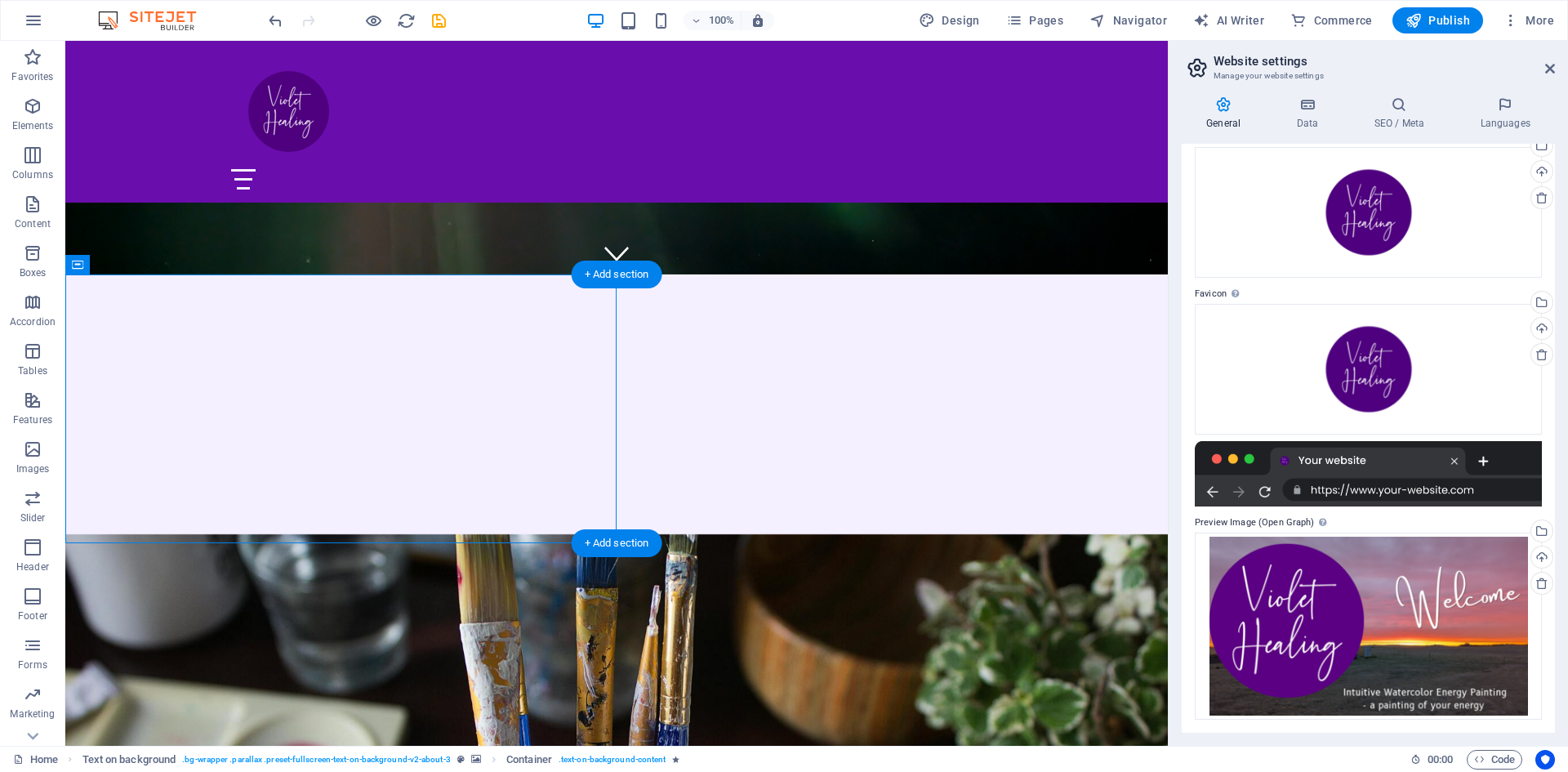
click at [689, 534] on figure at bounding box center [617, 778] width 1103 height 487
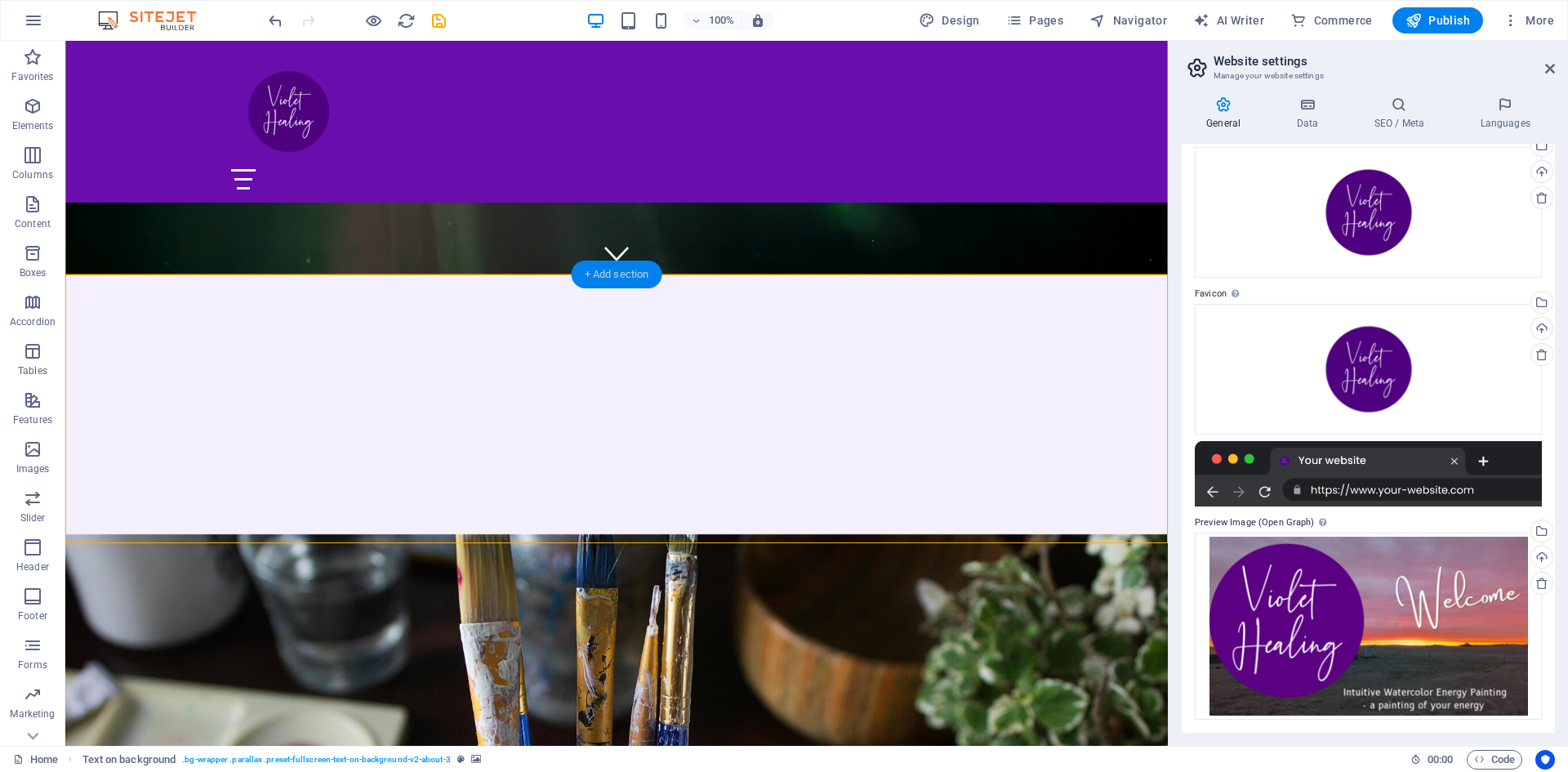
click at [621, 276] on div "+ Add section" at bounding box center [617, 275] width 91 height 28
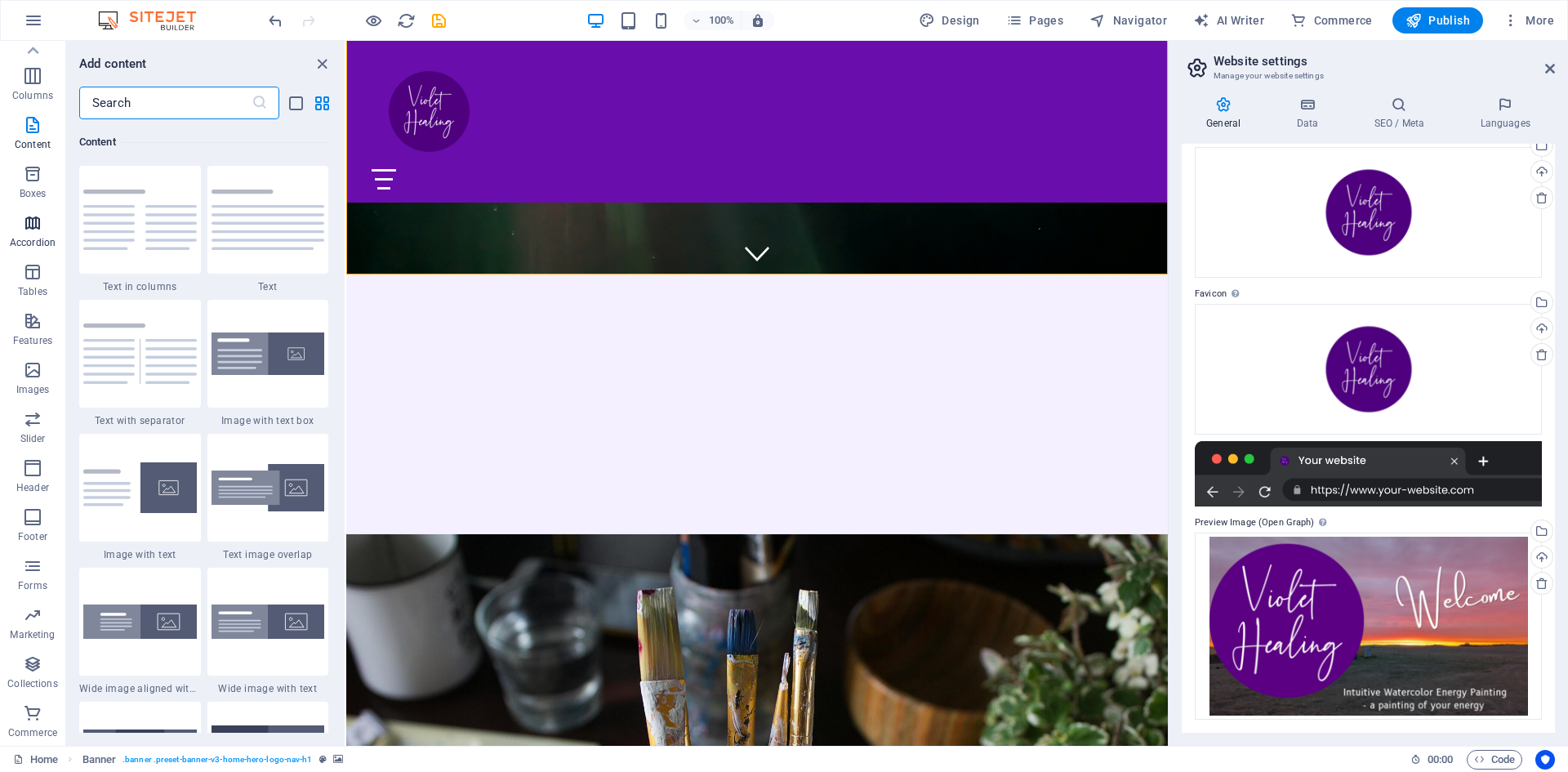
scroll to position [0, 0]
click at [31, 255] on icon "button" at bounding box center [32, 253] width 19 height 19
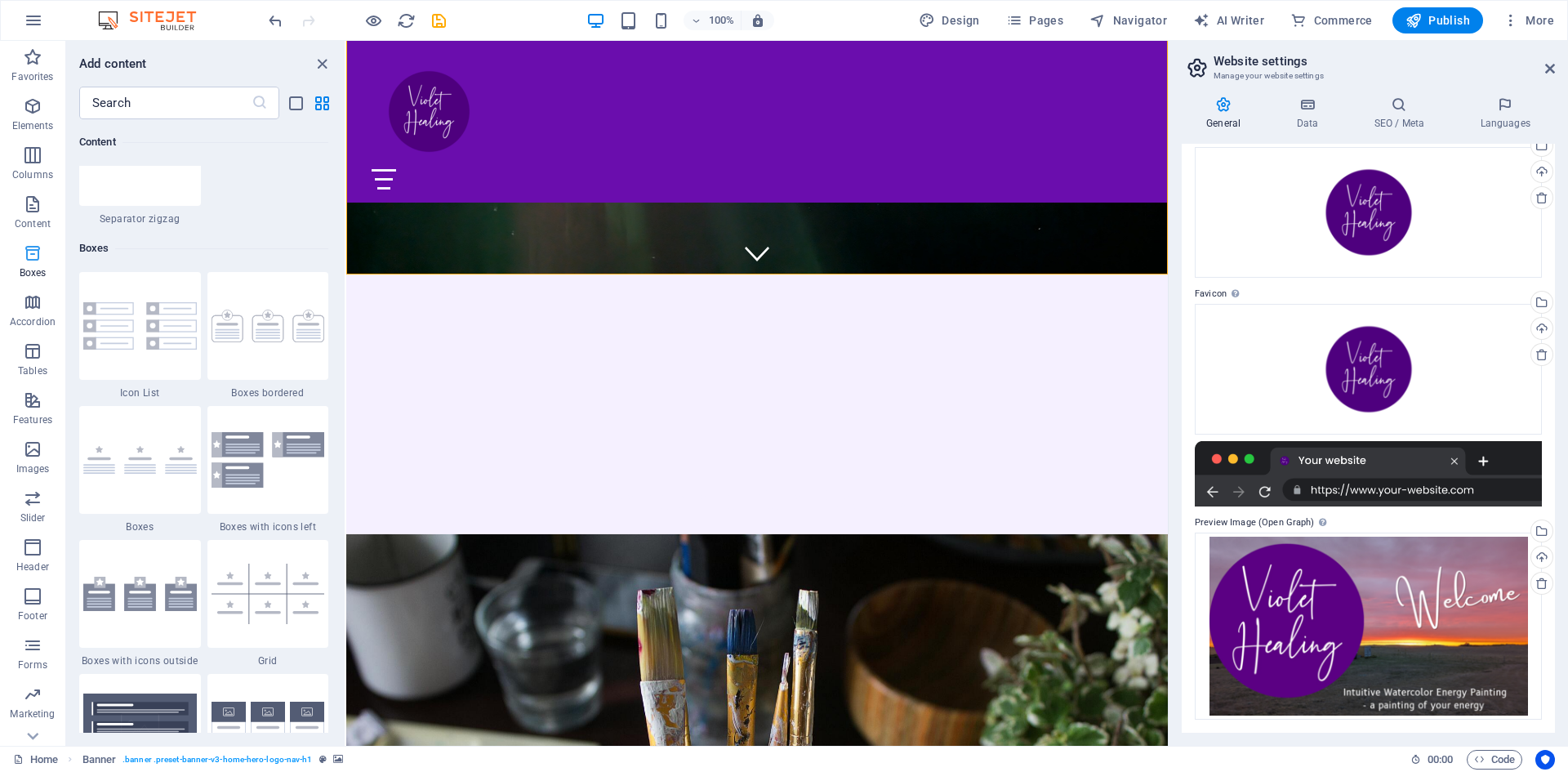
scroll to position [4509, 0]
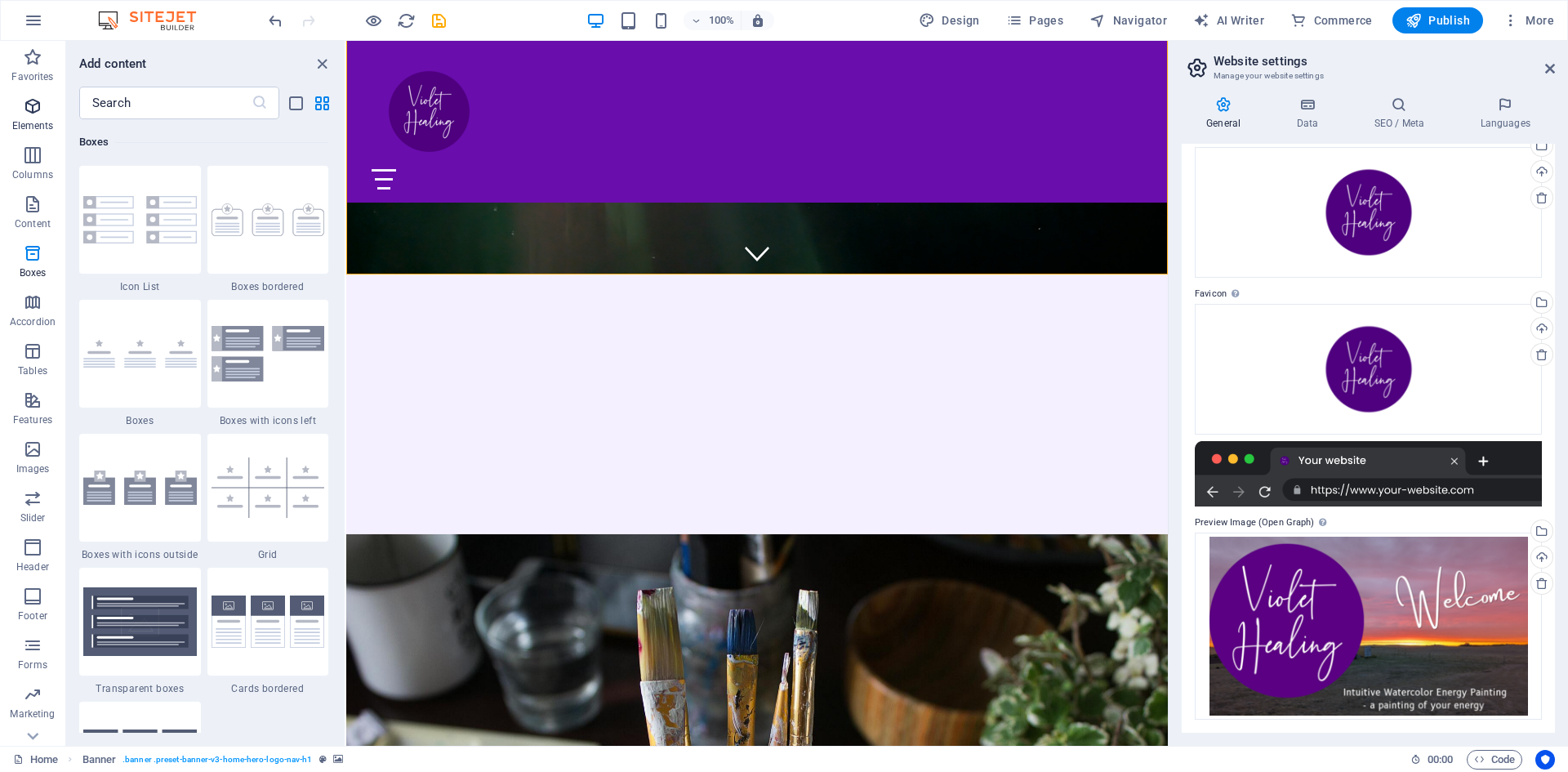
click at [34, 110] on icon "button" at bounding box center [32, 106] width 19 height 19
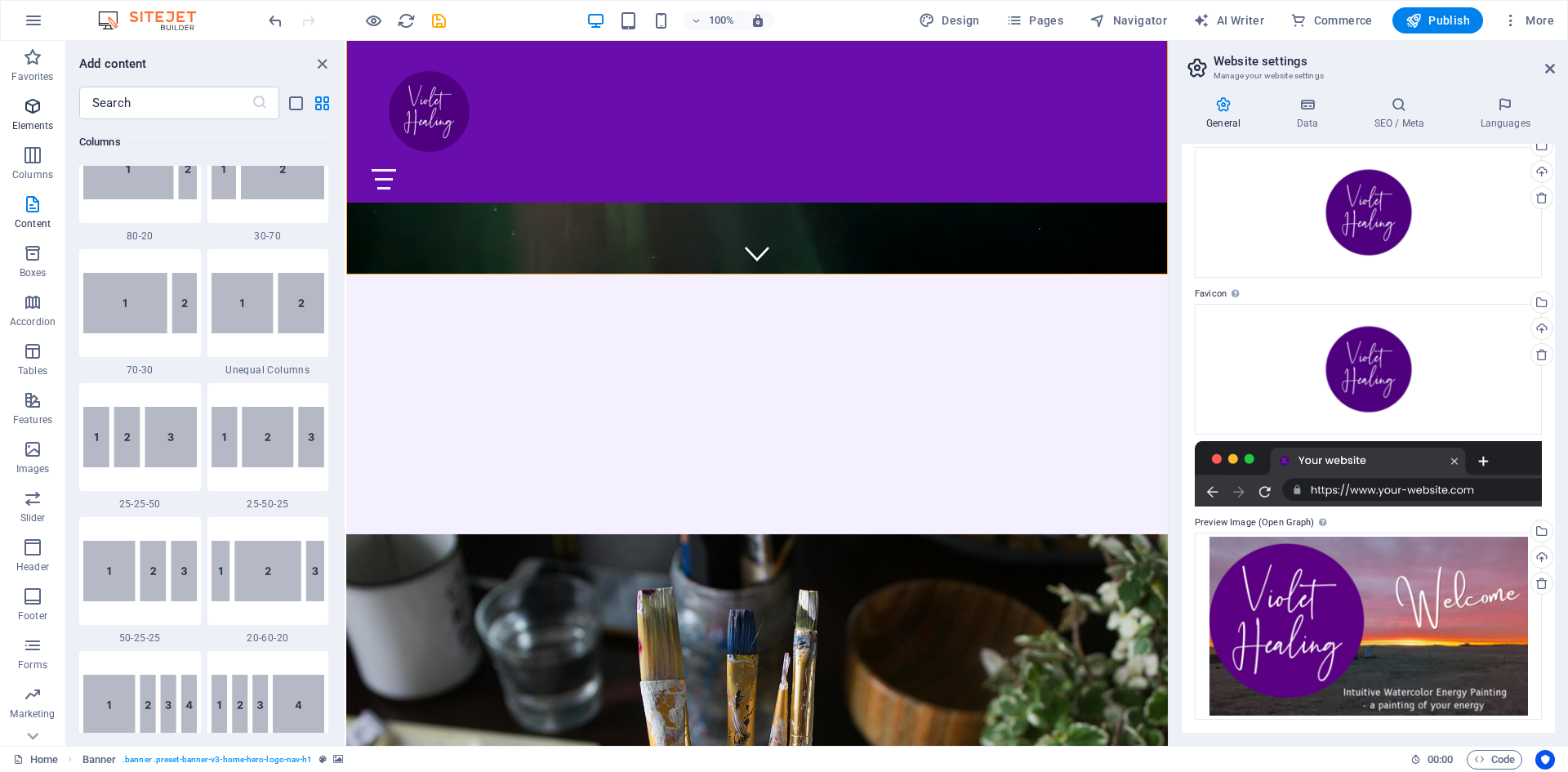
scroll to position [174, 0]
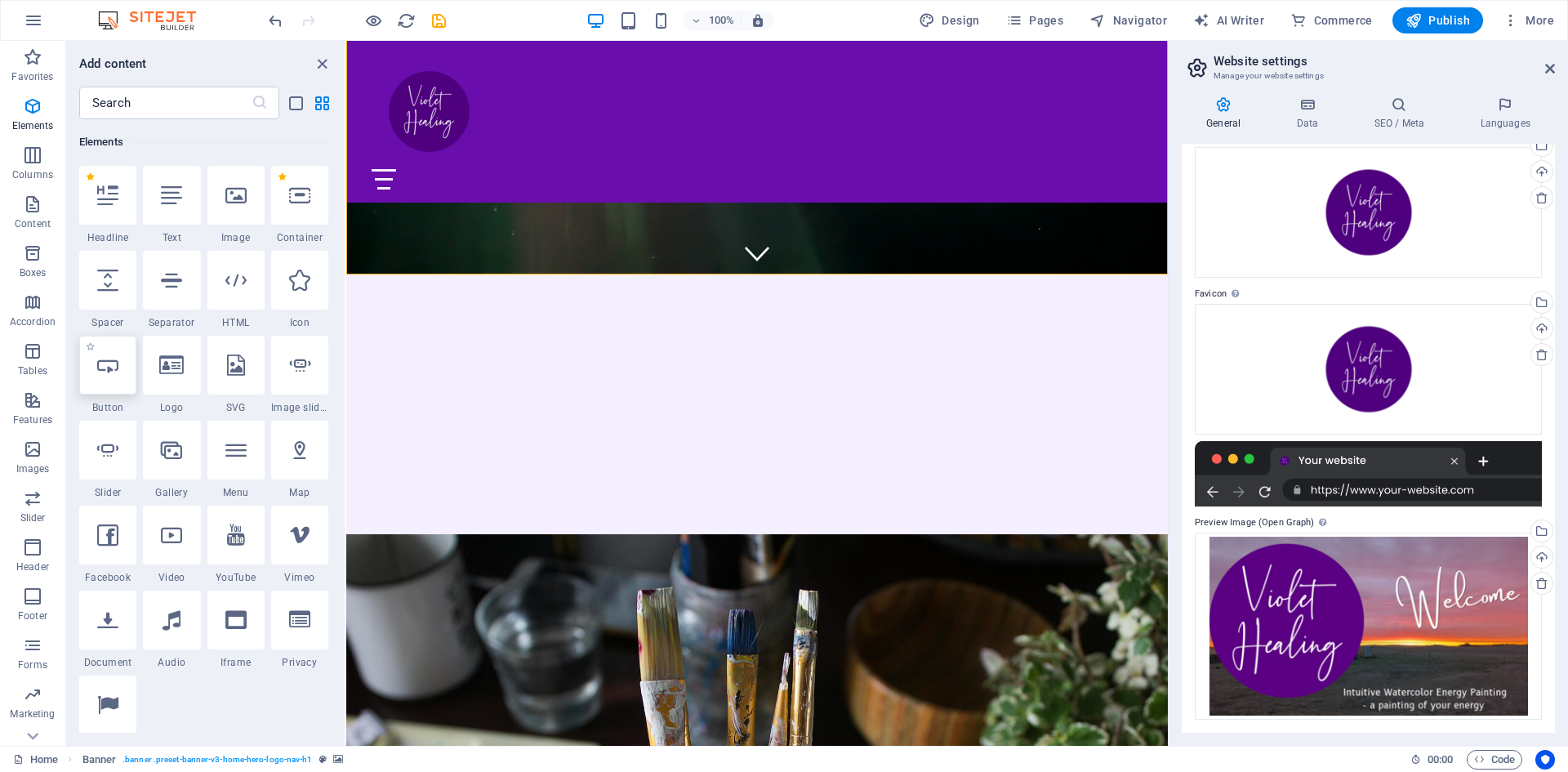
click at [109, 353] on div at bounding box center [108, 366] width 57 height 59
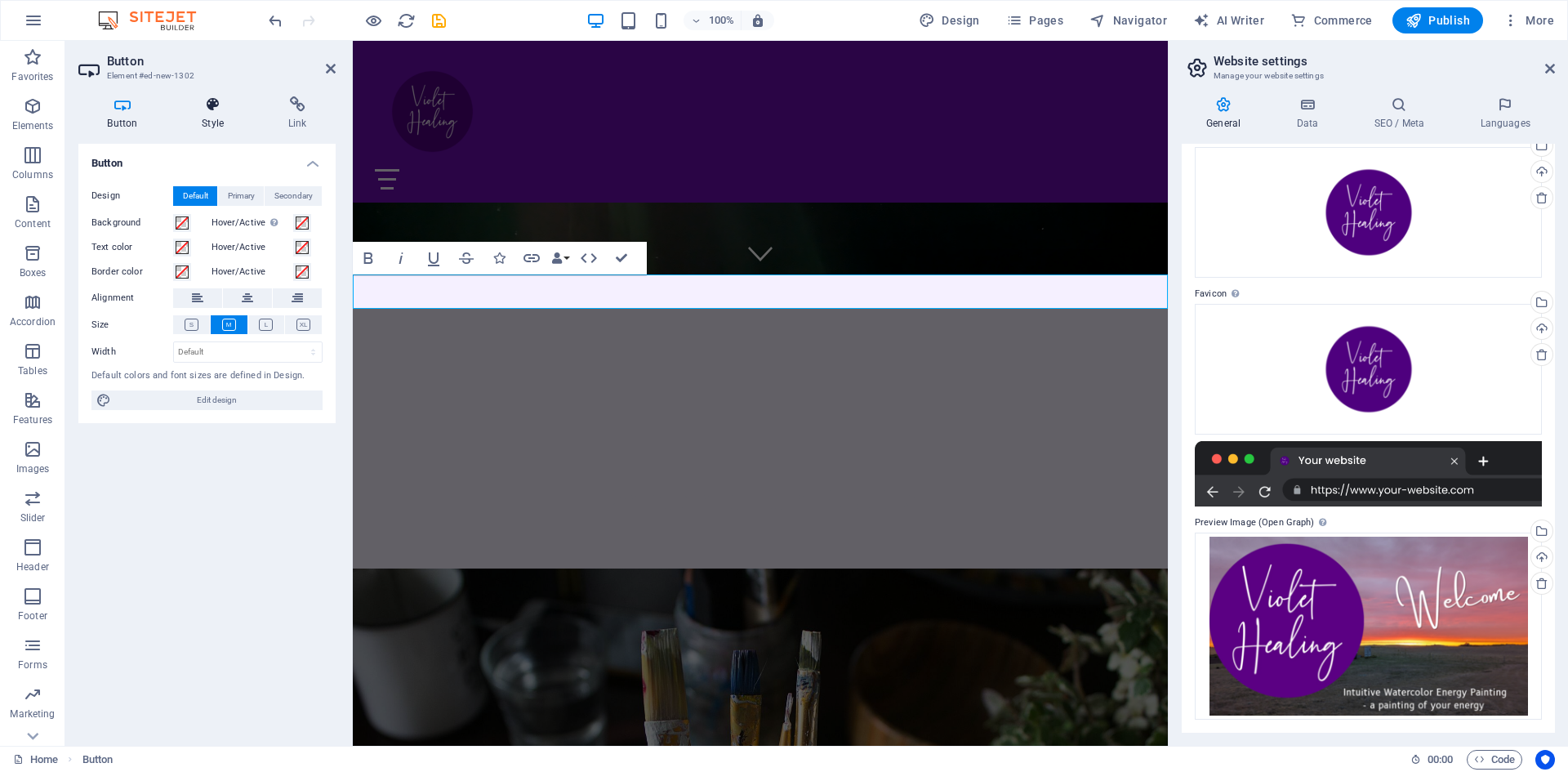
click at [206, 111] on icon at bounding box center [213, 105] width 80 height 17
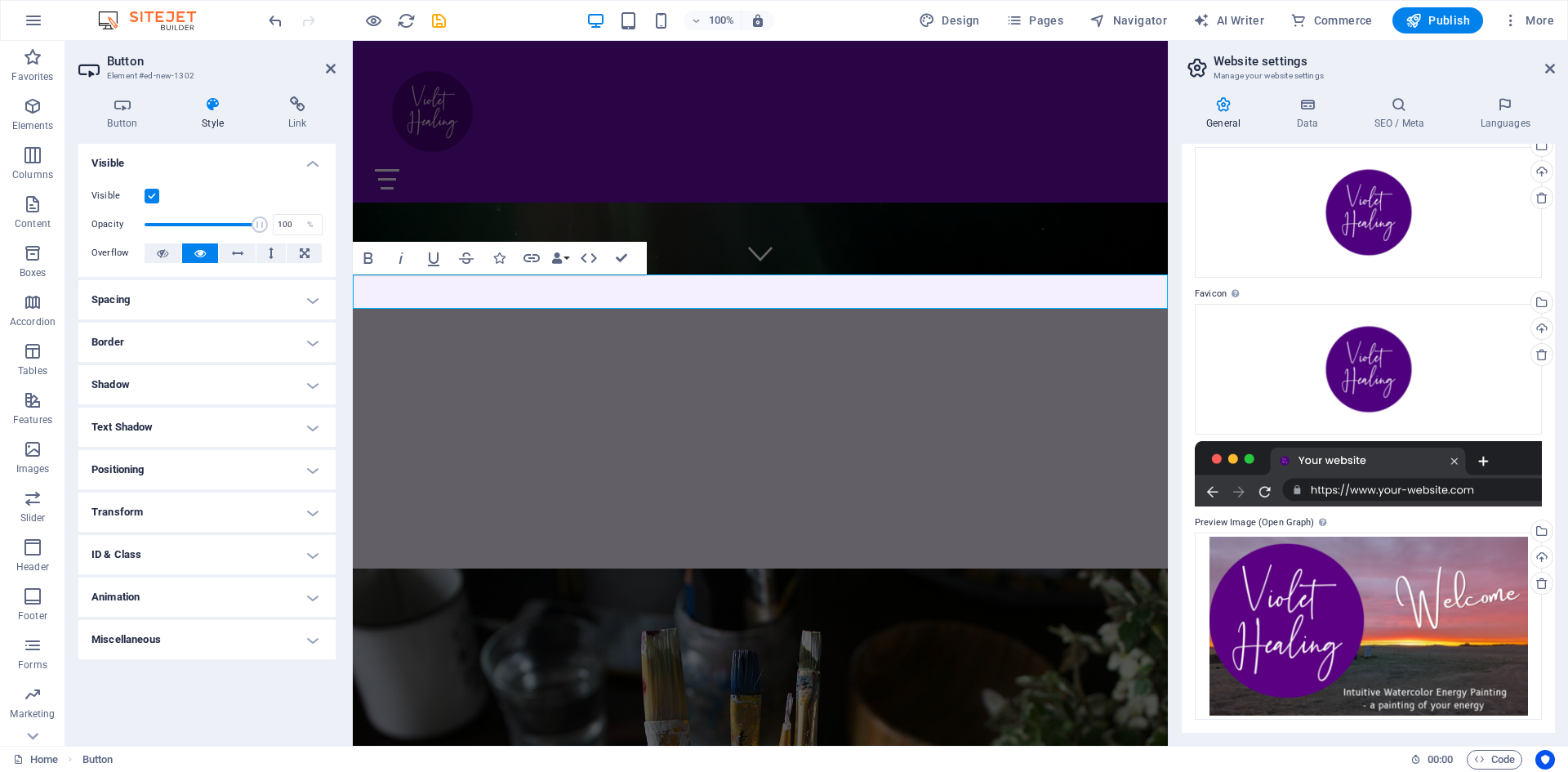
click at [484, 652] on link "Button label" at bounding box center [428, 668] width 153 height 34
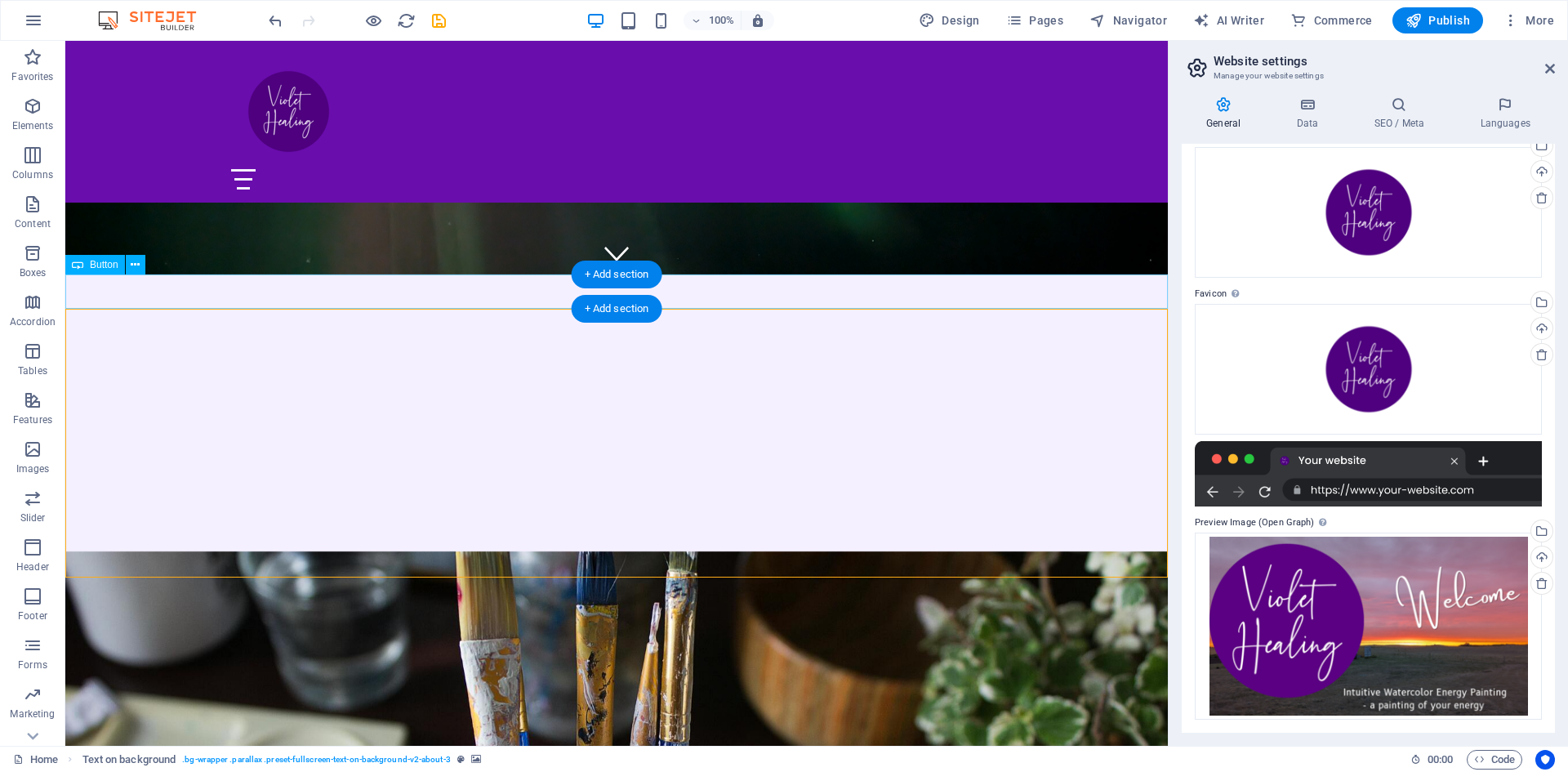
click at [346, 652] on div "Button label" at bounding box center [617, 668] width 1103 height 34
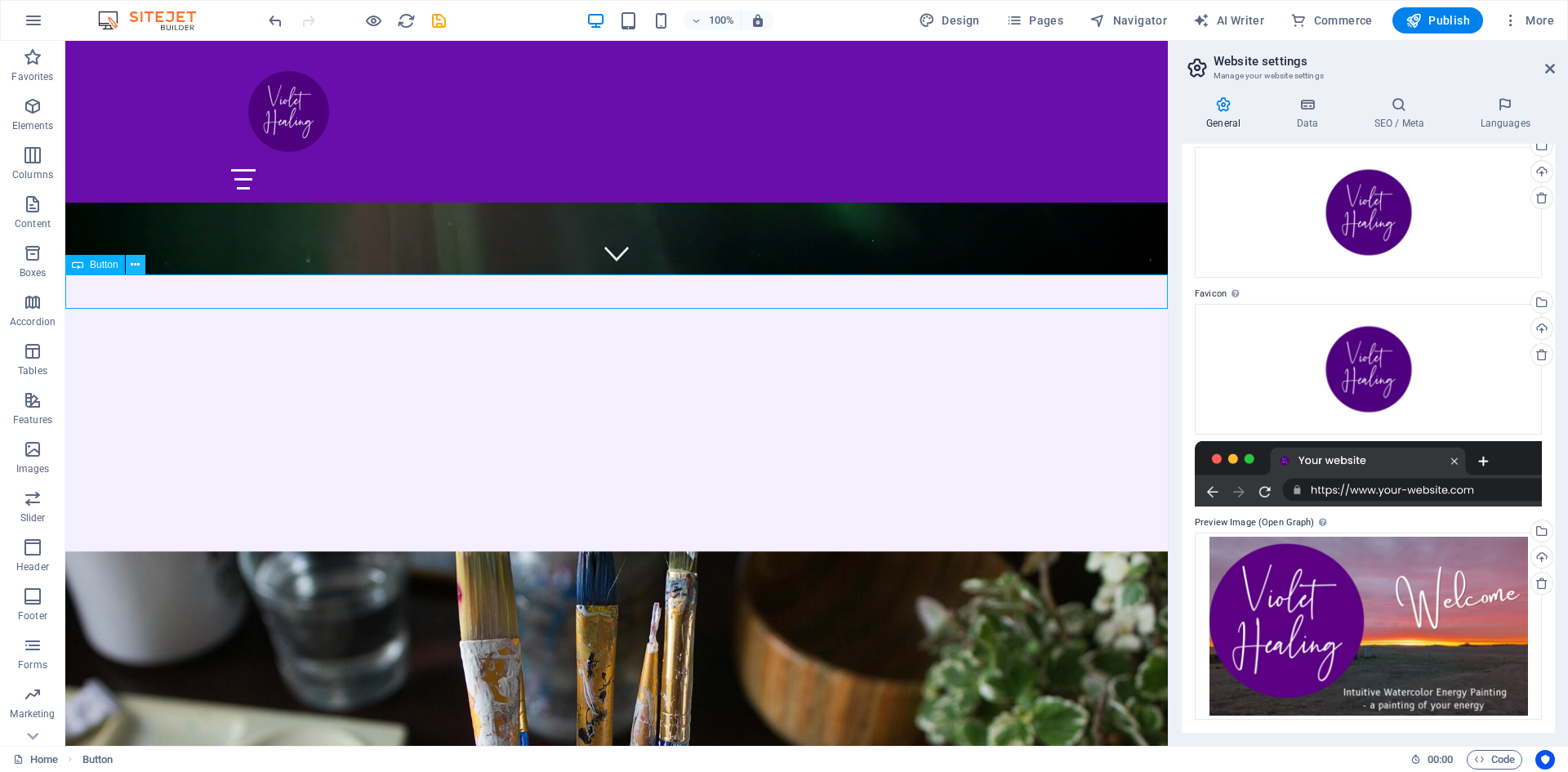
click at [138, 262] on icon at bounding box center [135, 265] width 9 height 18
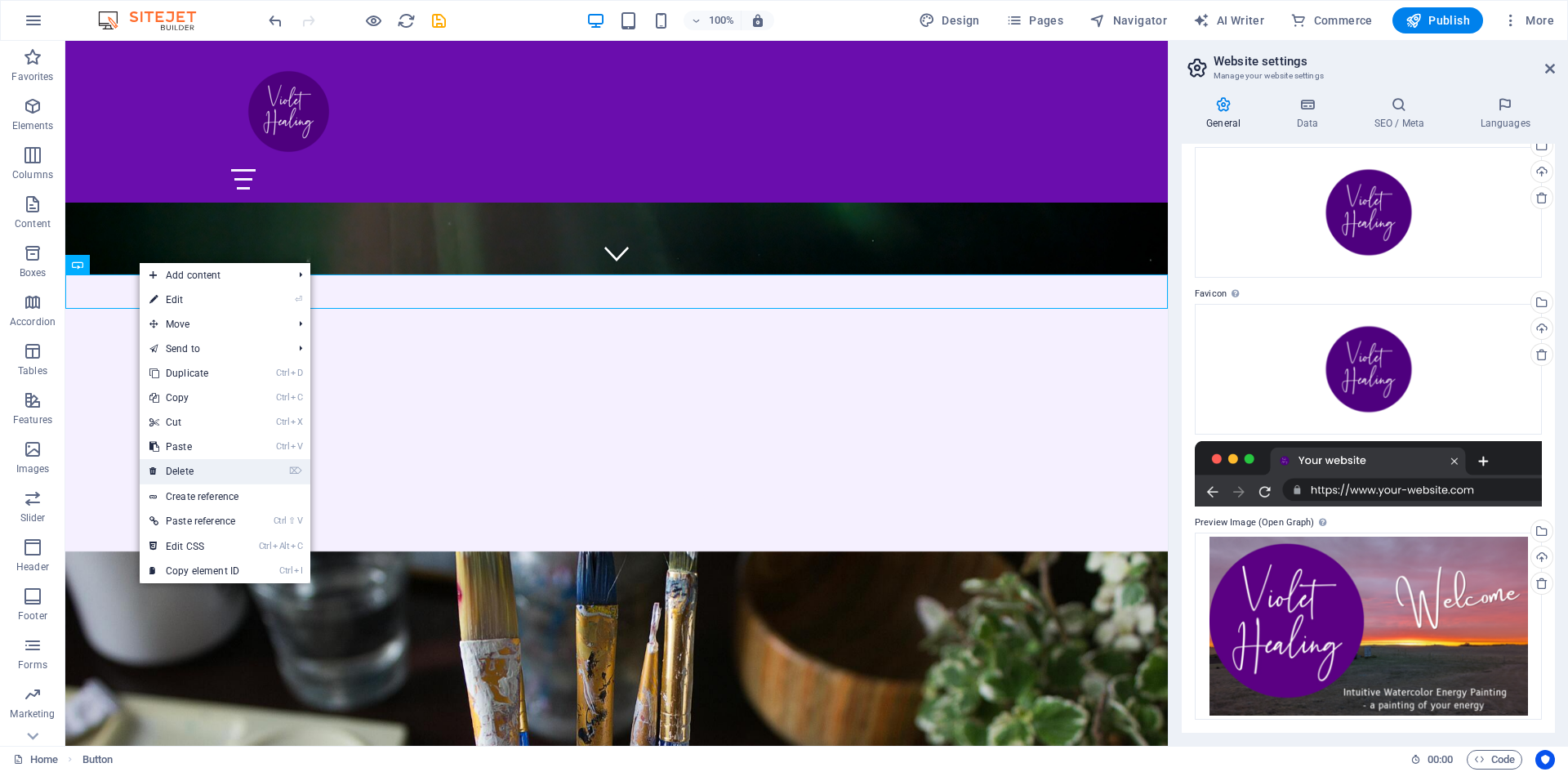
click at [200, 477] on link "⌦ Delete" at bounding box center [194, 471] width 109 height 24
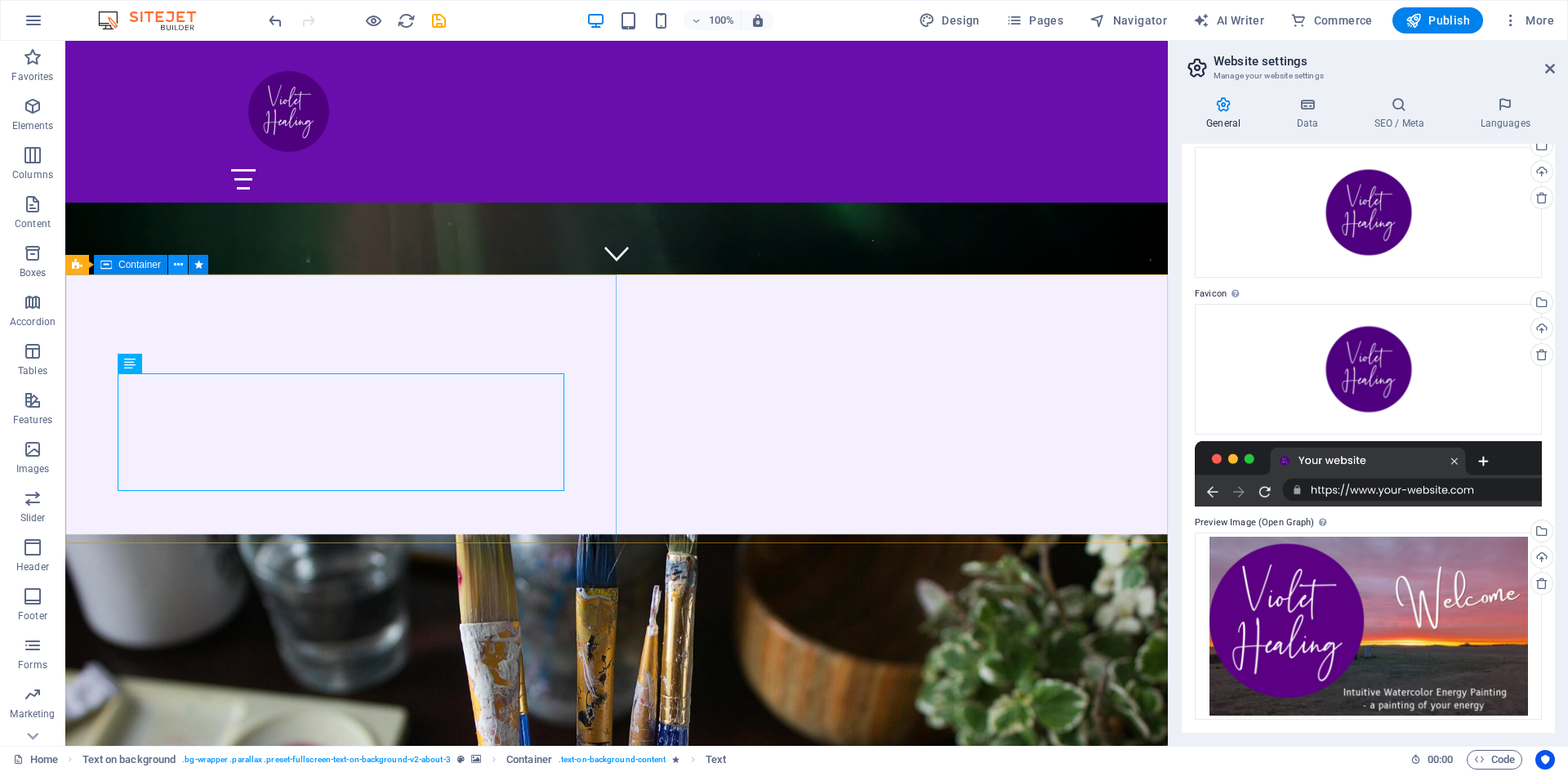
click at [181, 263] on icon at bounding box center [179, 265] width 9 height 18
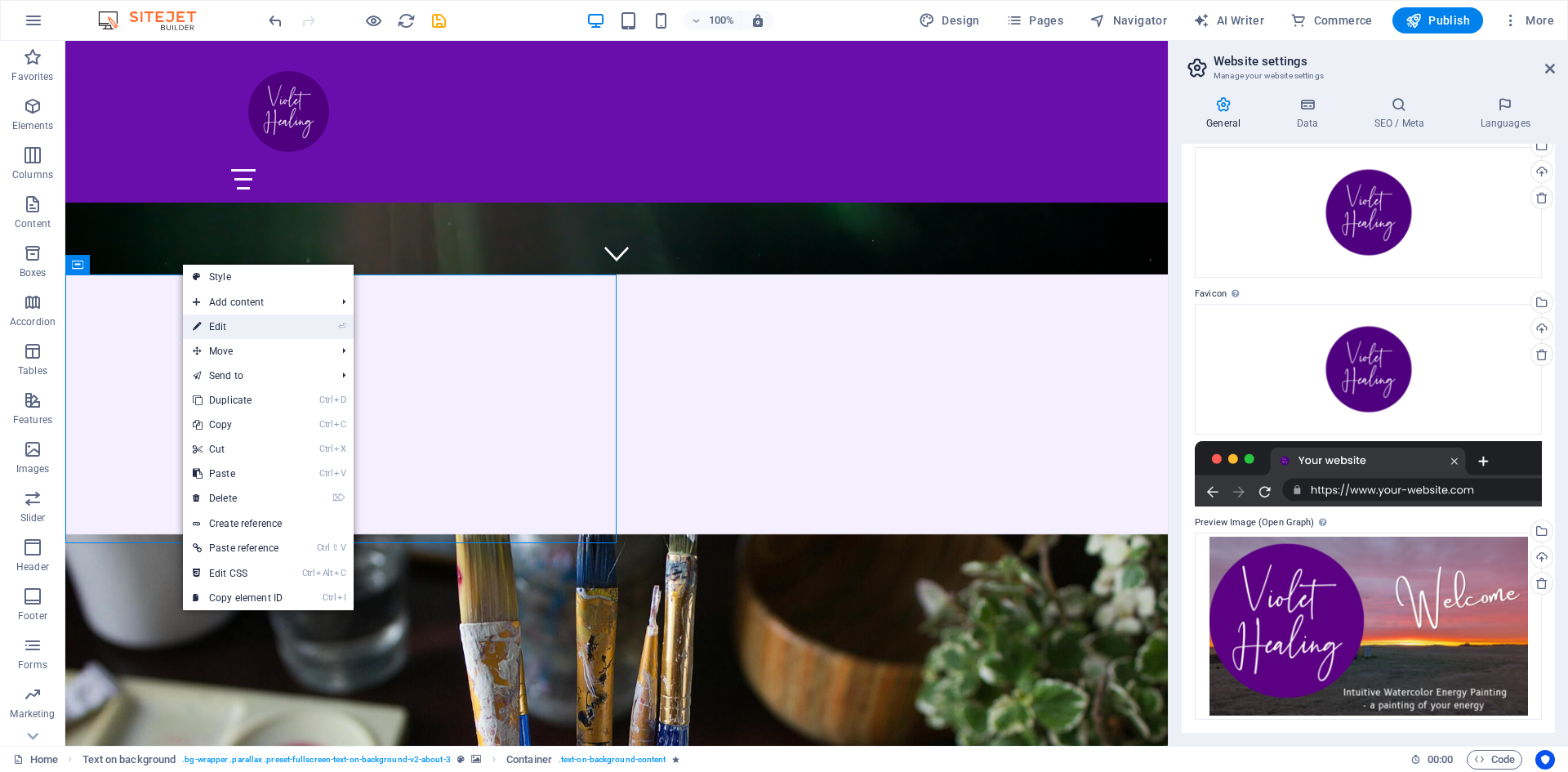
click at [217, 329] on link "⏎ Edit" at bounding box center [238, 327] width 109 height 24
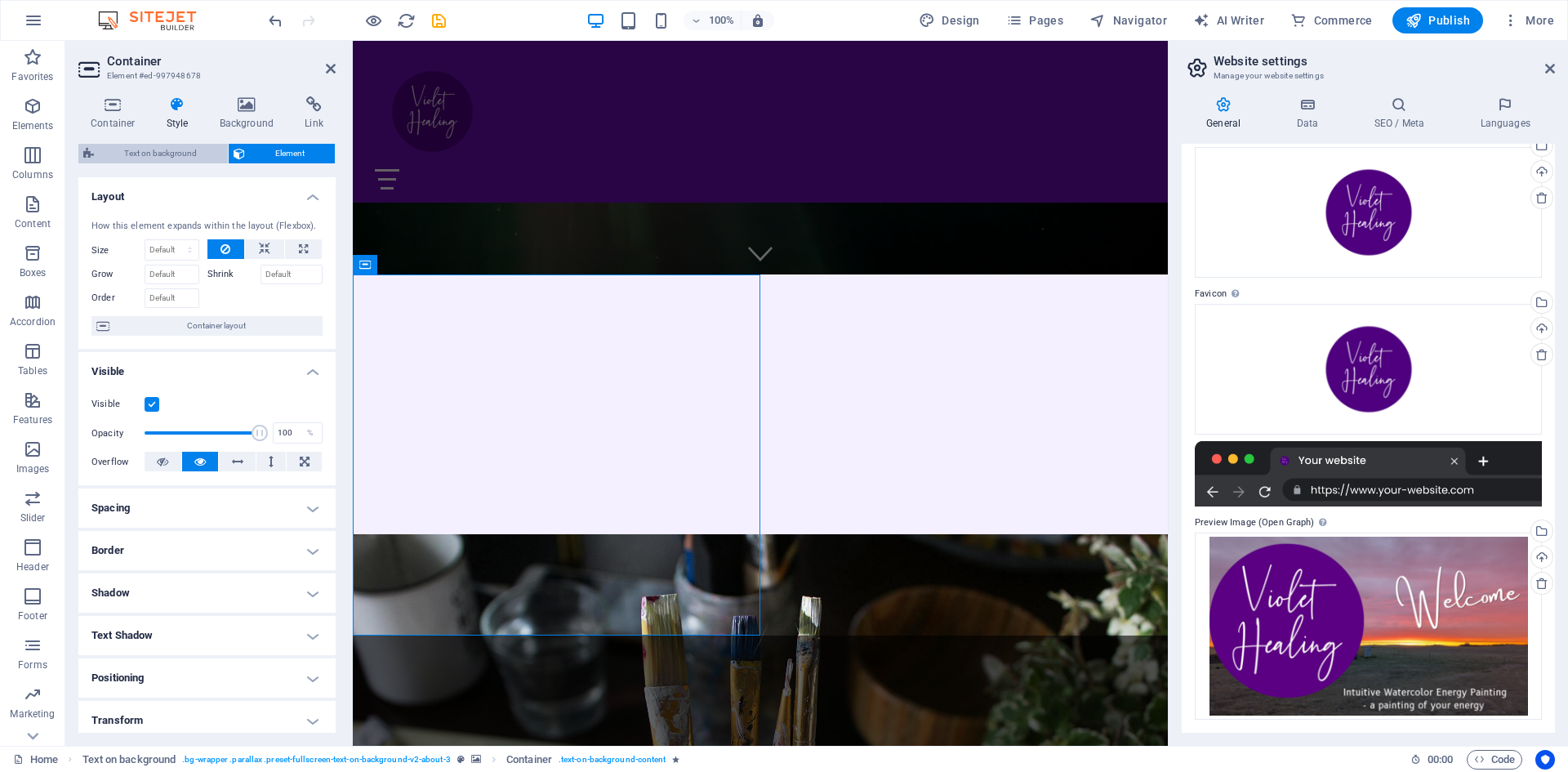
click at [160, 154] on span "Text on background" at bounding box center [161, 153] width 124 height 19
select select "%"
select select "rem"
select select "px"
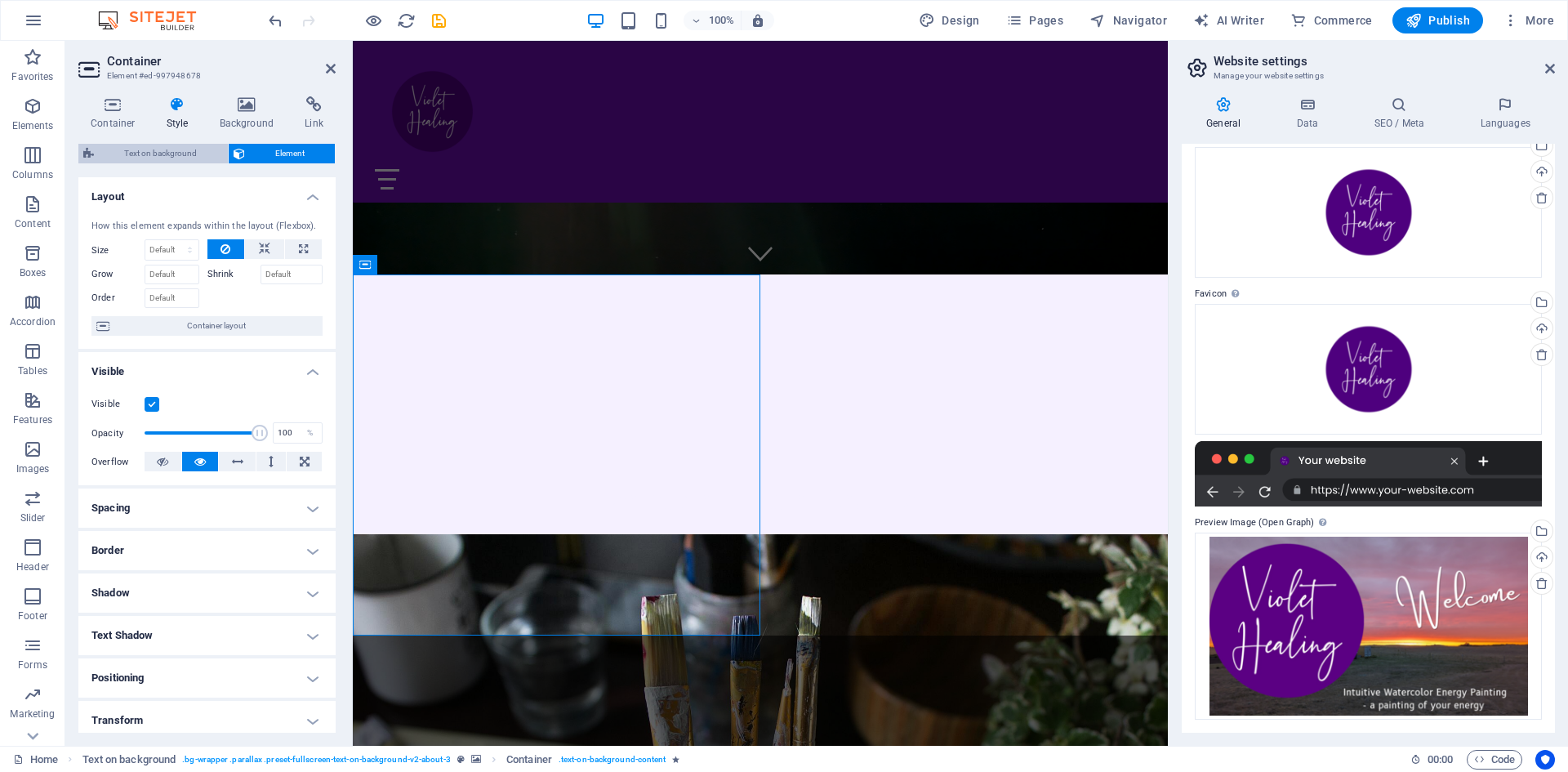
select select "preset-fullscreen-text-on-background-v2-about-3"
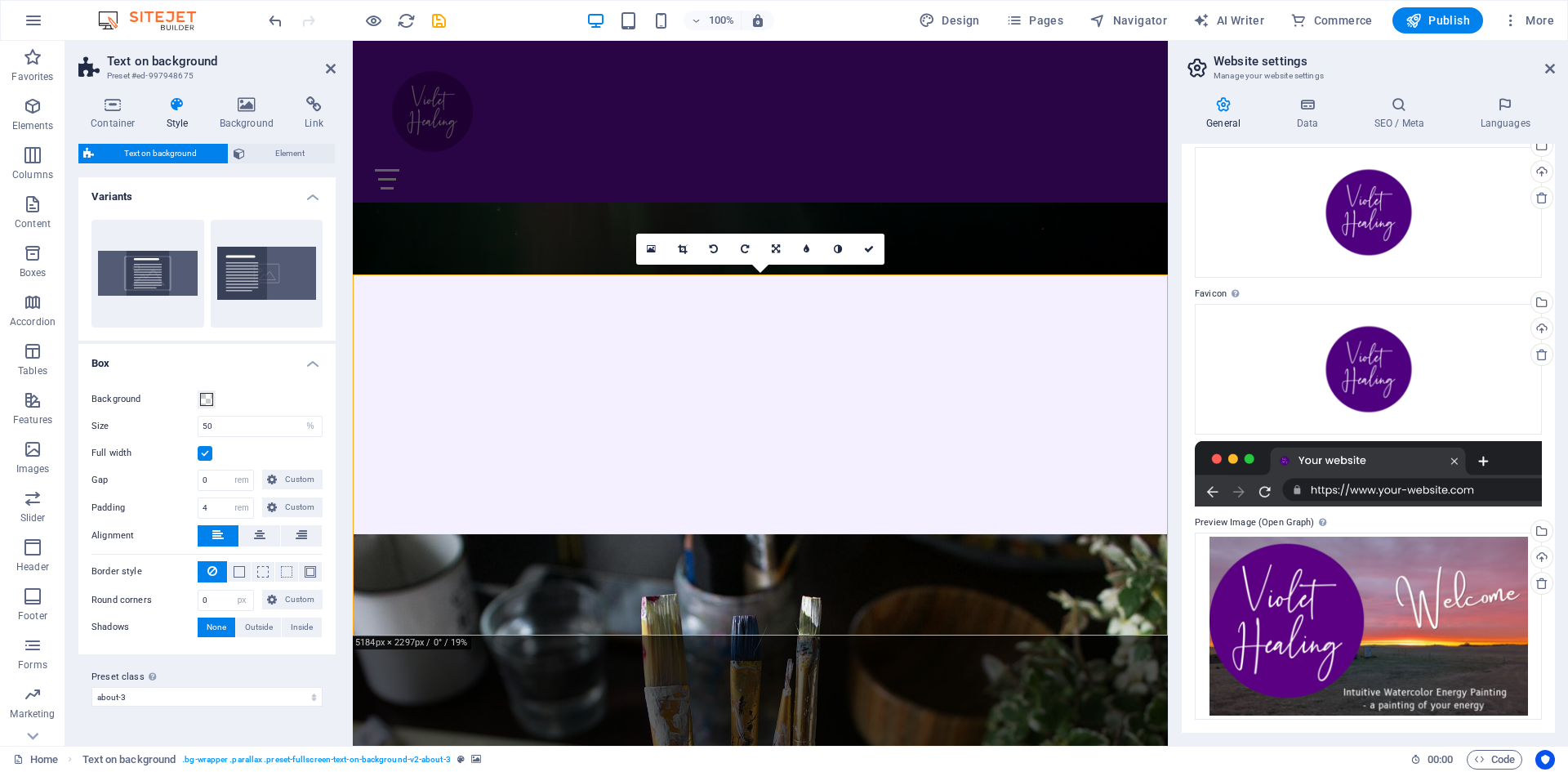
click at [108, 194] on h4 "Variants" at bounding box center [207, 193] width 257 height 30
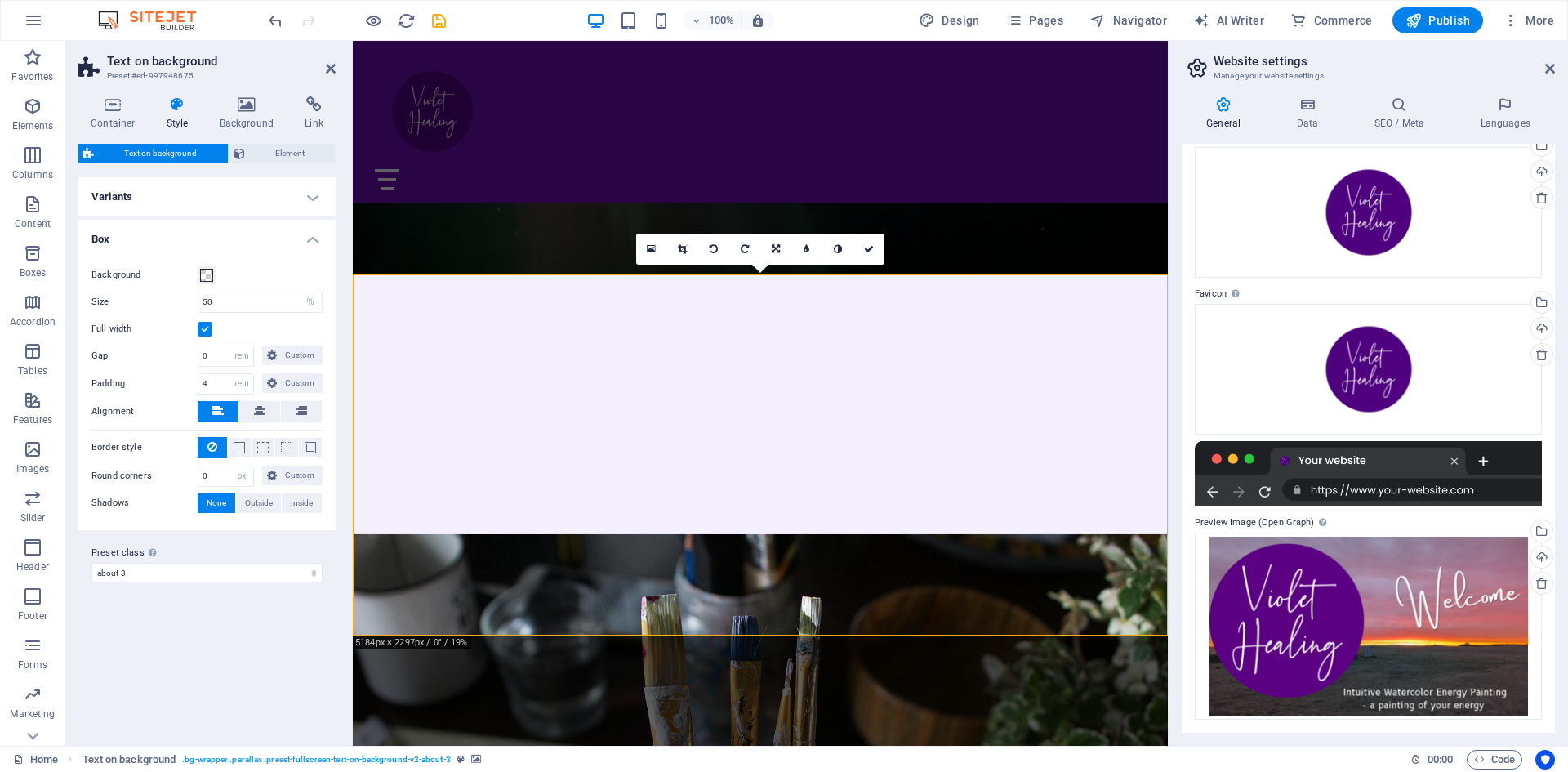
click at [131, 192] on h4 "Variants" at bounding box center [207, 197] width 257 height 39
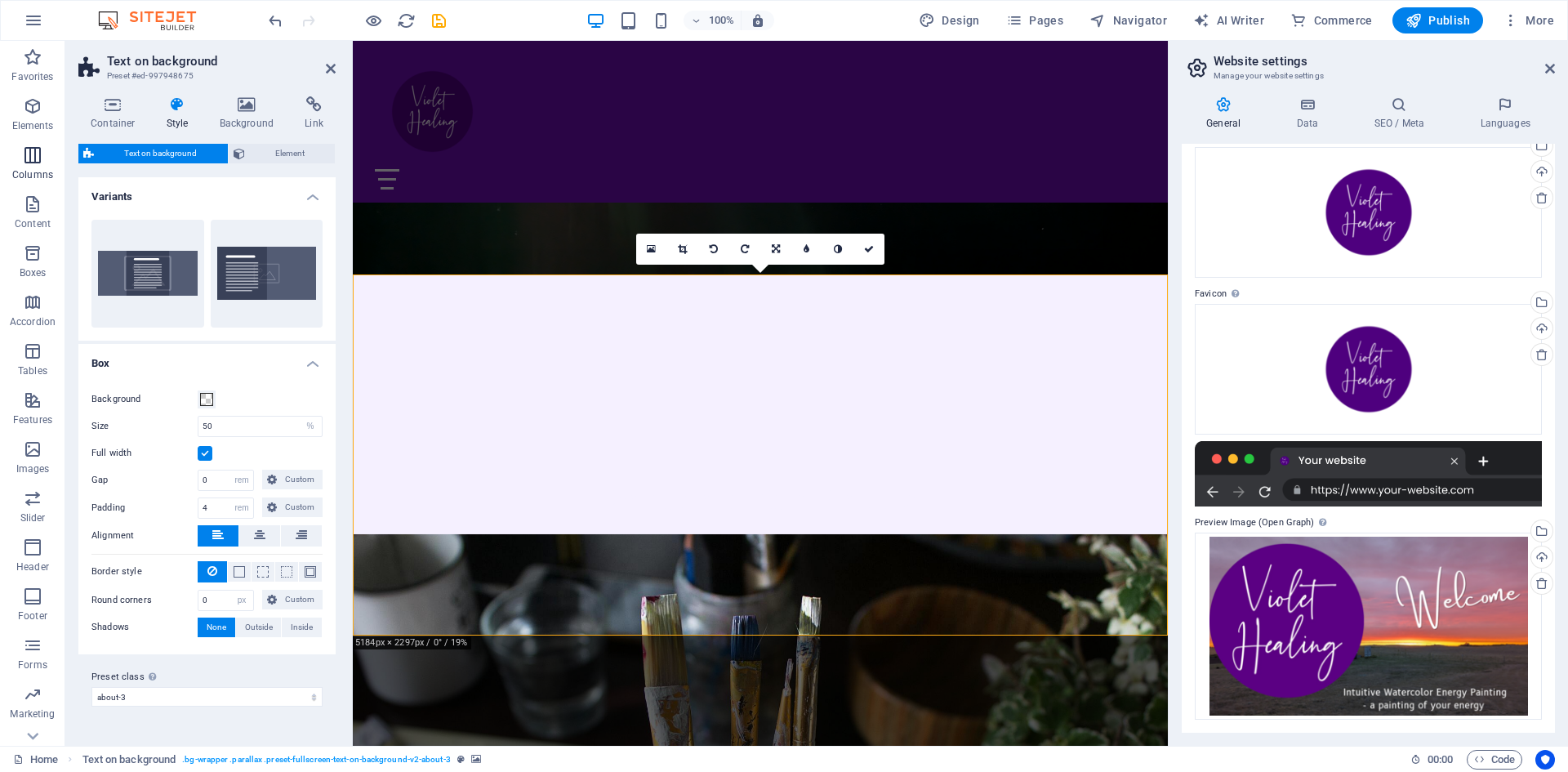
click at [32, 164] on icon "button" at bounding box center [32, 155] width 19 height 19
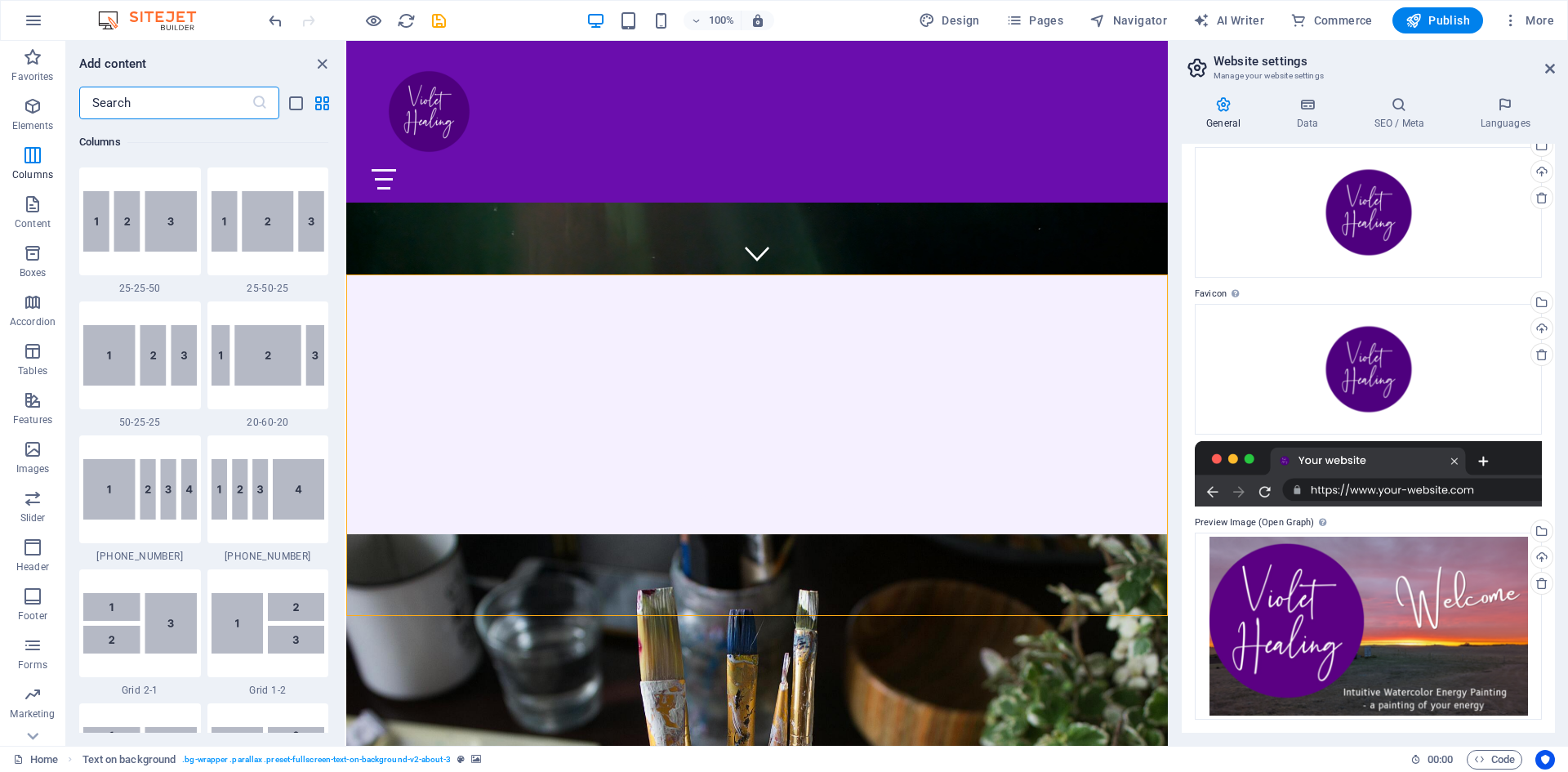
scroll to position [1614, 0]
click at [35, 206] on icon "button" at bounding box center [32, 204] width 19 height 19
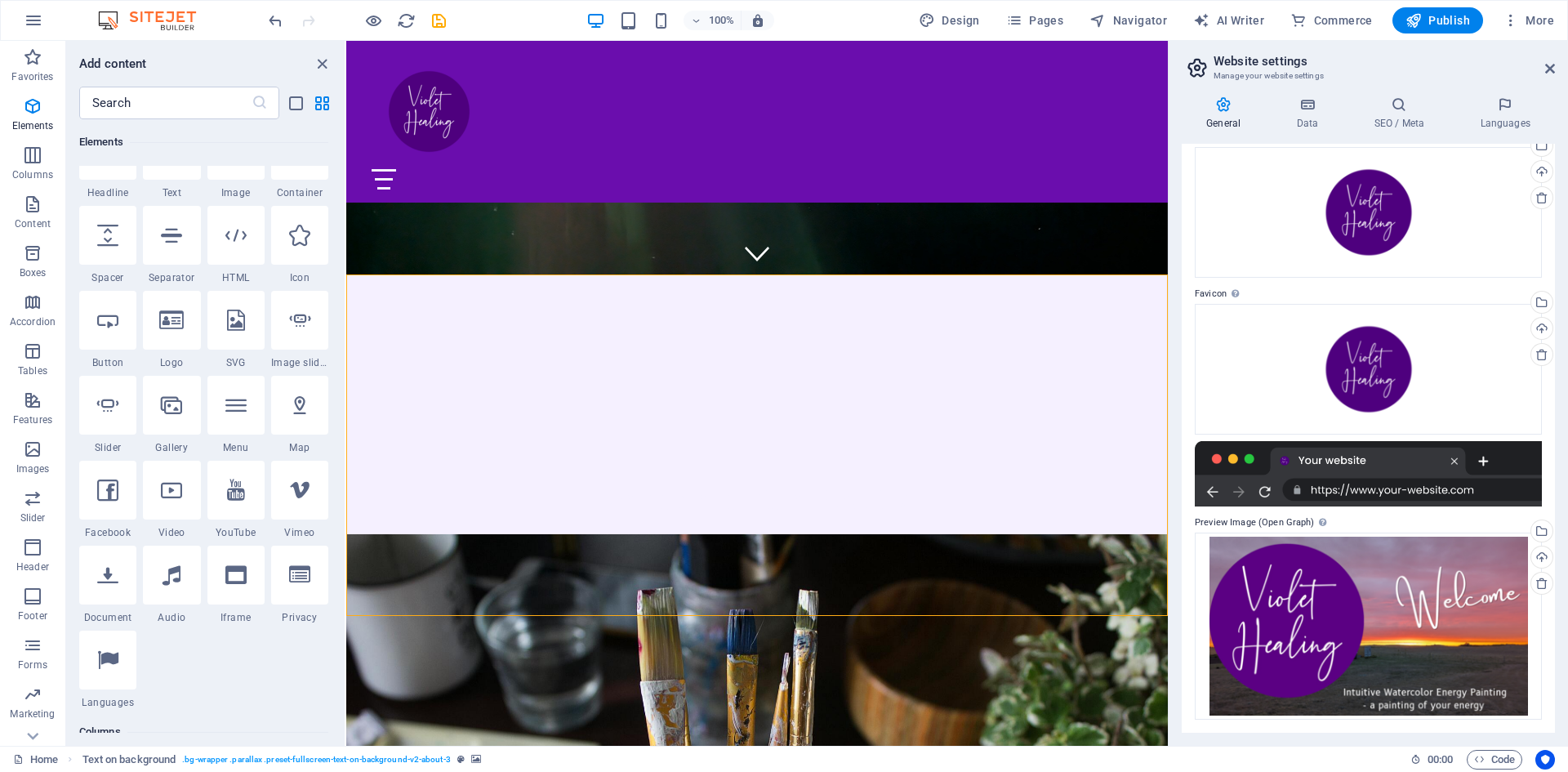
scroll to position [0, 0]
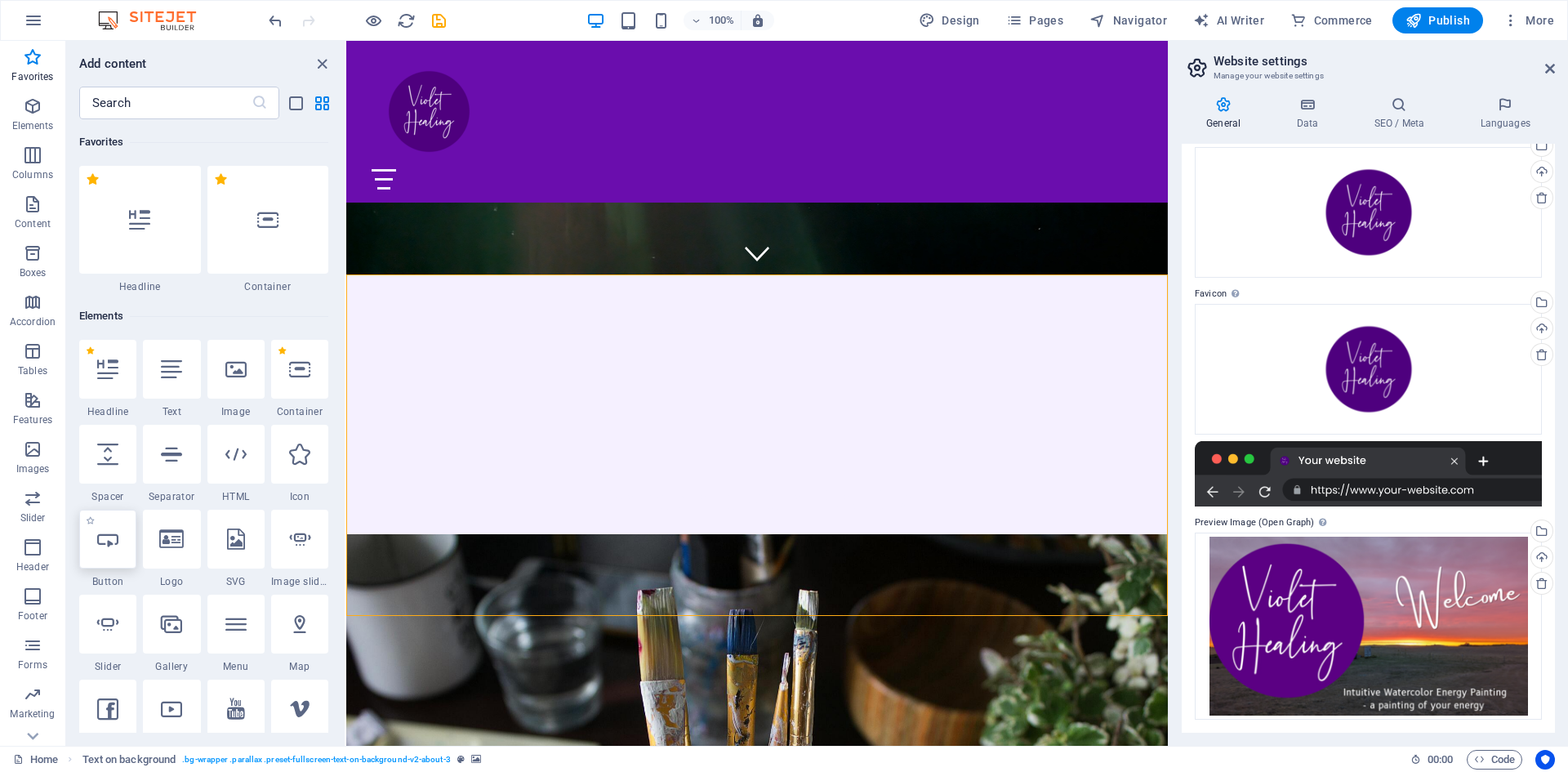
click at [109, 542] on icon at bounding box center [107, 539] width 21 height 21
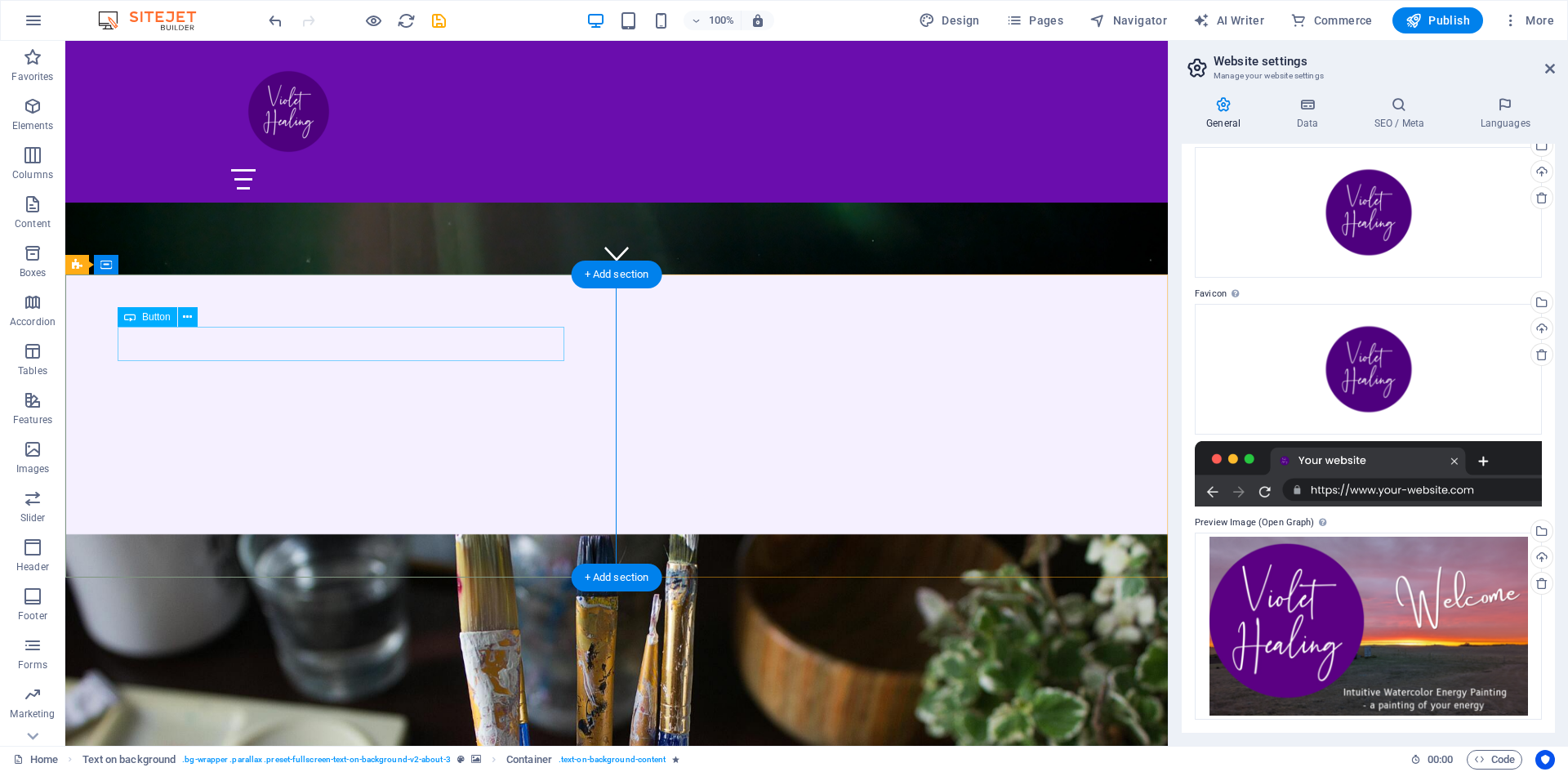
click at [186, 319] on icon at bounding box center [188, 318] width 9 height 18
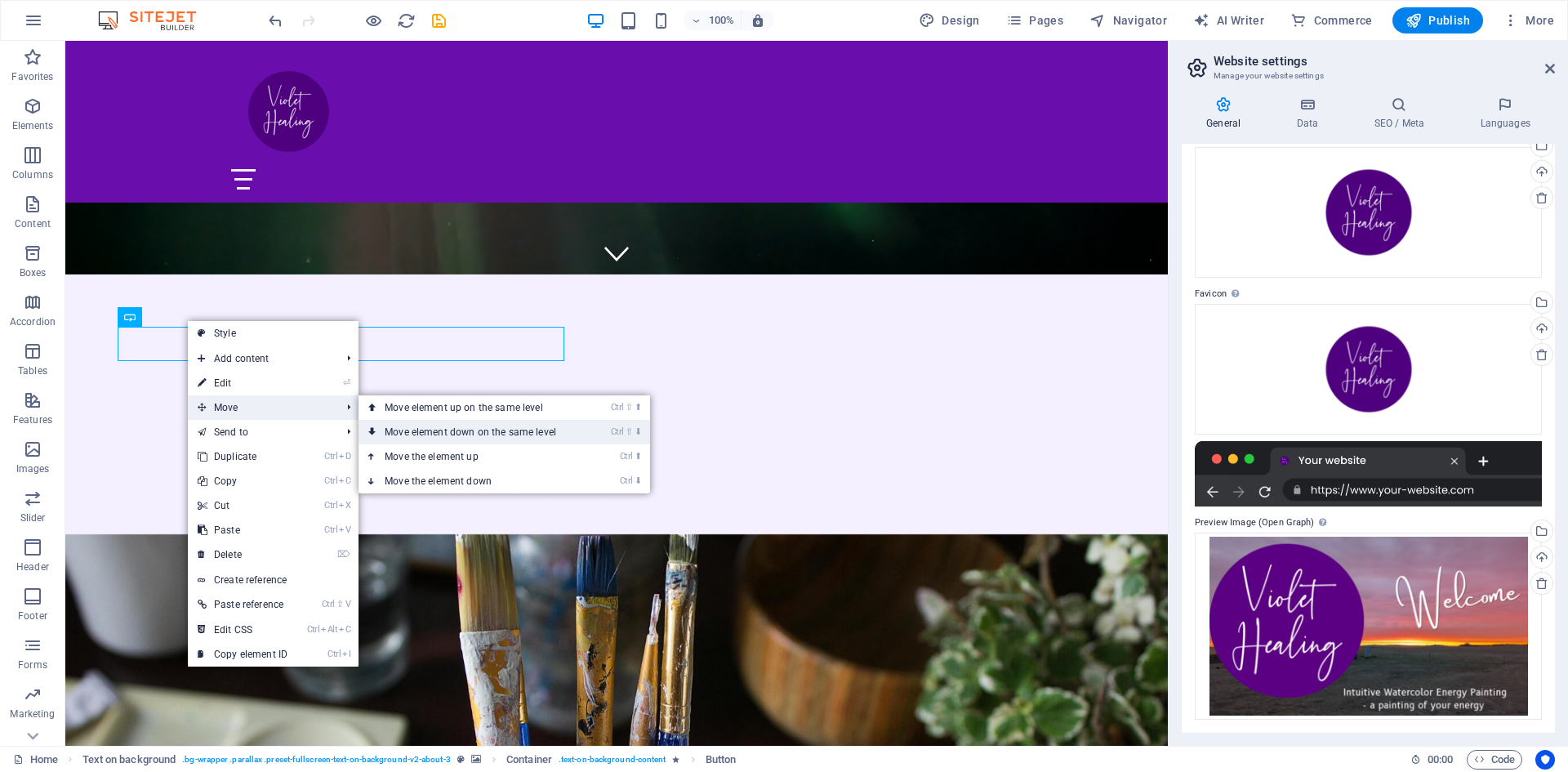
click at [398, 436] on link "Ctrl ⇧ ⬇ Move element down on the same level" at bounding box center [474, 432] width 230 height 24
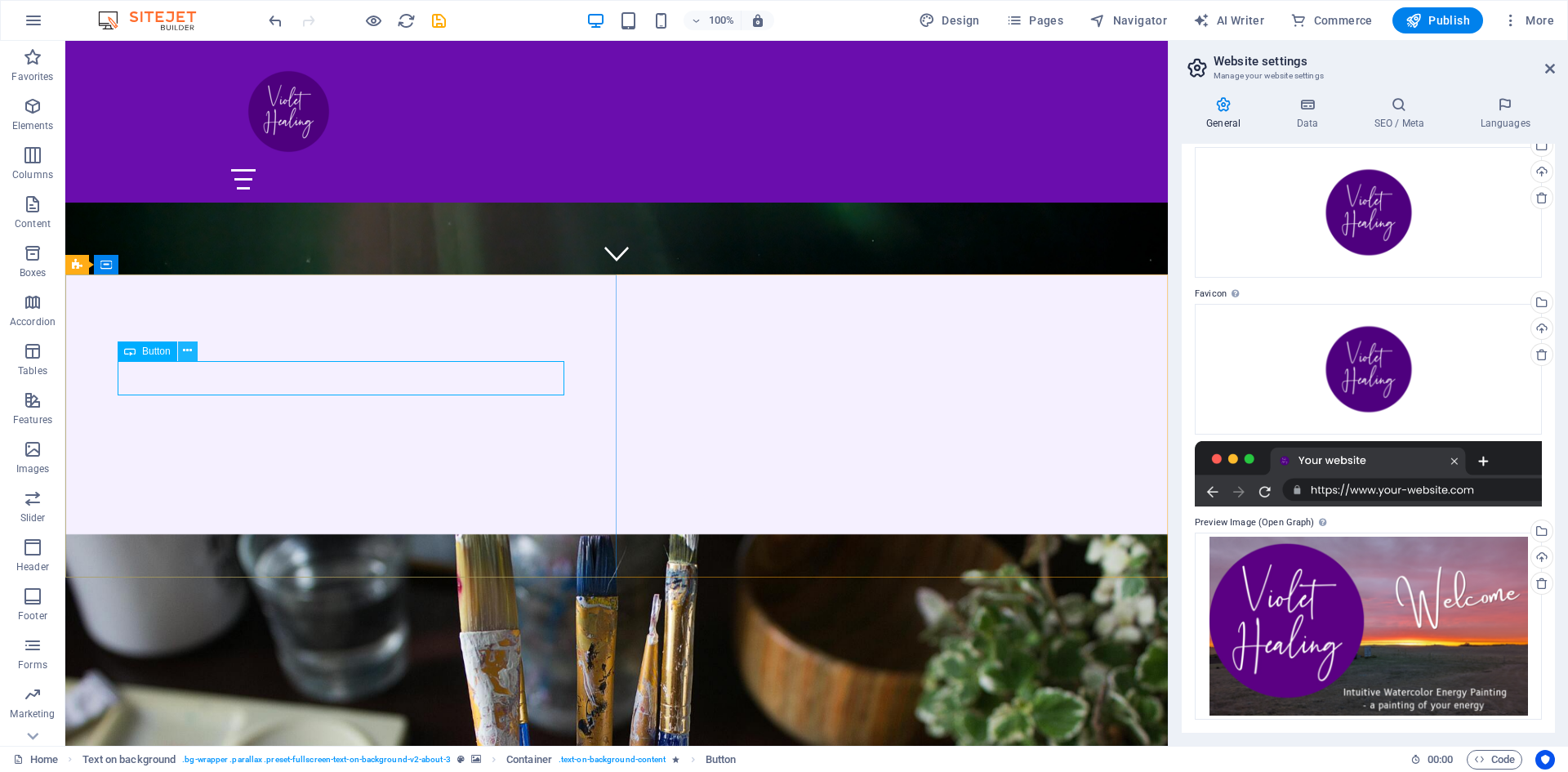
click at [188, 350] on icon at bounding box center [188, 351] width 9 height 18
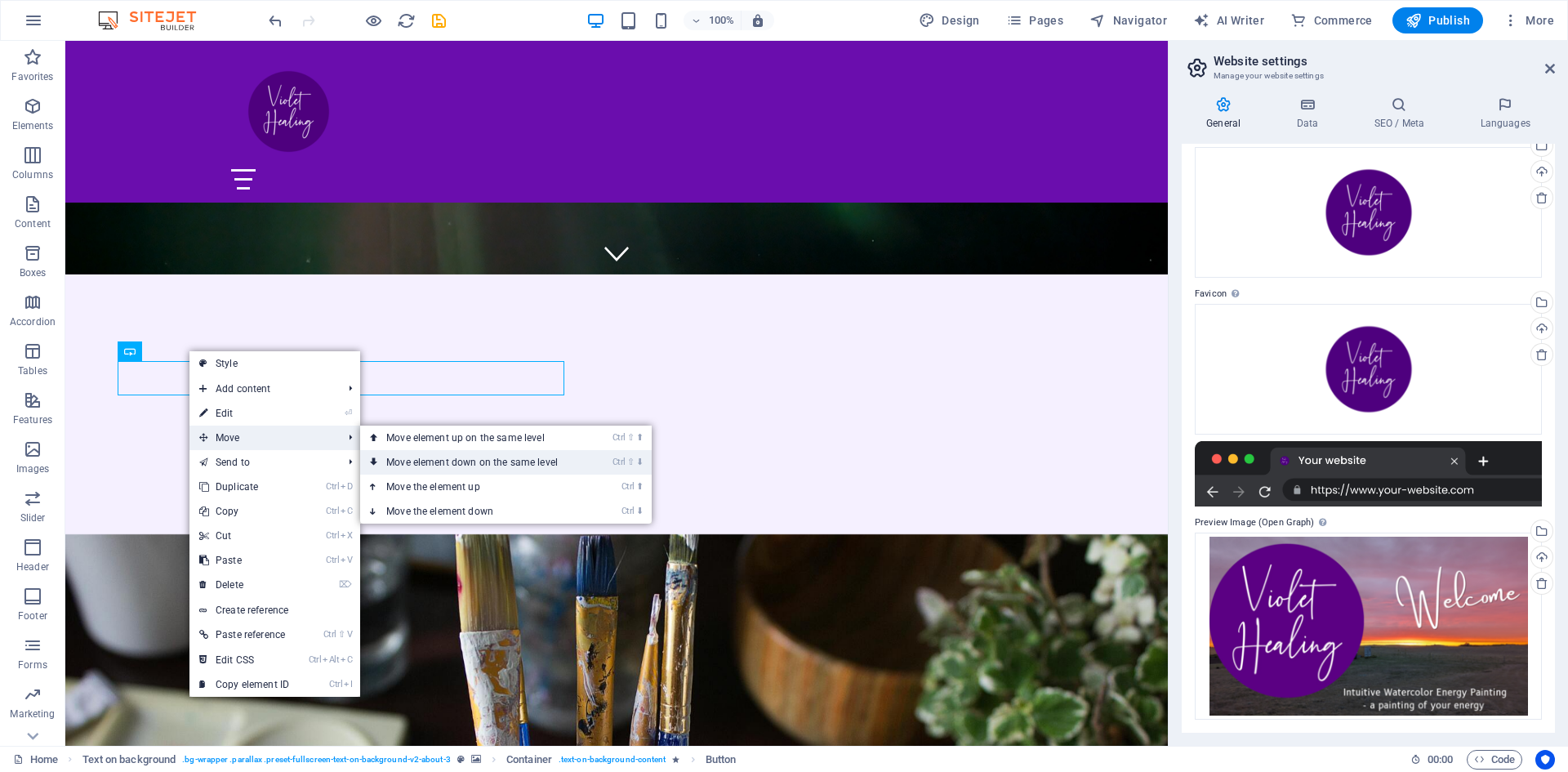
click at [418, 467] on link "Ctrl ⇧ ⬇ Move element down on the same level" at bounding box center [475, 463] width 230 height 24
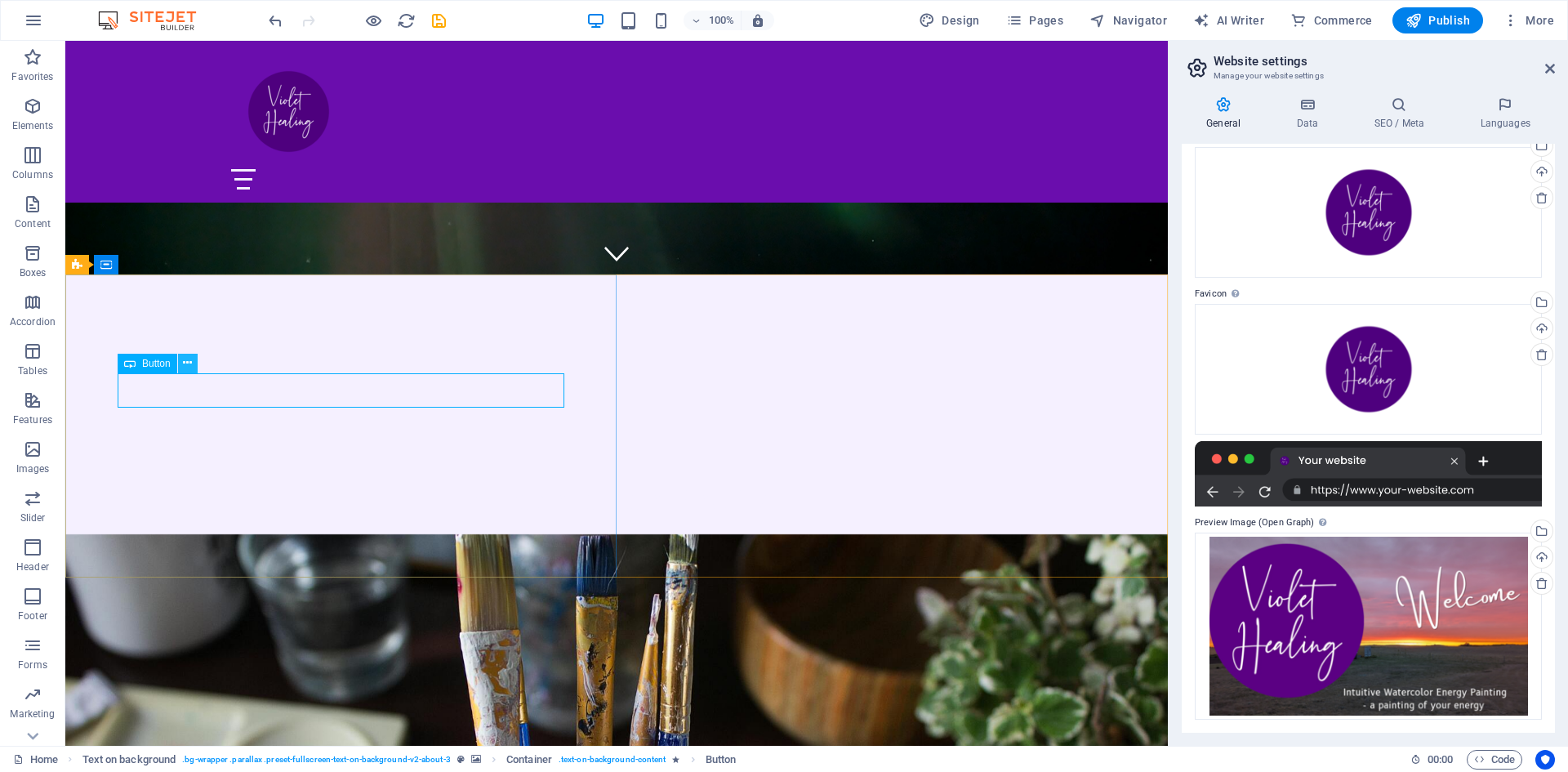
click at [185, 364] on icon at bounding box center [188, 363] width 9 height 18
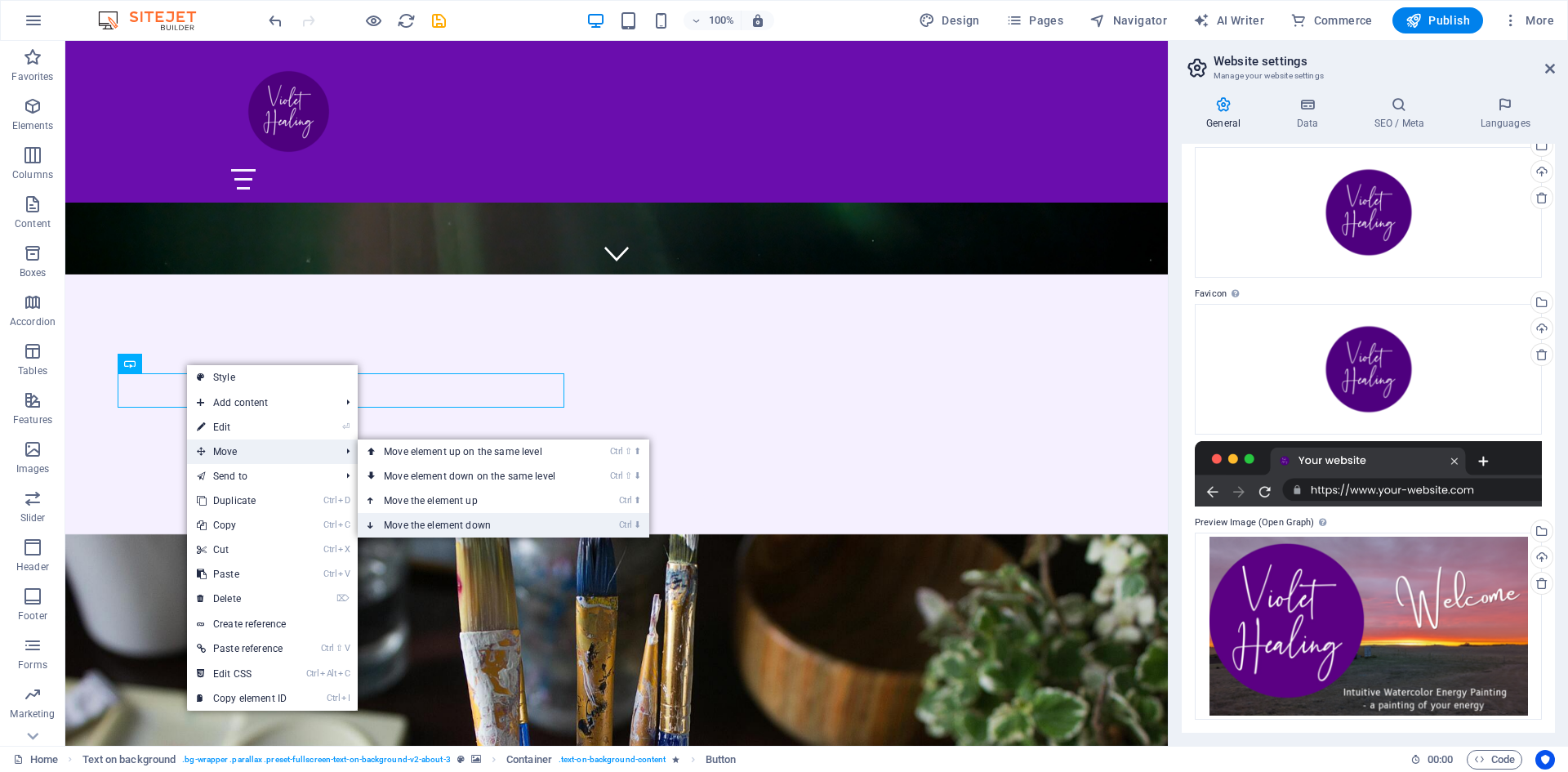
click at [429, 528] on link "Ctrl ⬇ Move the element down" at bounding box center [473, 526] width 230 height 24
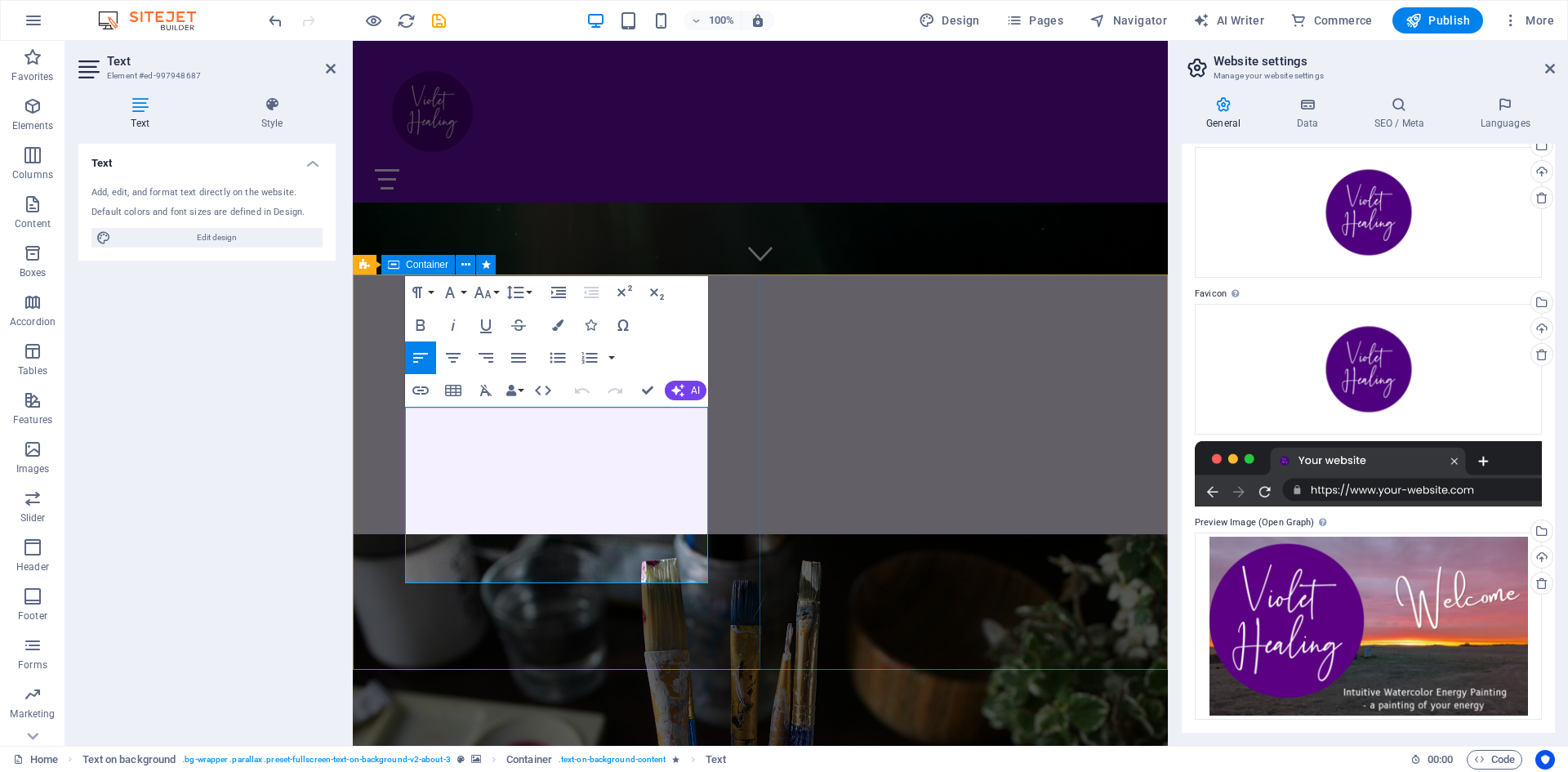
drag, startPoint x: 534, startPoint y: 414, endPoint x: 360, endPoint y: 420, distance: 174.1
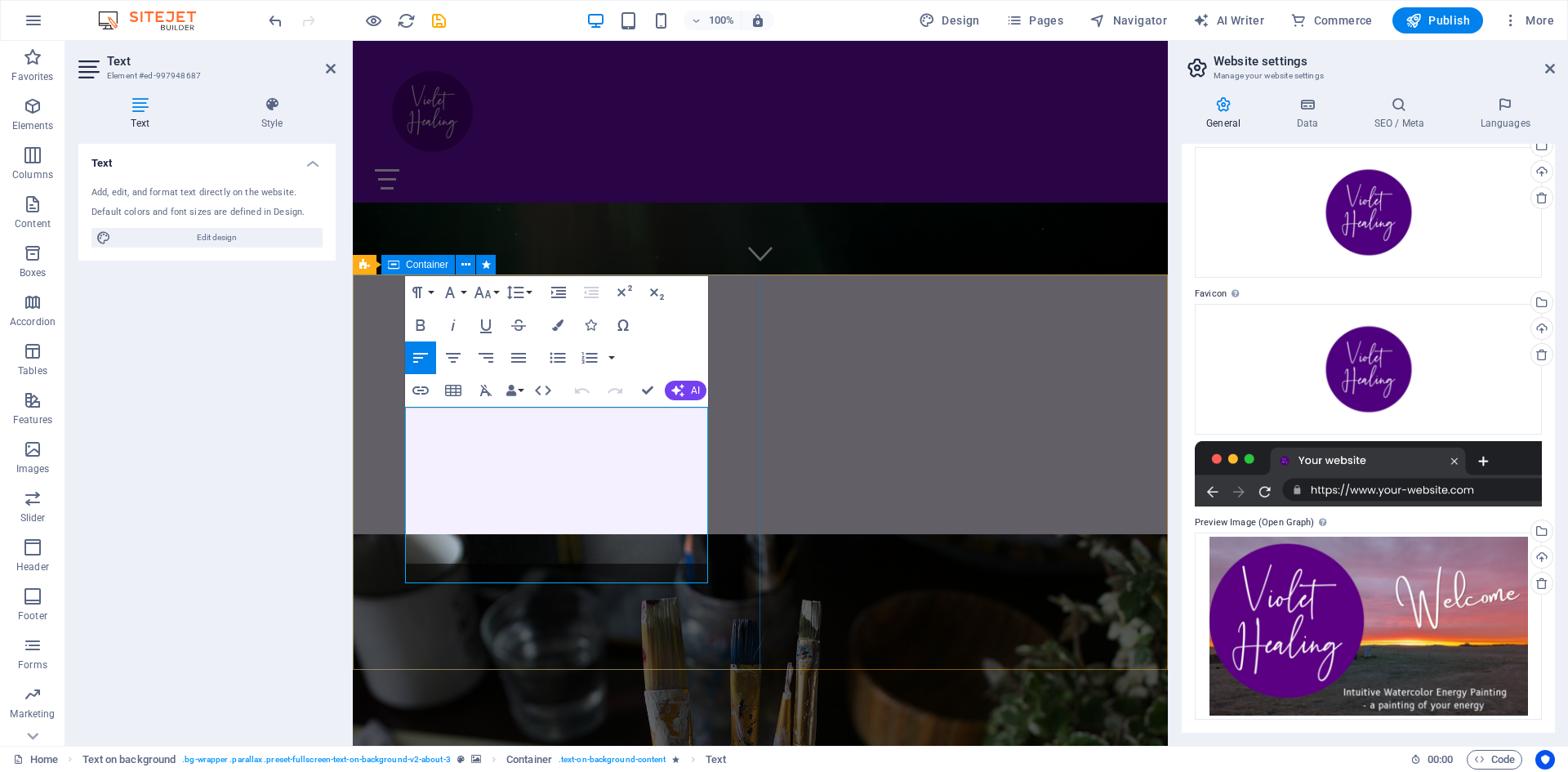
drag, startPoint x: 598, startPoint y: 434, endPoint x: 536, endPoint y: 453, distance: 64.8
drag, startPoint x: 438, startPoint y: 452, endPoint x: 576, endPoint y: 561, distance: 175.9
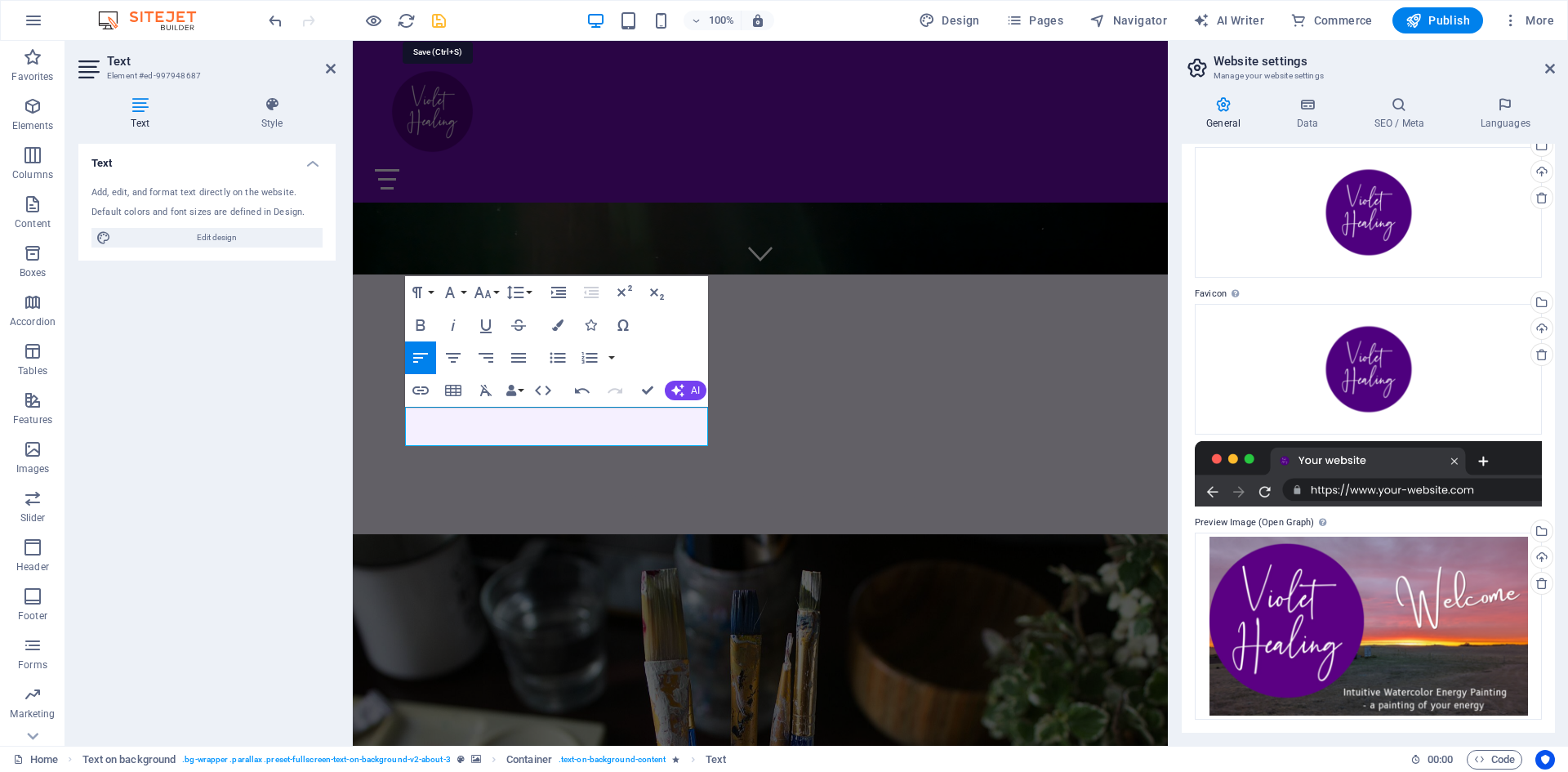
click at [439, 19] on icon "save" at bounding box center [438, 20] width 19 height 19
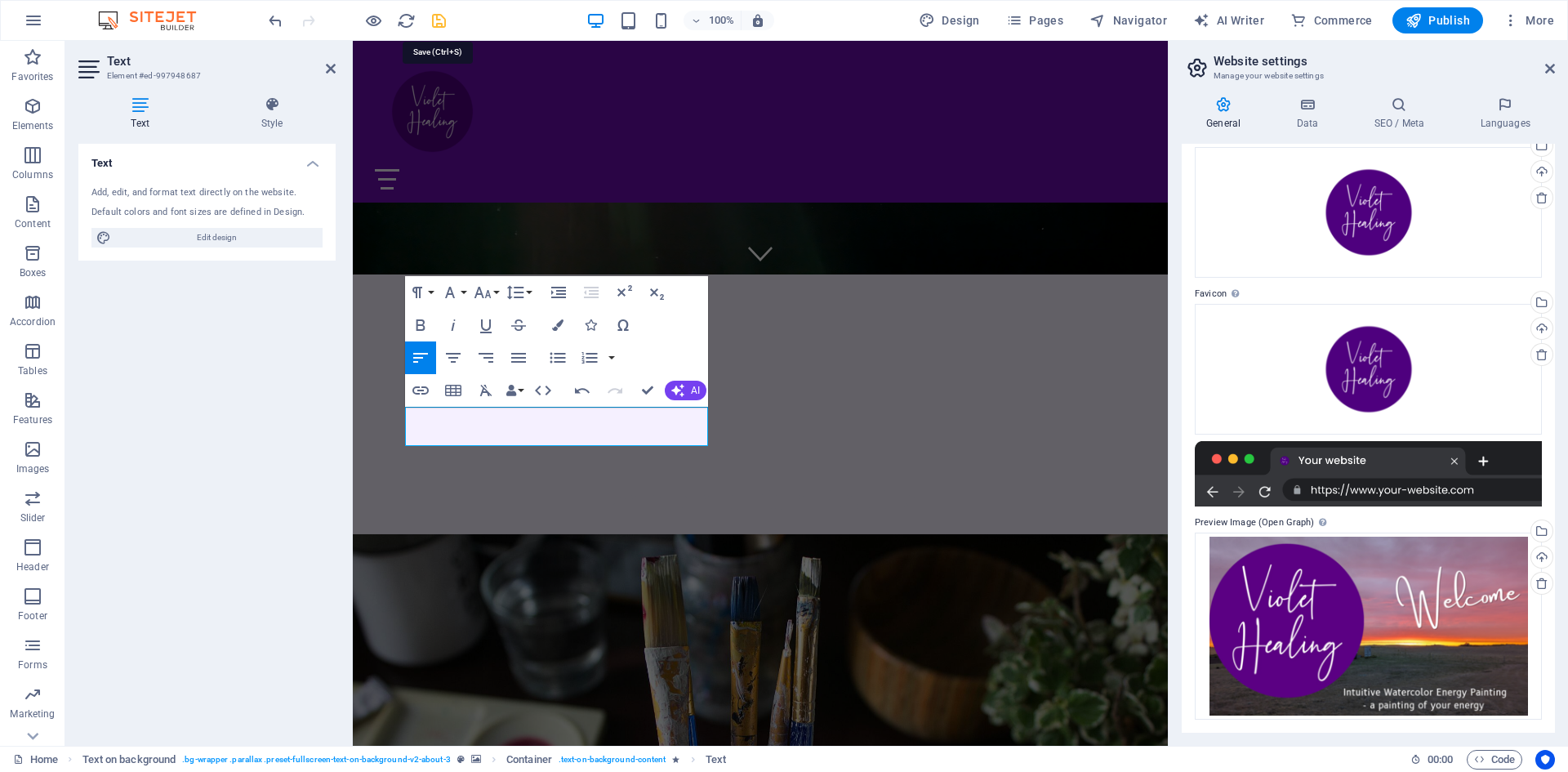
checkbox input "false"
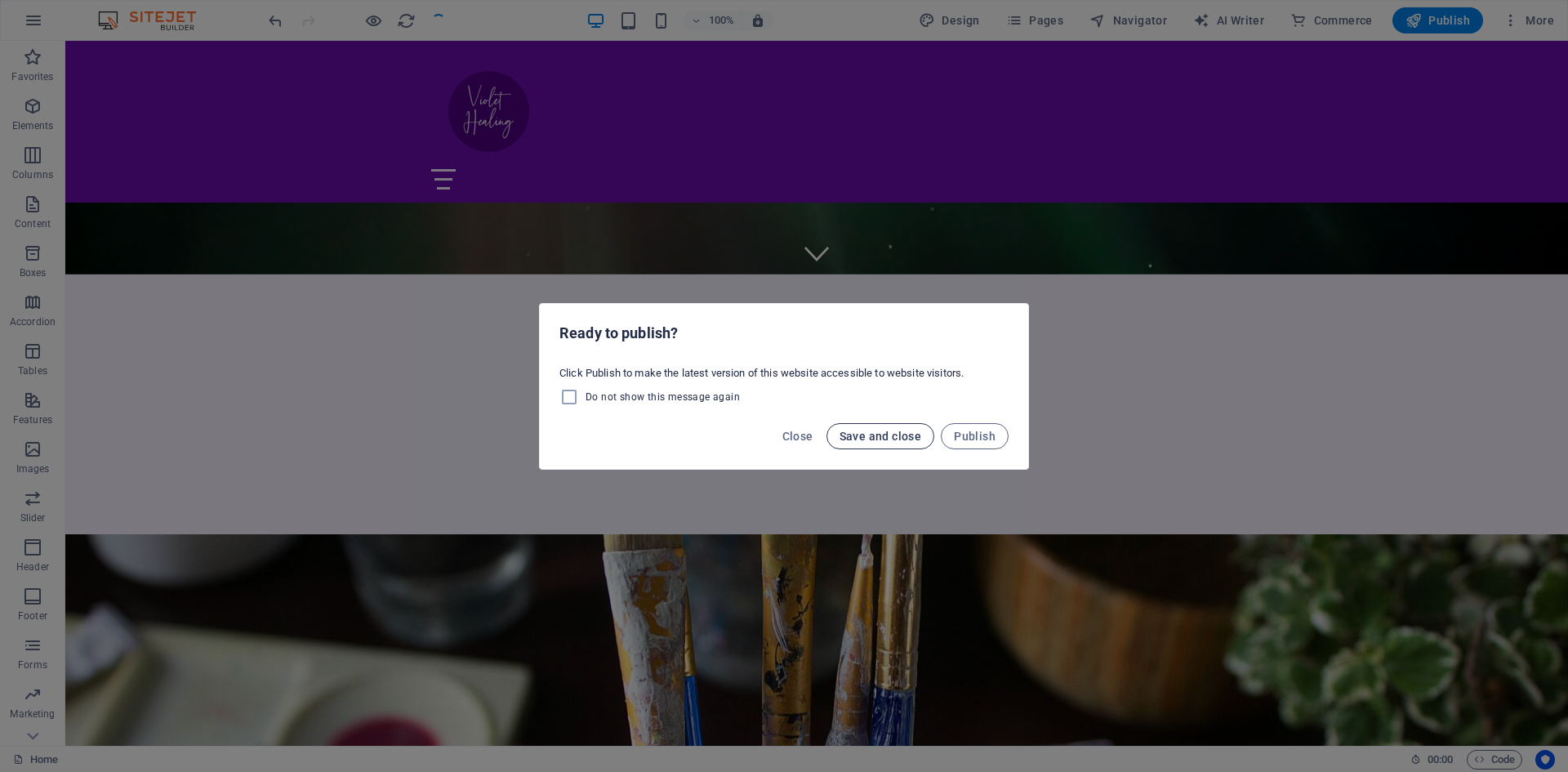
click at [879, 436] on span "Save and close" at bounding box center [881, 436] width 82 height 13
